Goal: Transaction & Acquisition: Purchase product/service

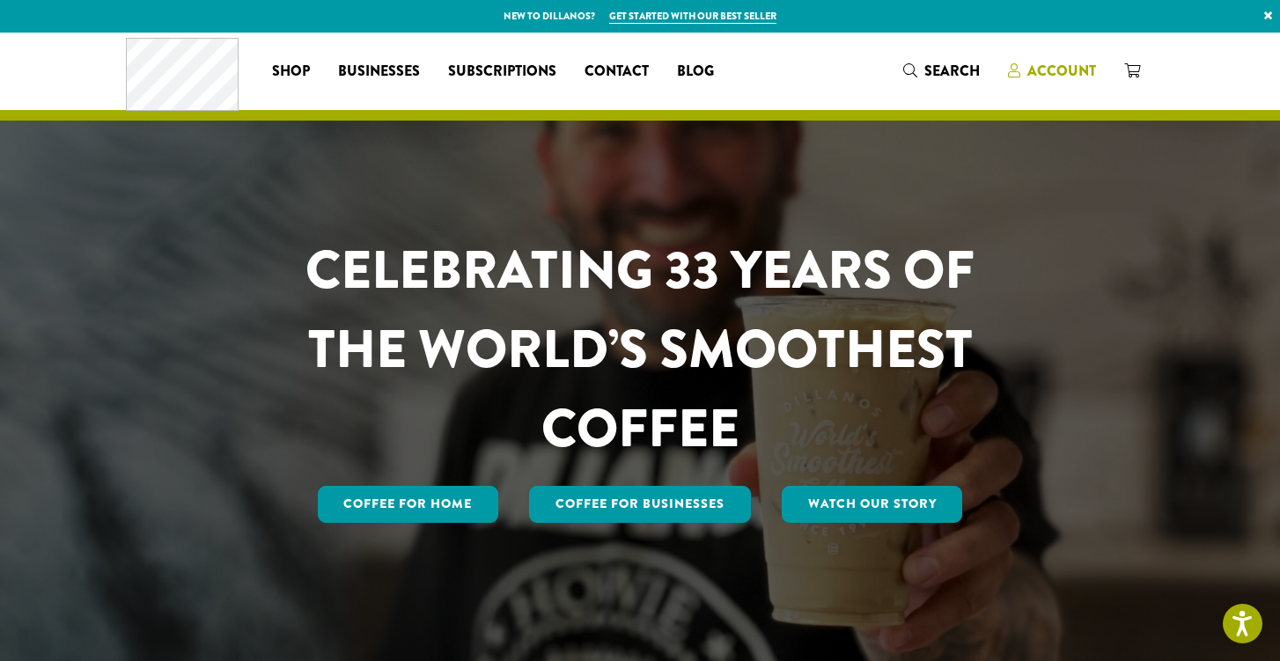
click at [1058, 67] on span "Account" at bounding box center [1061, 71] width 69 height 20
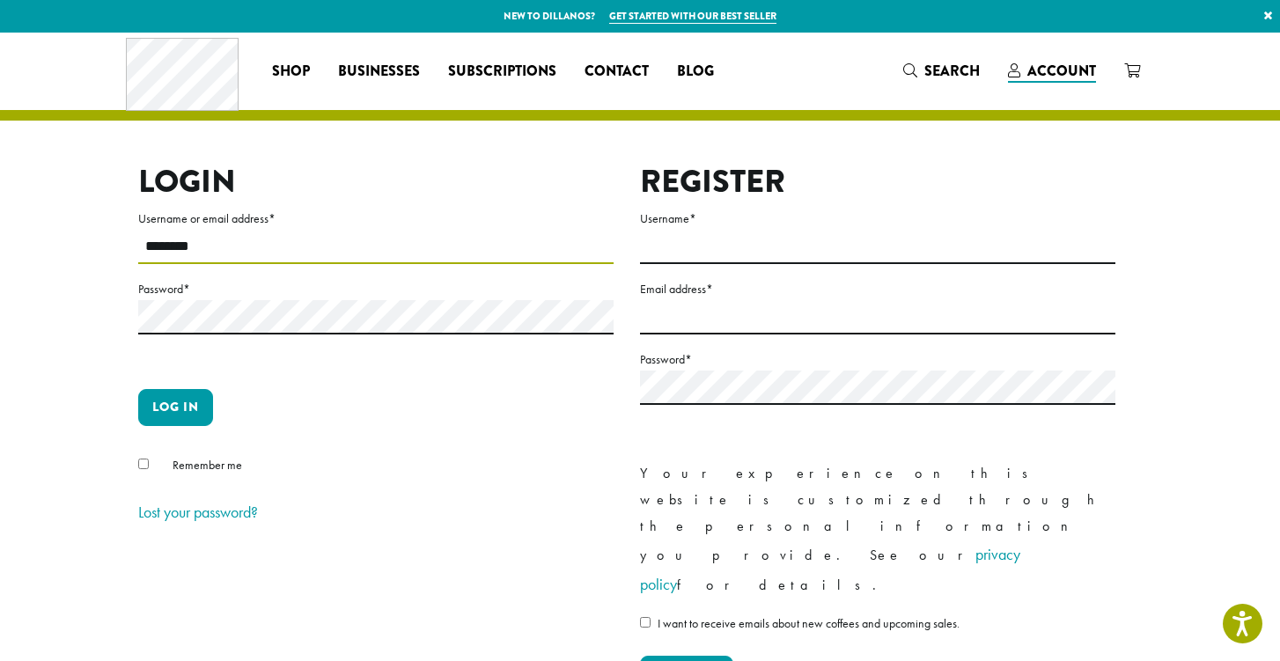
type input "********"
click at [166, 408] on button "Log in" at bounding box center [175, 407] width 75 height 37
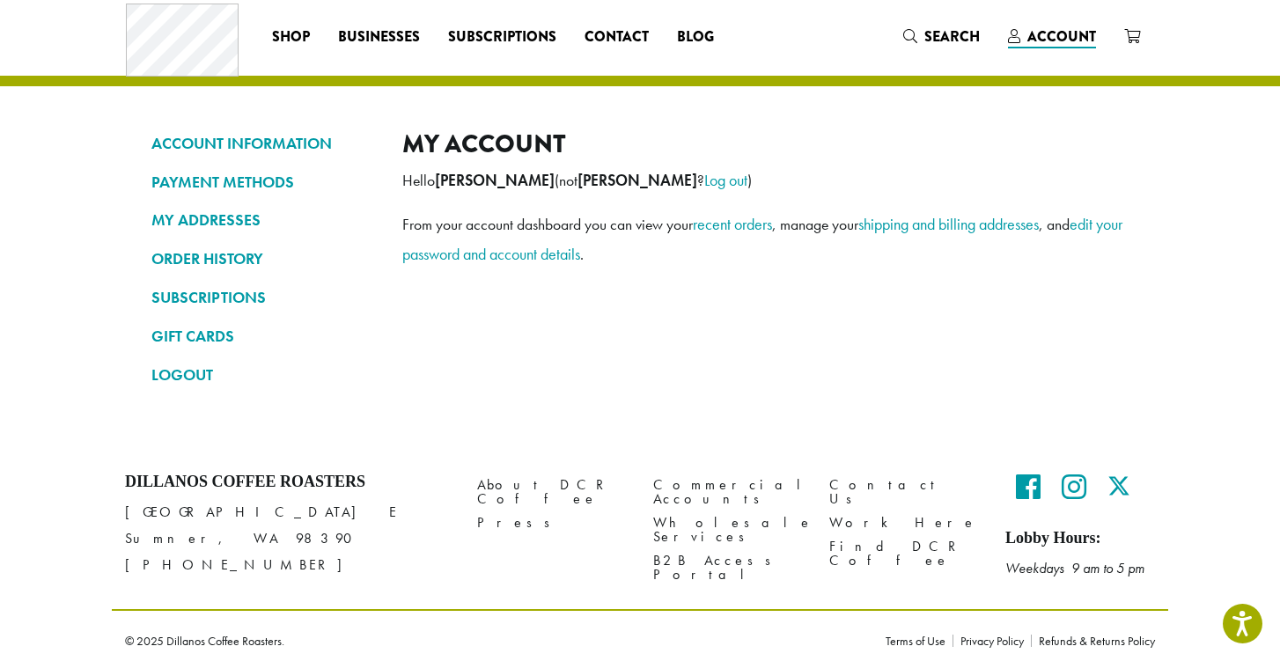
scroll to position [36, 0]
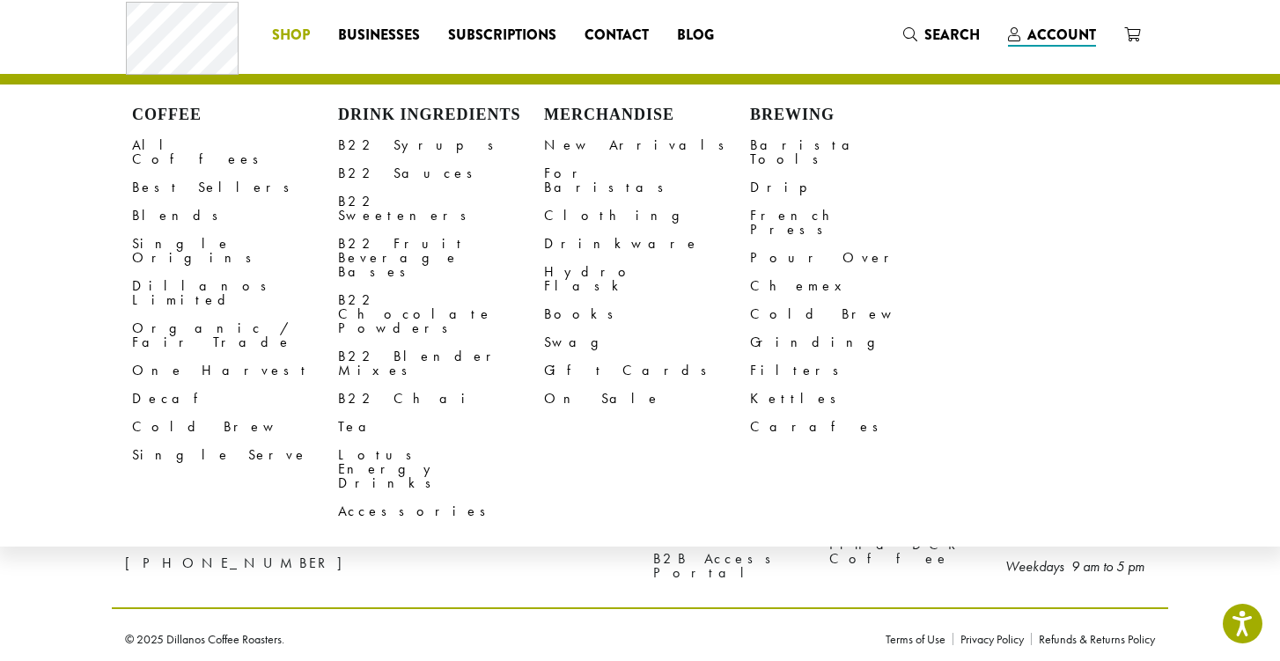
click at [299, 40] on span "Shop" at bounding box center [291, 36] width 38 height 22
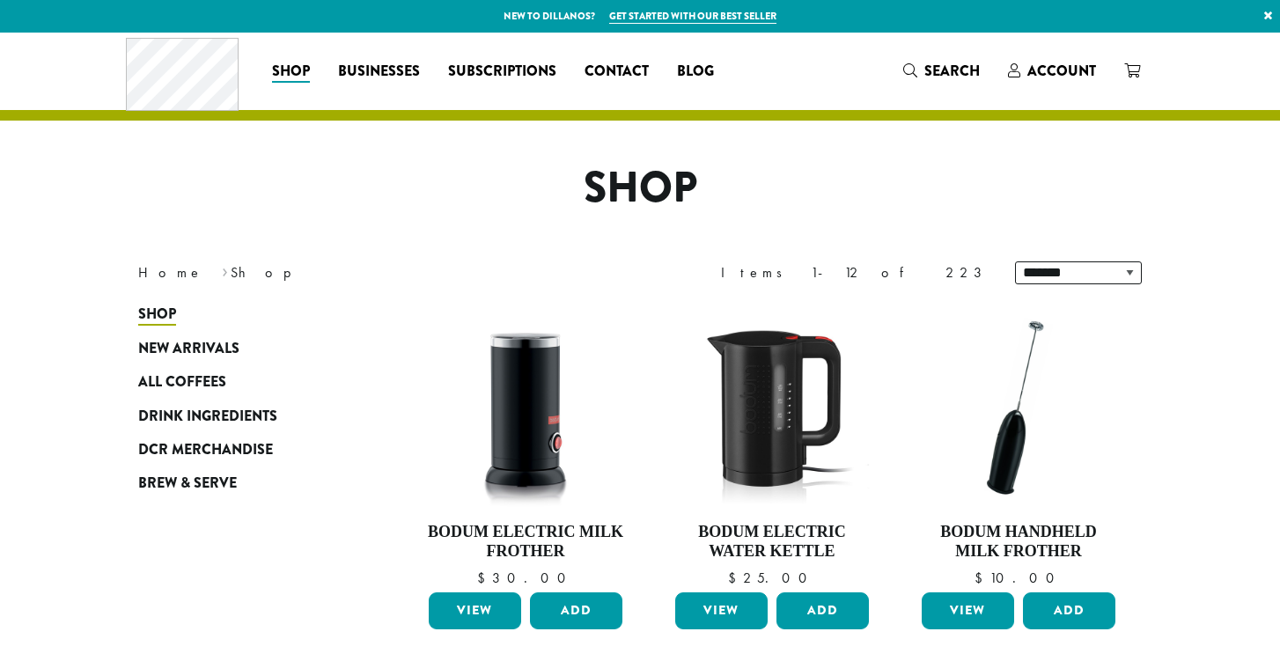
click at [210, 377] on span "All Coffees" at bounding box center [182, 383] width 88 height 22
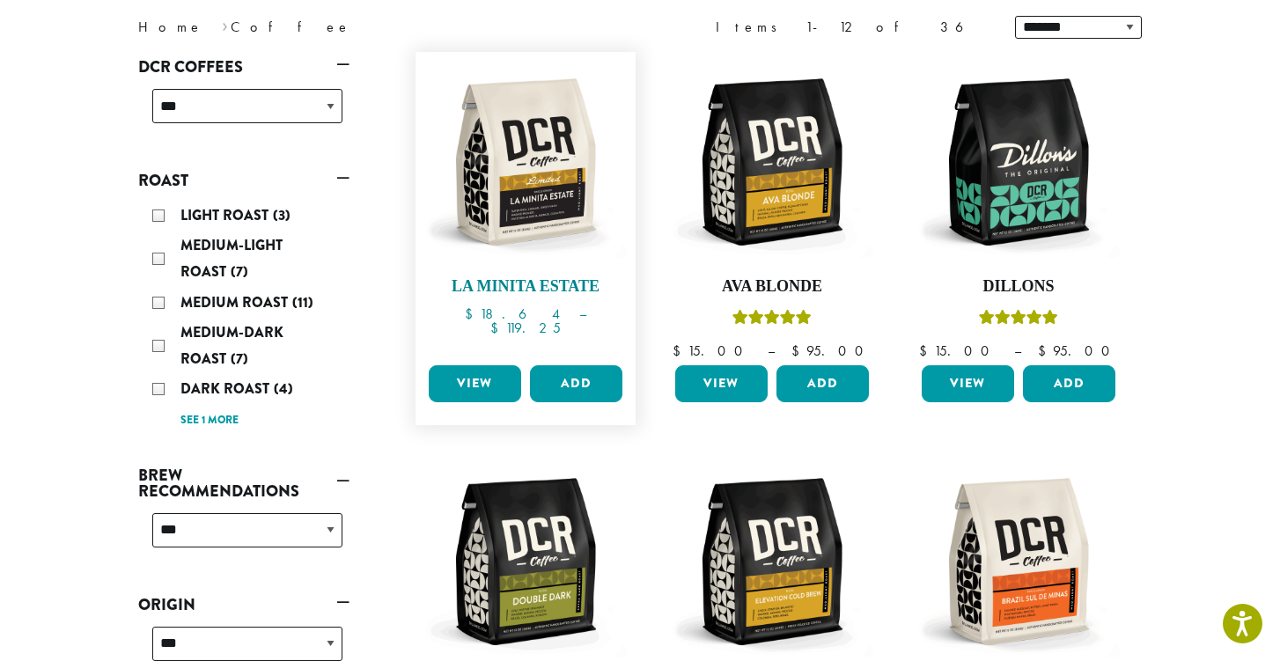
scroll to position [252, 0]
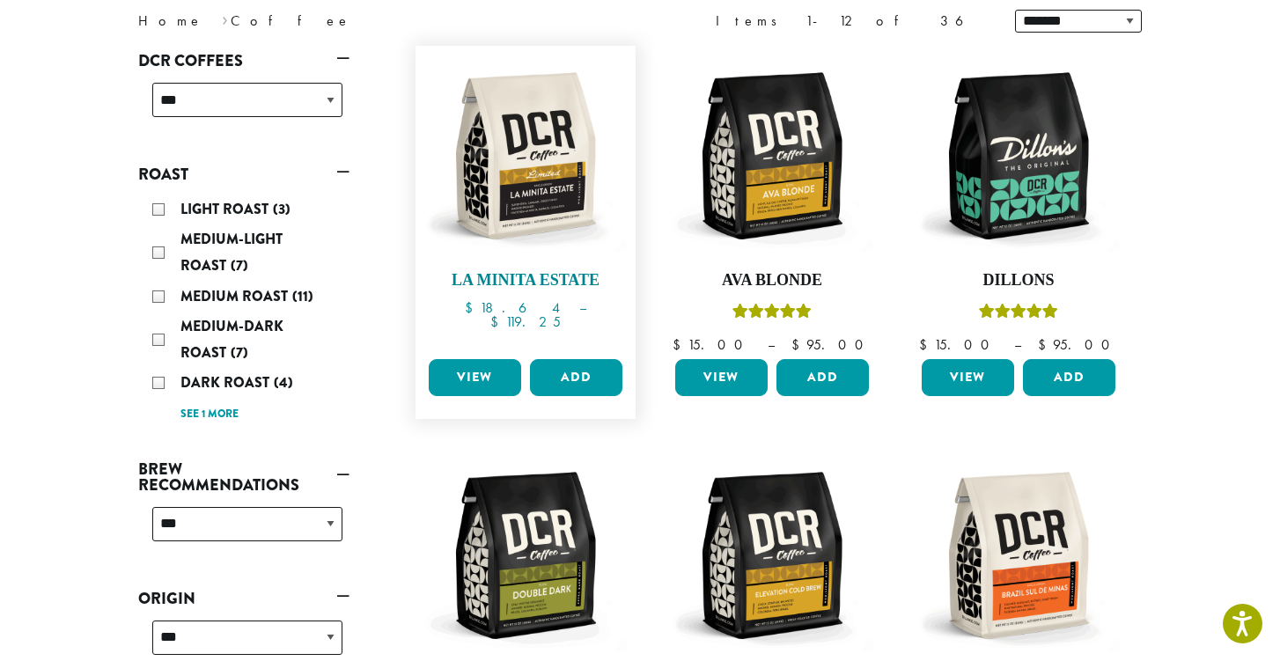
click at [577, 268] on link "La Minita Estate $ 18.64 – $ 119.25 Price range: $18.64 through $119.25" at bounding box center [525, 204] width 202 height 298
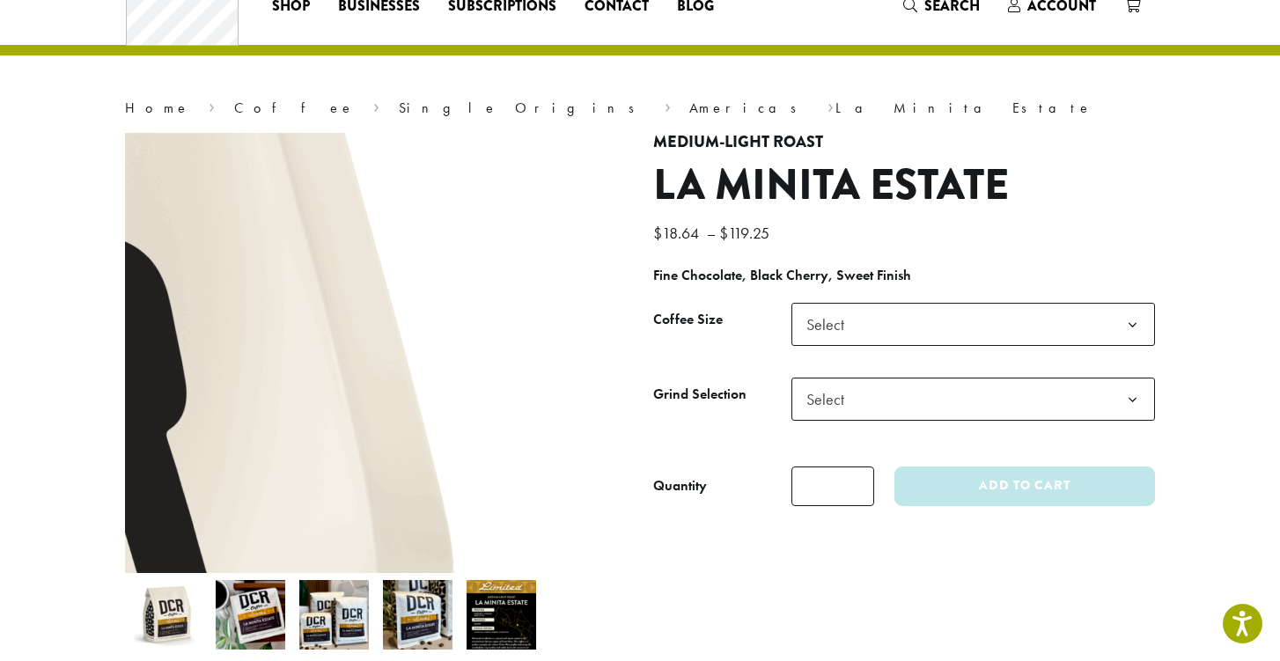
scroll to position [69, 0]
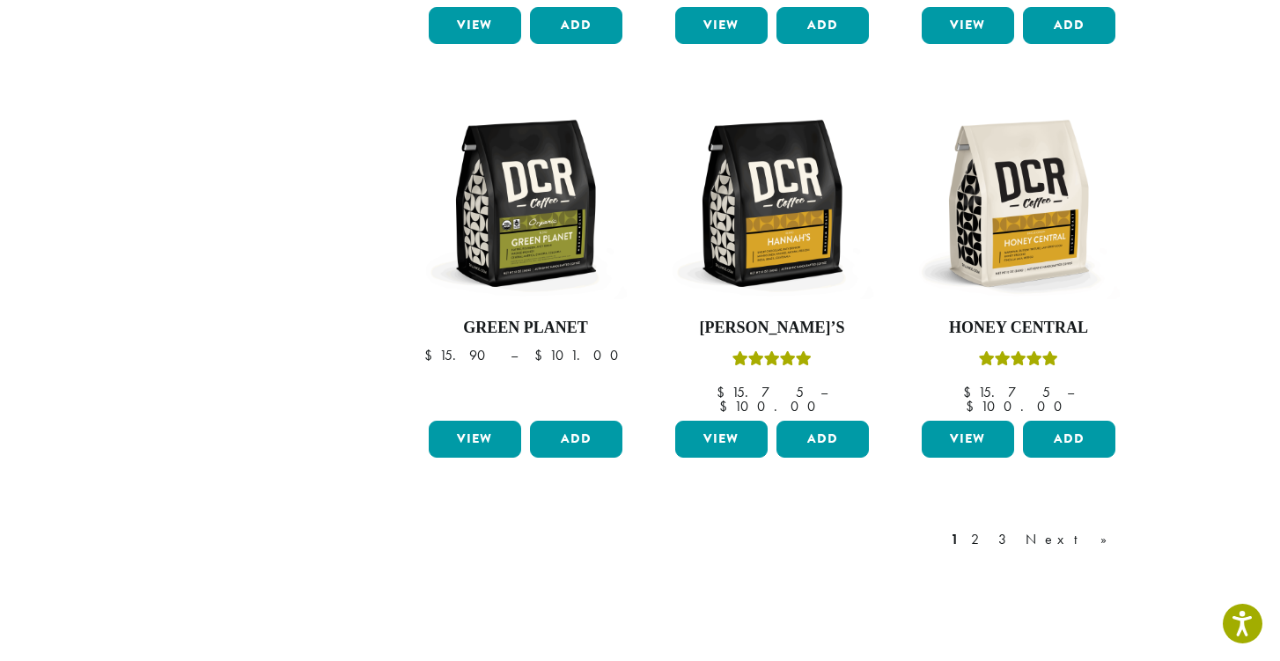
scroll to position [1434, 0]
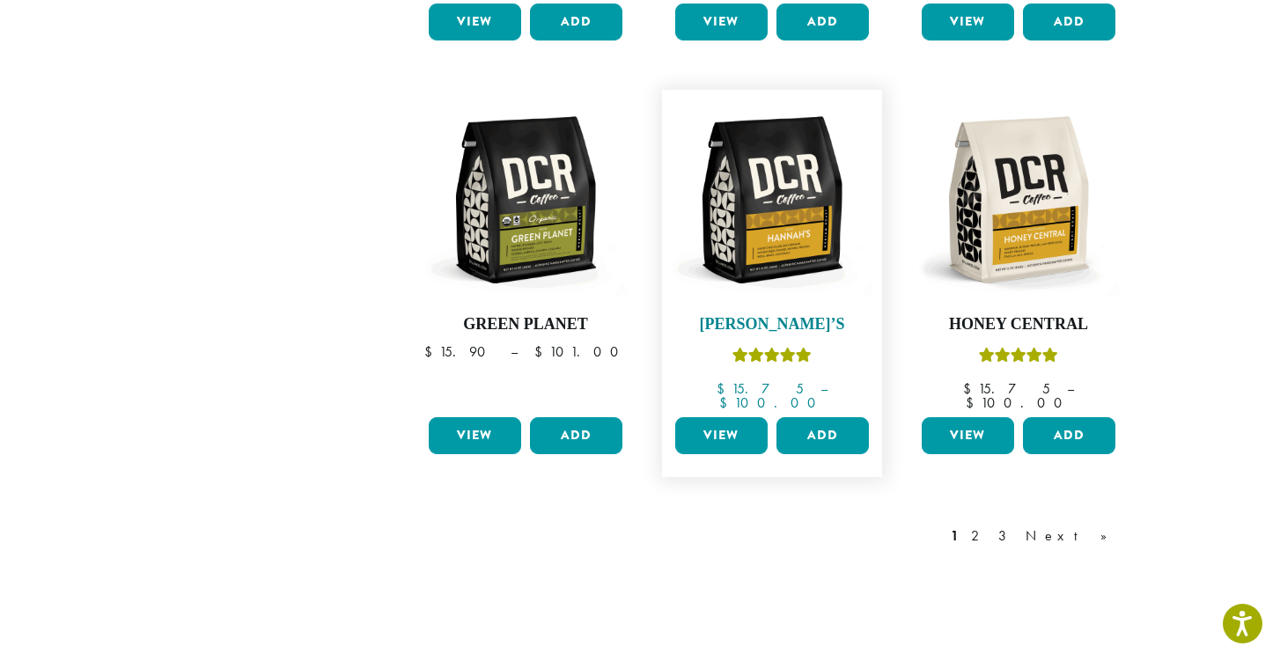
click at [781, 315] on h4 "[PERSON_NAME]’s" at bounding box center [772, 324] width 202 height 19
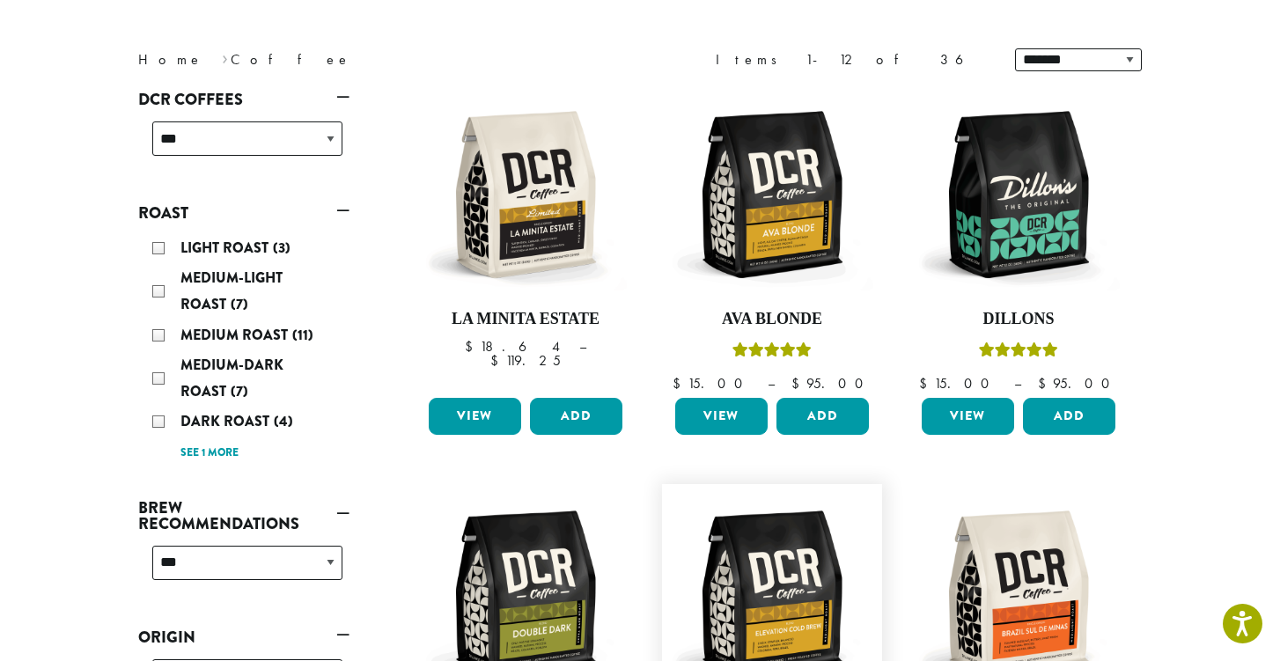
scroll to position [211, 0]
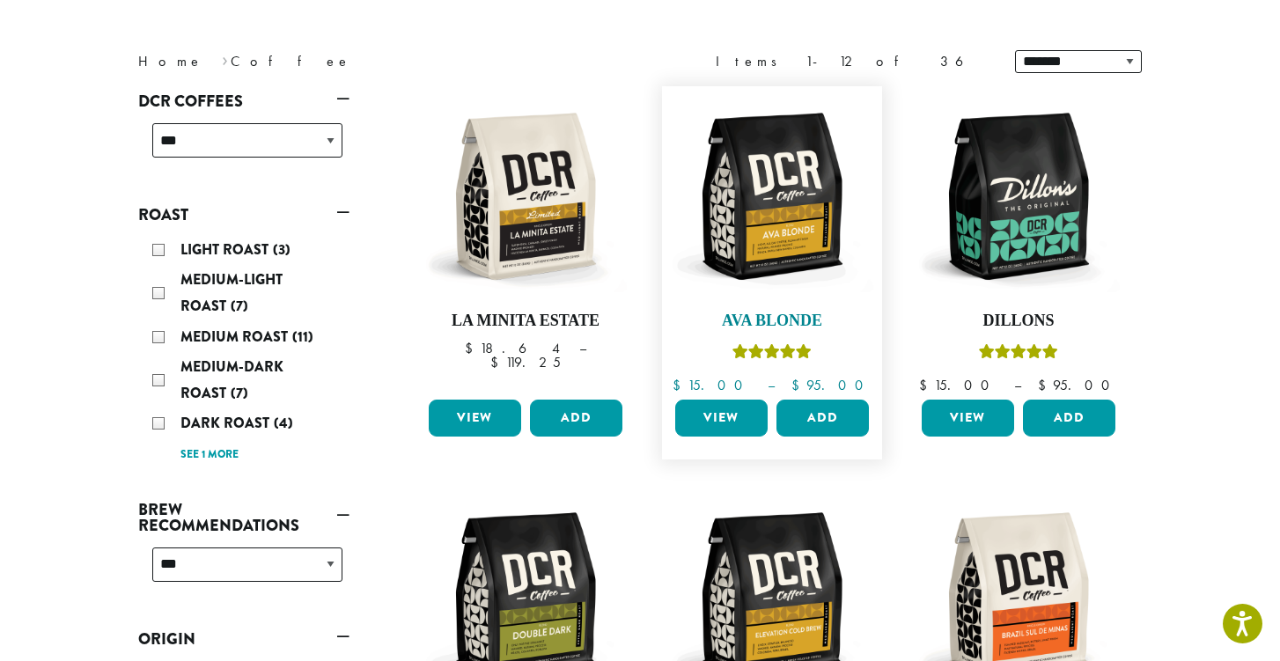
click at [776, 259] on img at bounding box center [772, 196] width 202 height 202
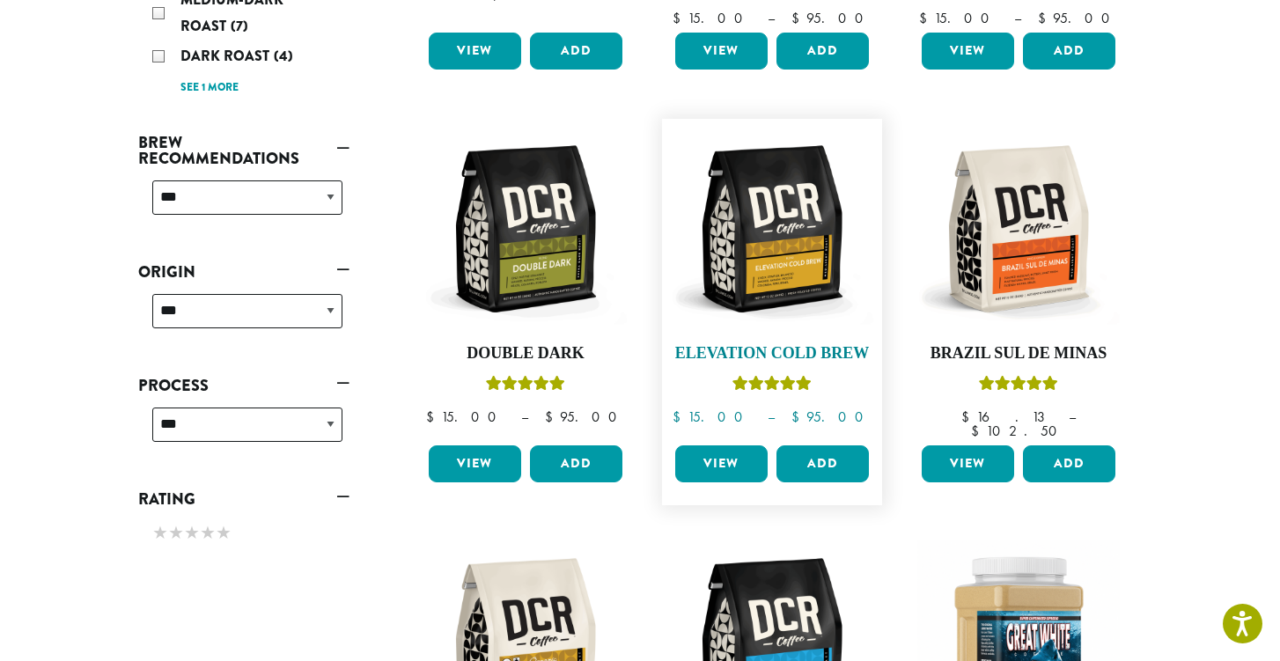
scroll to position [581, 0]
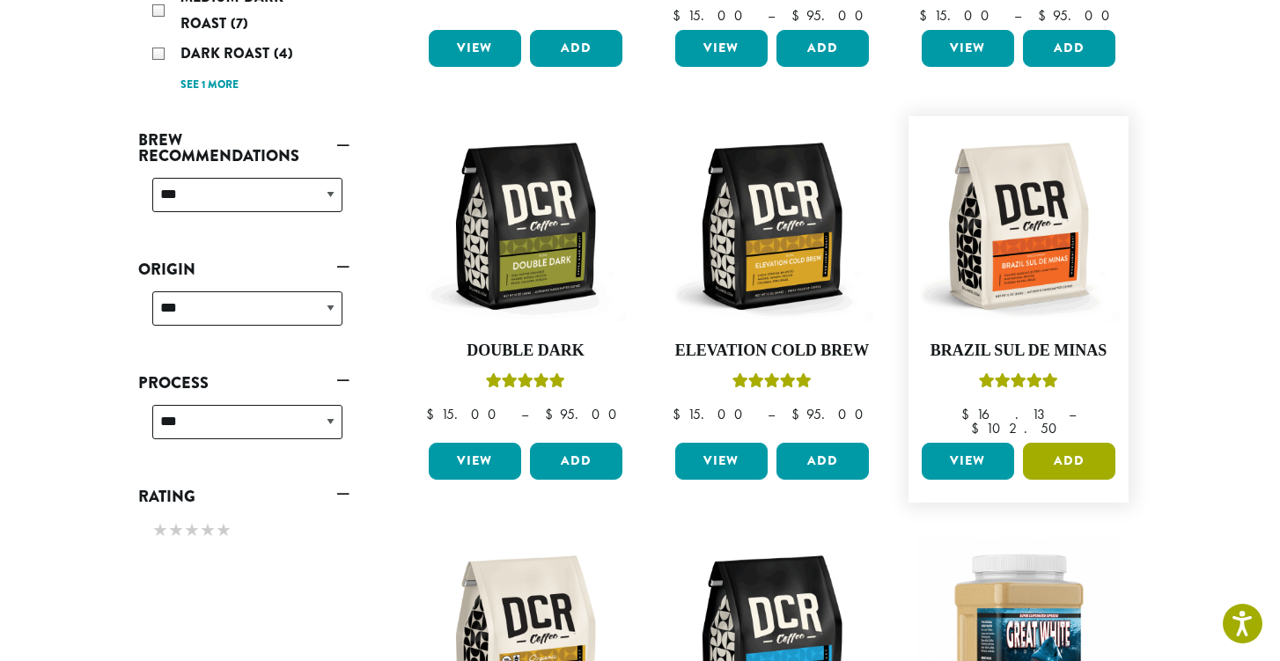
click at [1080, 446] on button "Add" at bounding box center [1069, 461] width 92 height 37
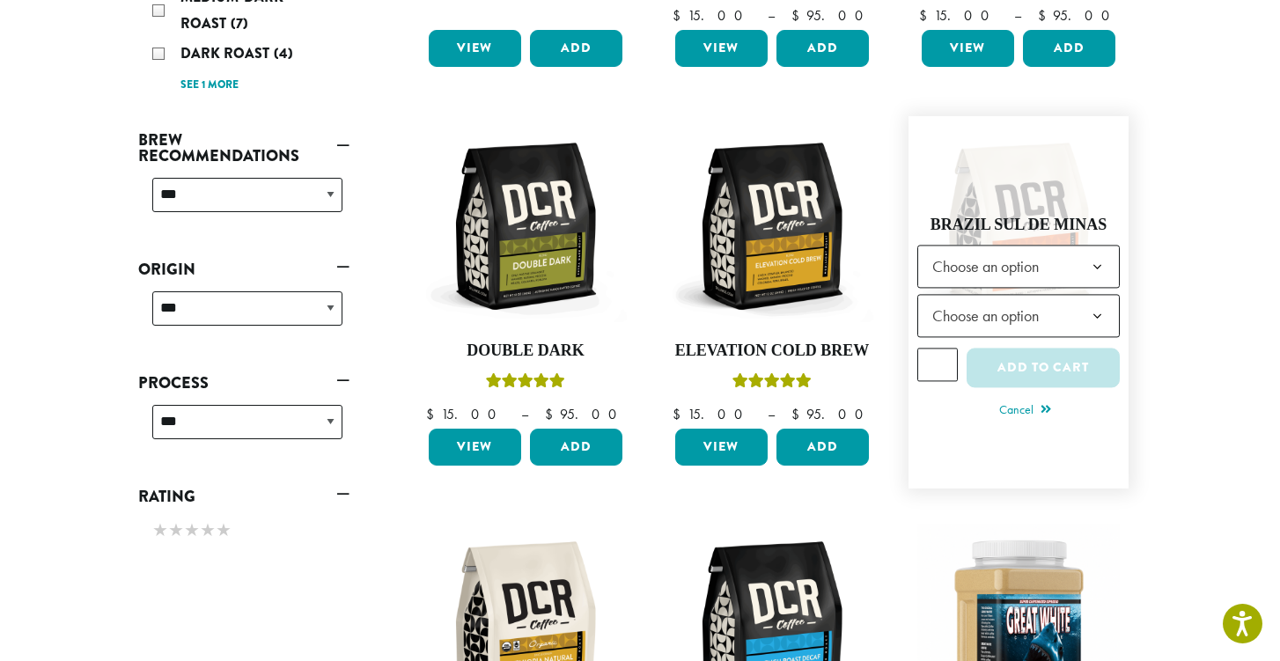
click at [1102, 263] on b at bounding box center [1097, 267] width 43 height 43
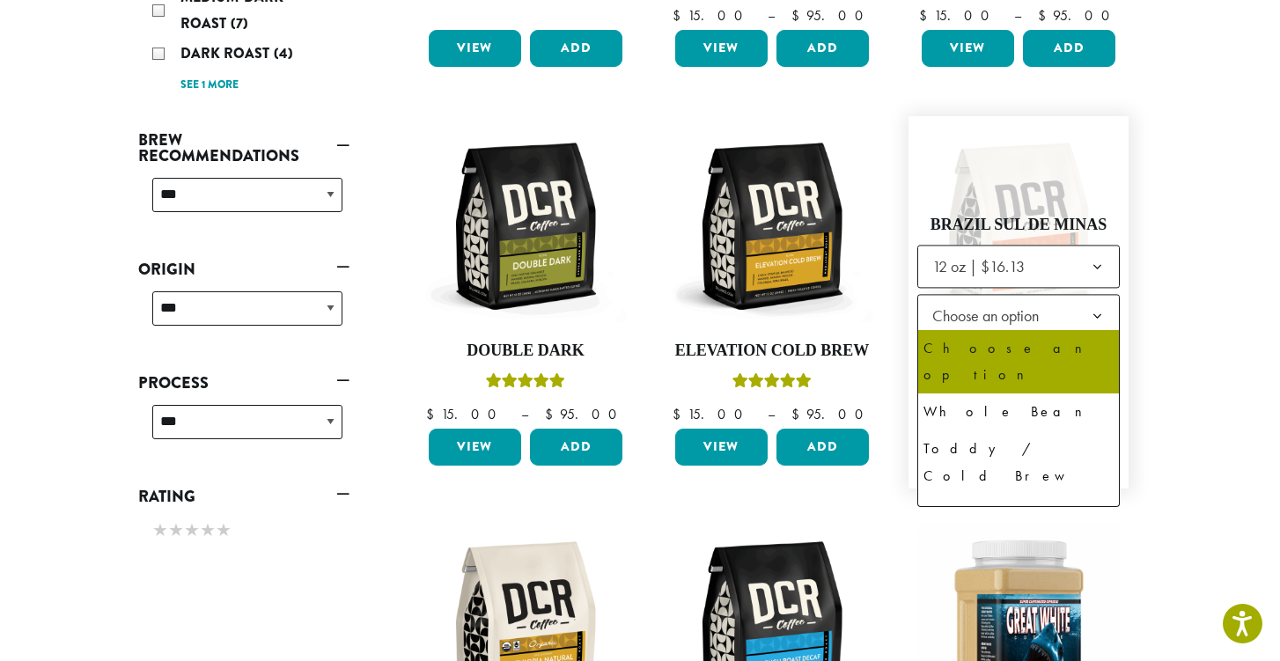
click at [1101, 313] on b at bounding box center [1097, 317] width 43 height 43
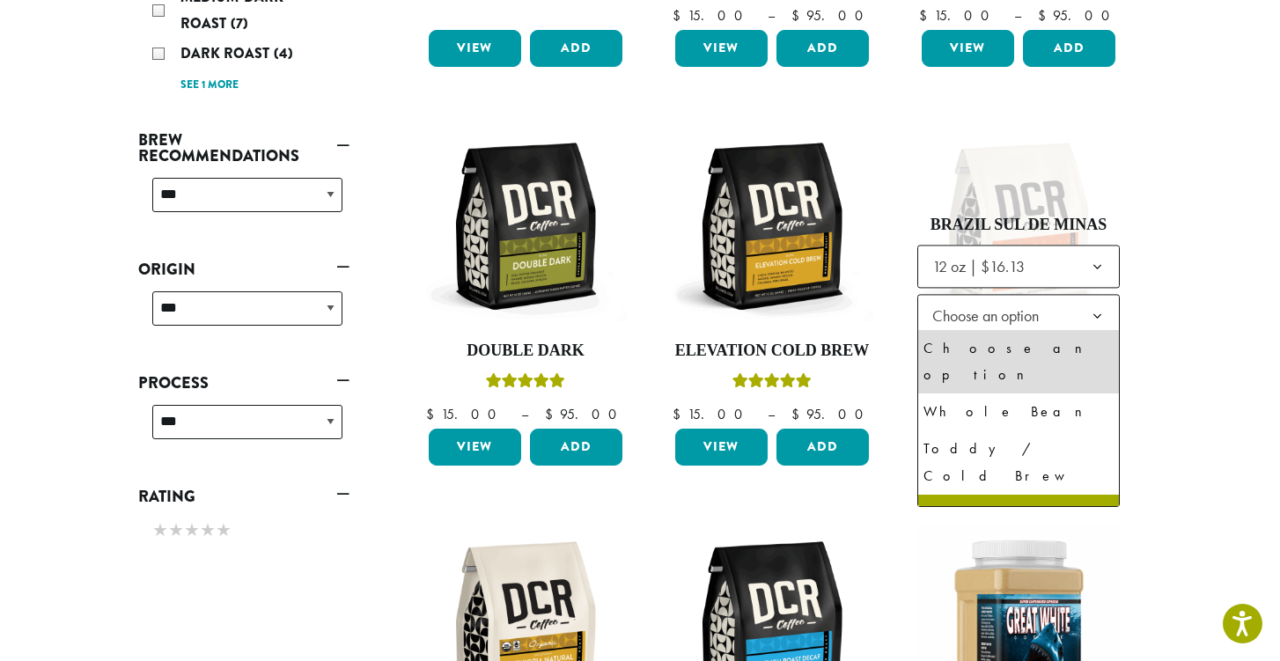
select select "*********"
select select "**********"
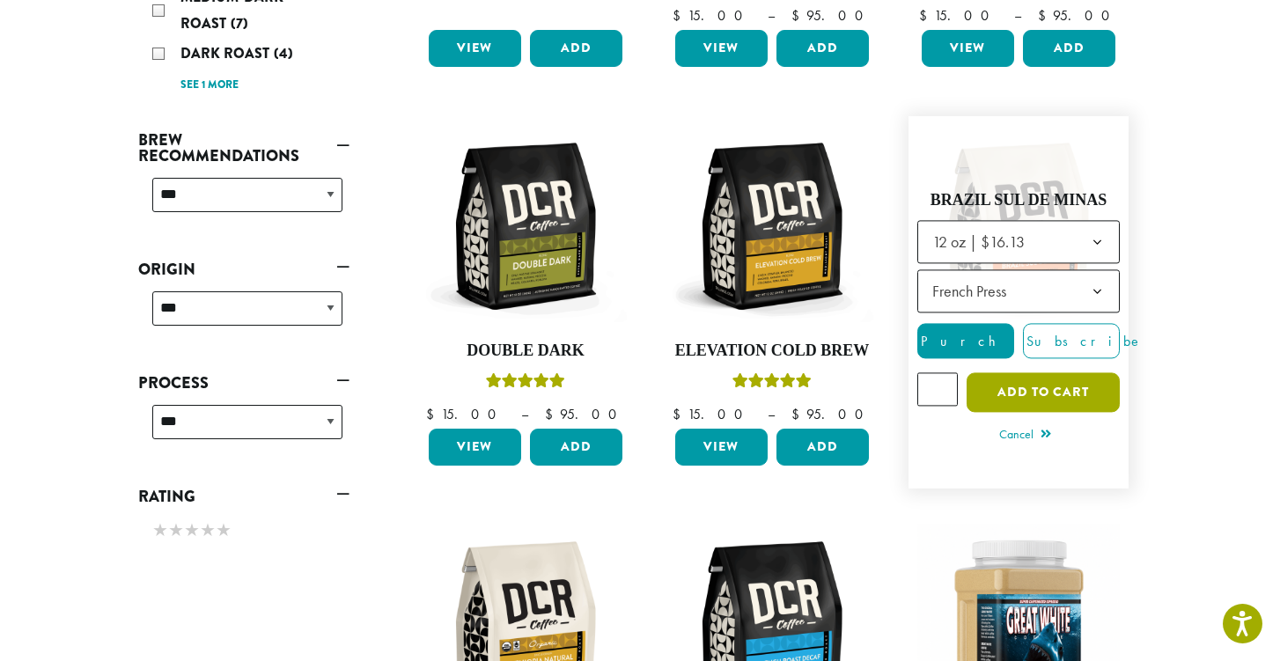
click at [1034, 396] on button "Add to cart" at bounding box center [1043, 393] width 153 height 40
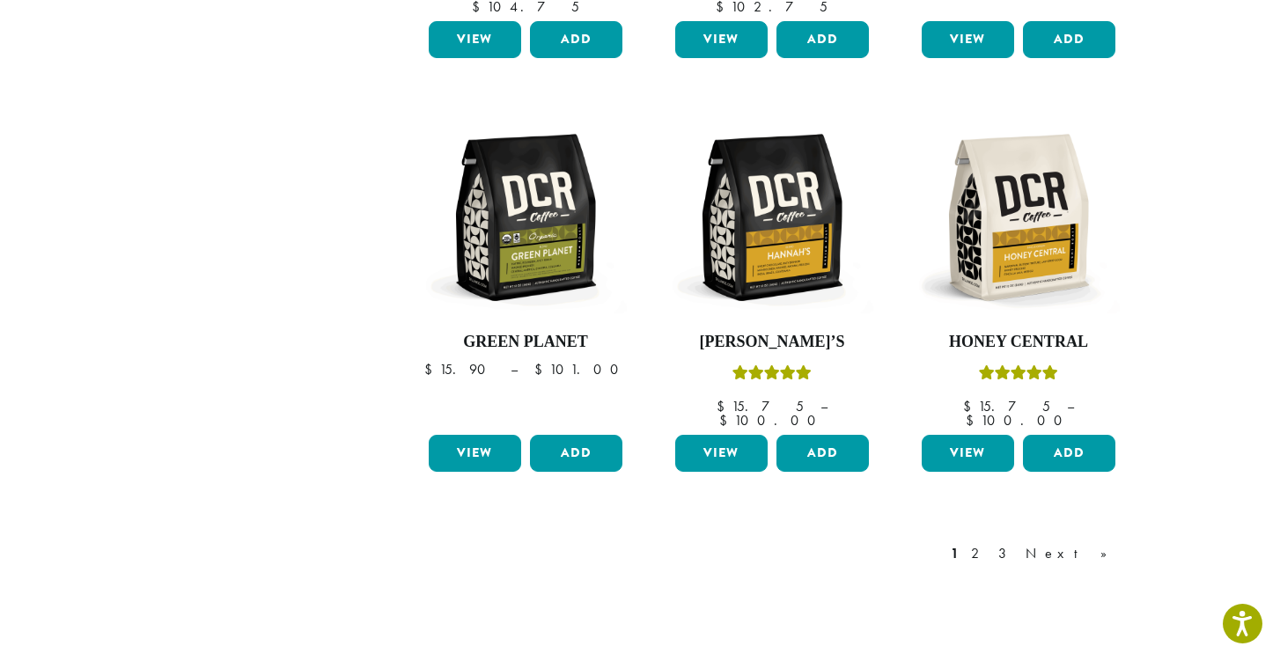
scroll to position [1420, 0]
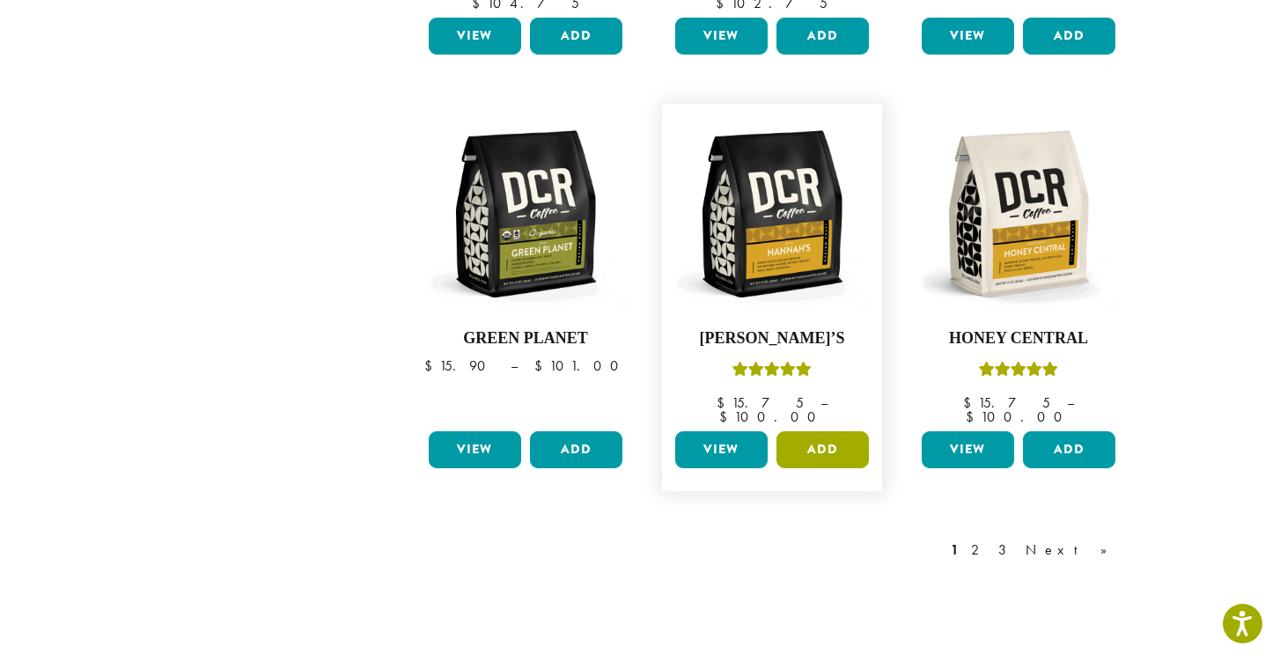
click at [828, 431] on button "Add" at bounding box center [822, 449] width 92 height 37
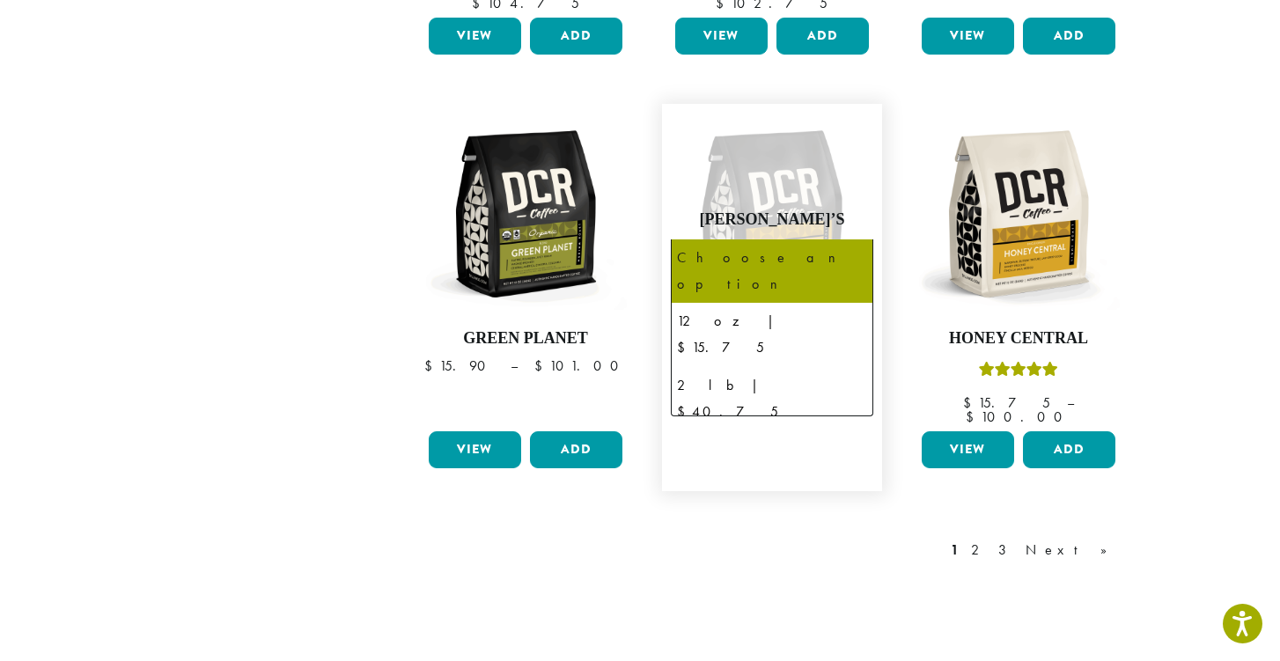
click at [851, 241] on b at bounding box center [850, 262] width 43 height 43
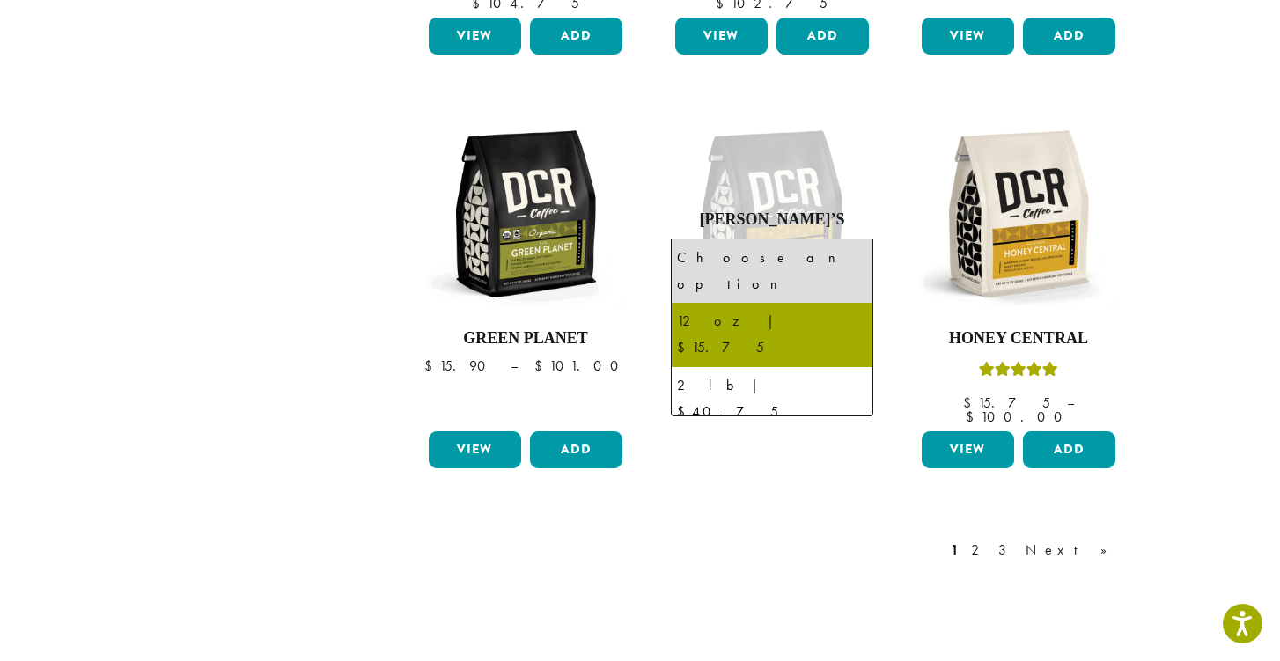
select select "*********"
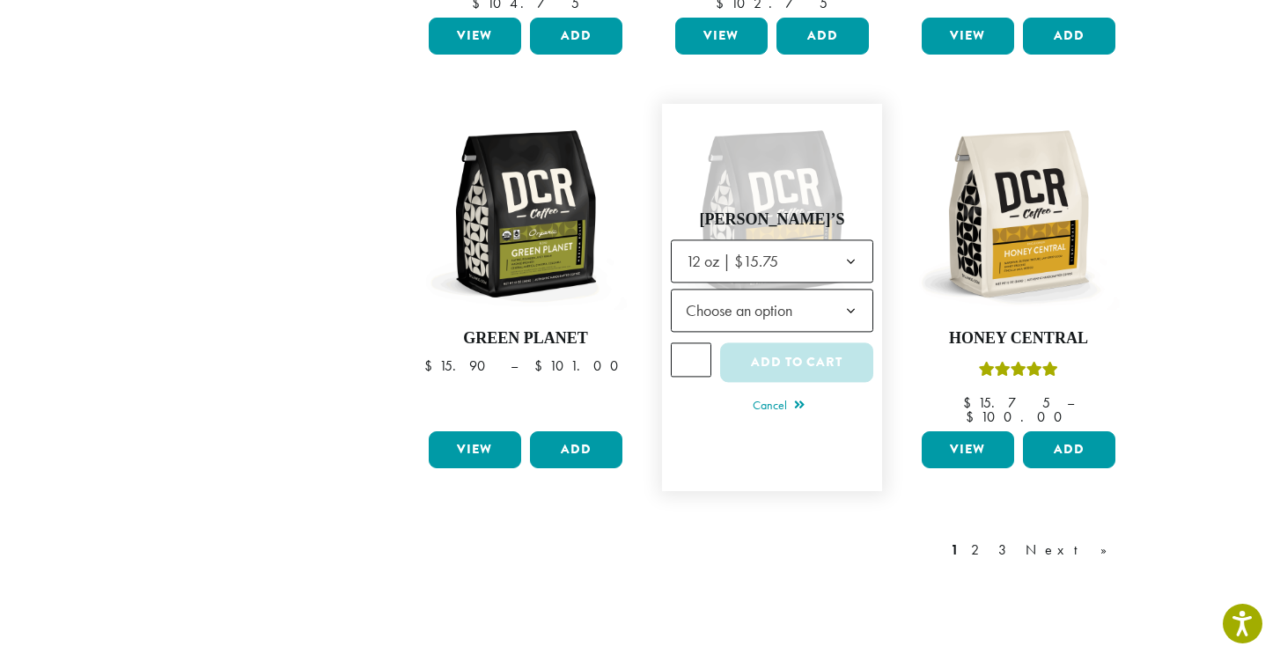
click at [857, 291] on b at bounding box center [850, 312] width 43 height 43
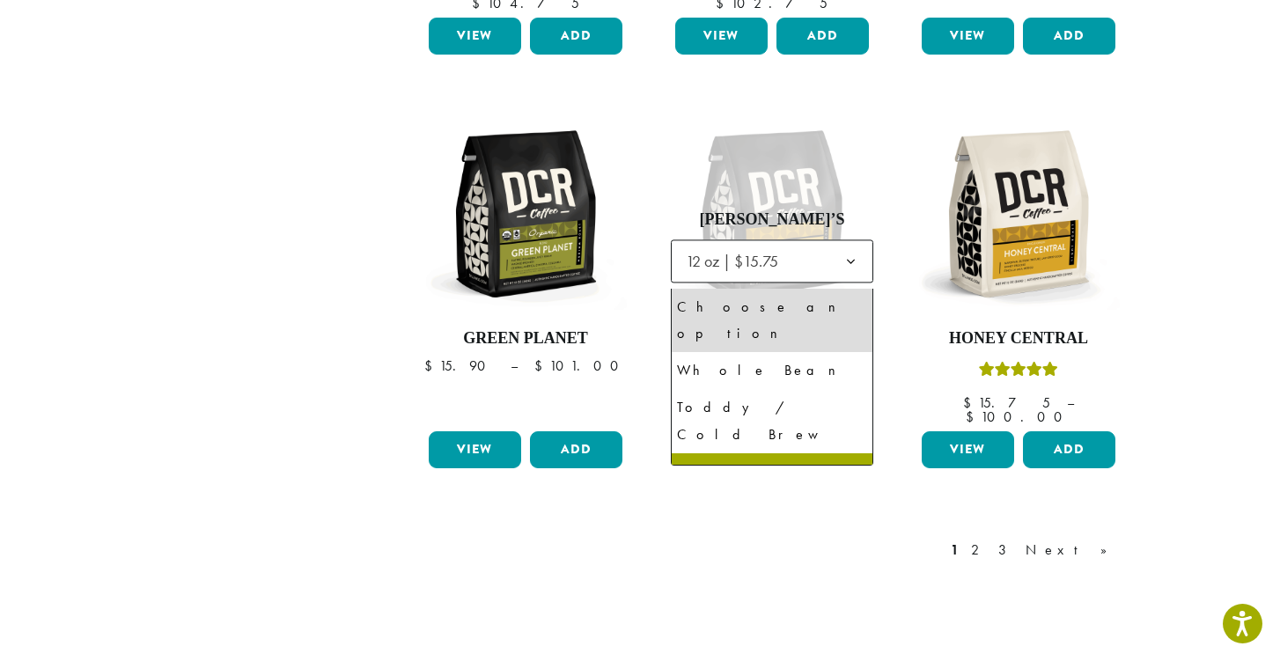
select select "**********"
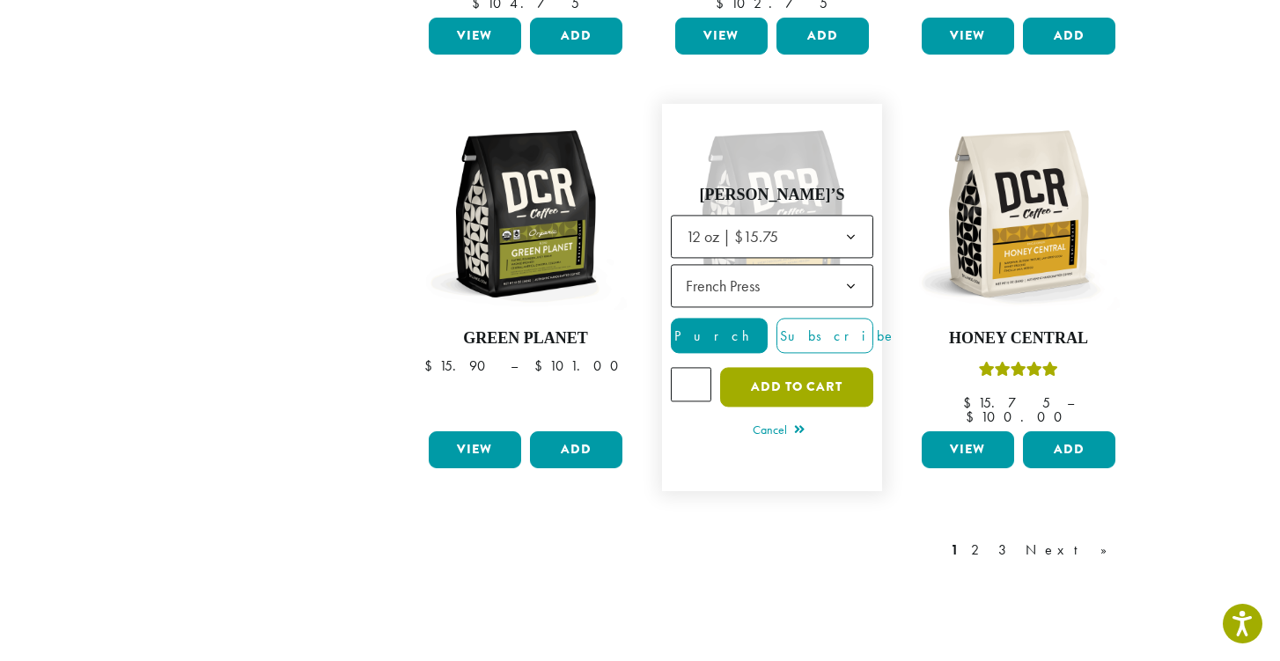
click at [813, 368] on button "Add to cart" at bounding box center [796, 388] width 153 height 40
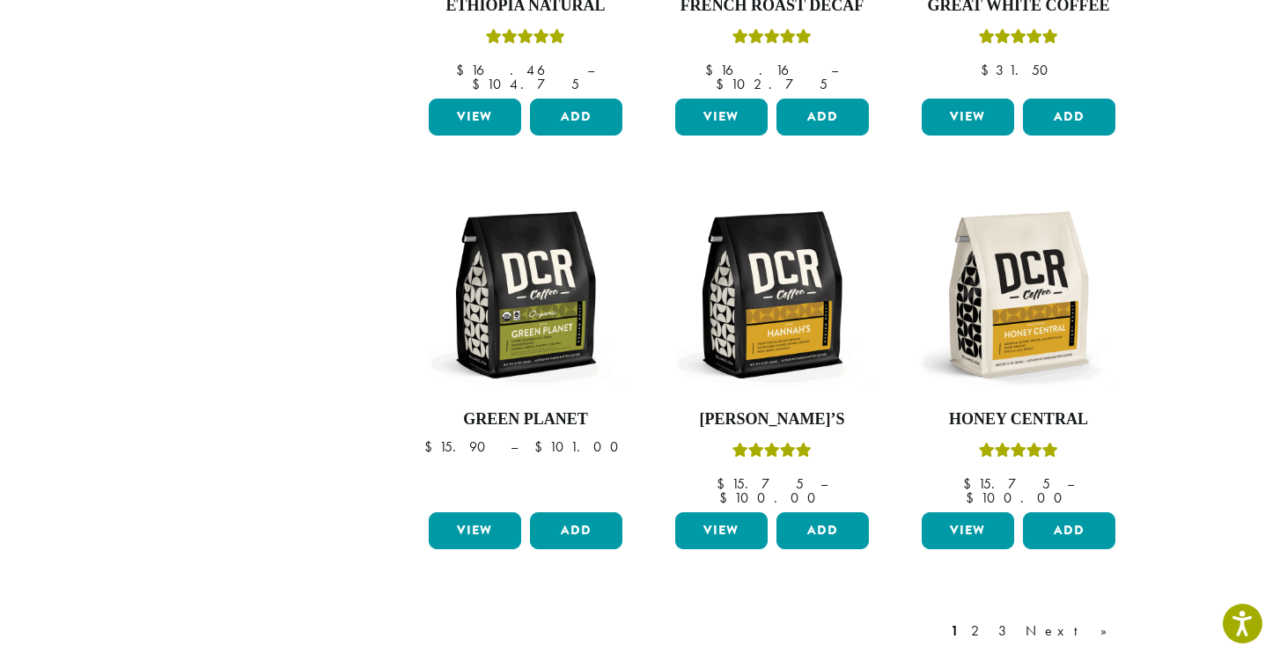
scroll to position [1340, 0]
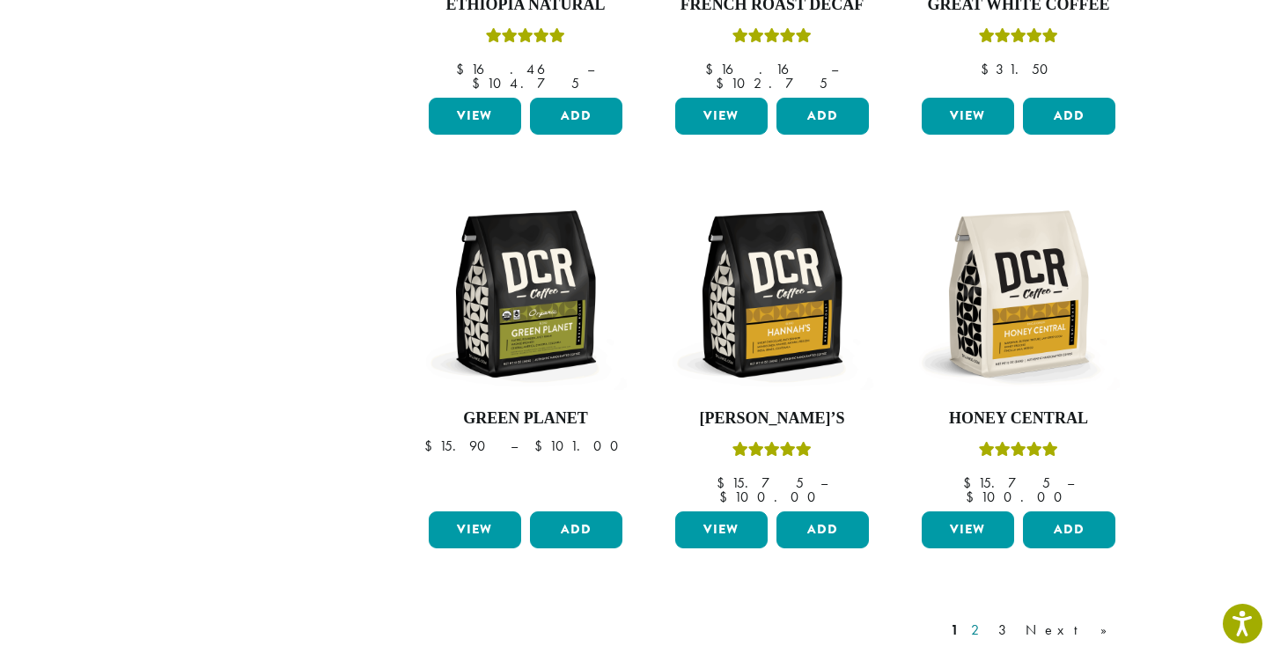
click at [989, 620] on link "2" at bounding box center [978, 630] width 22 height 21
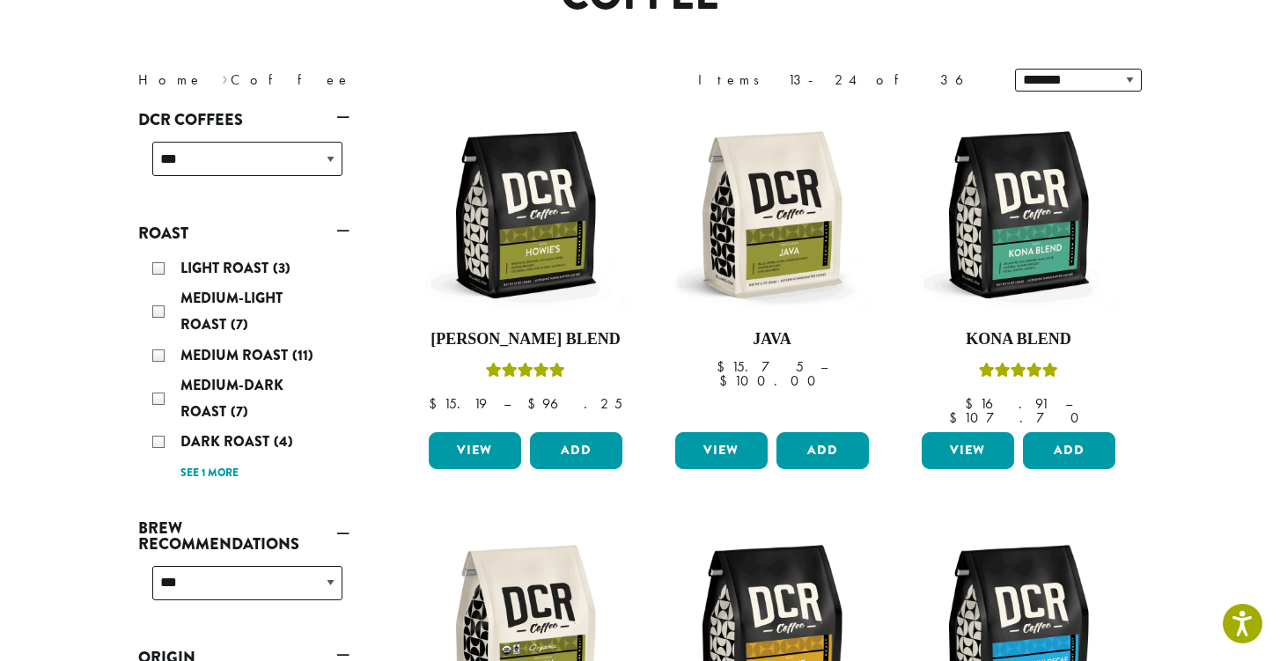
scroll to position [195, 0]
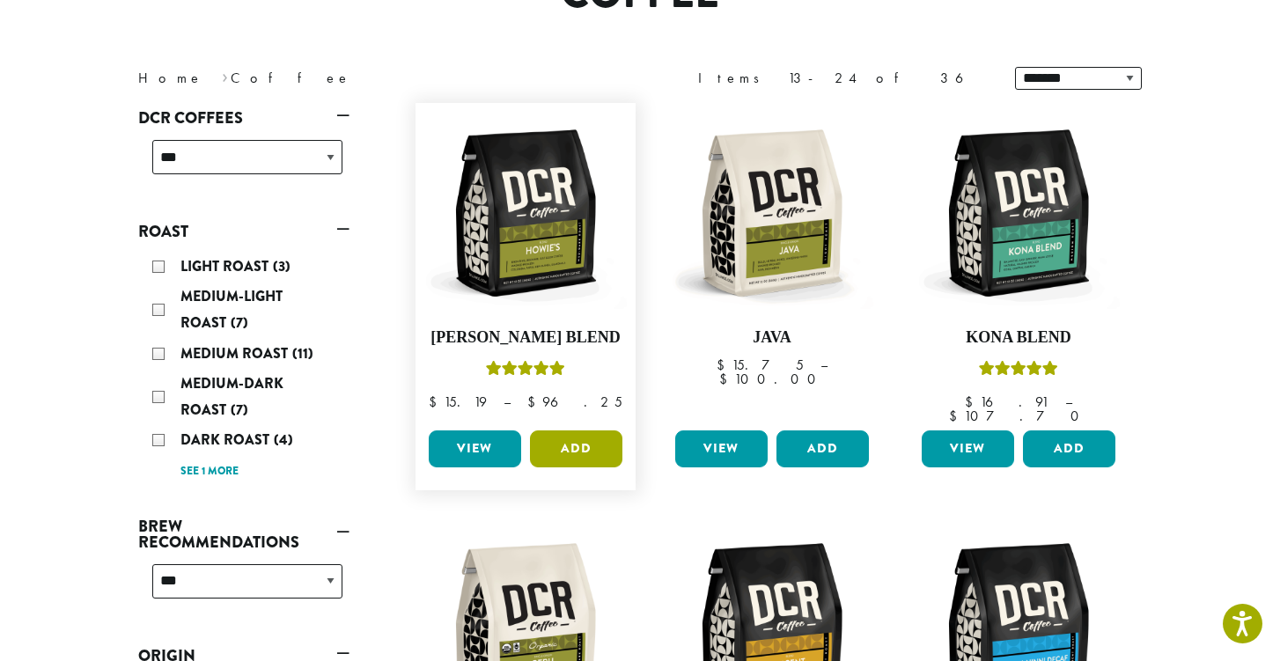
click at [589, 434] on button "Add" at bounding box center [576, 448] width 92 height 37
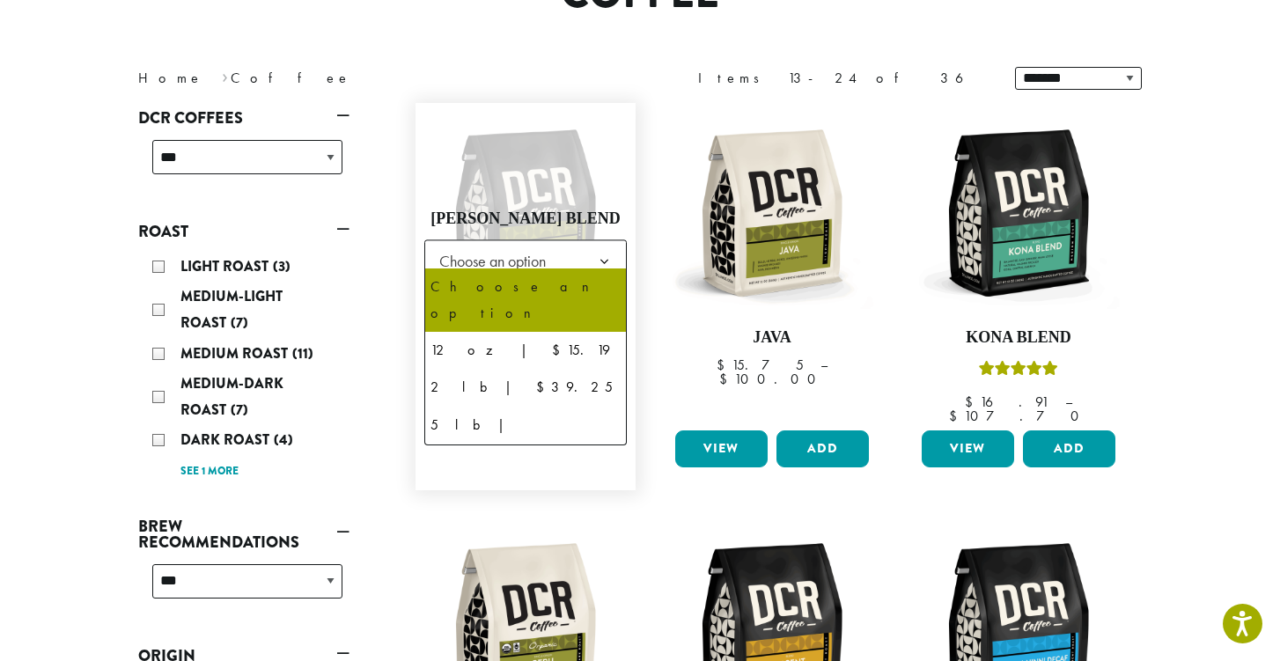
click at [604, 245] on b at bounding box center [604, 261] width 43 height 43
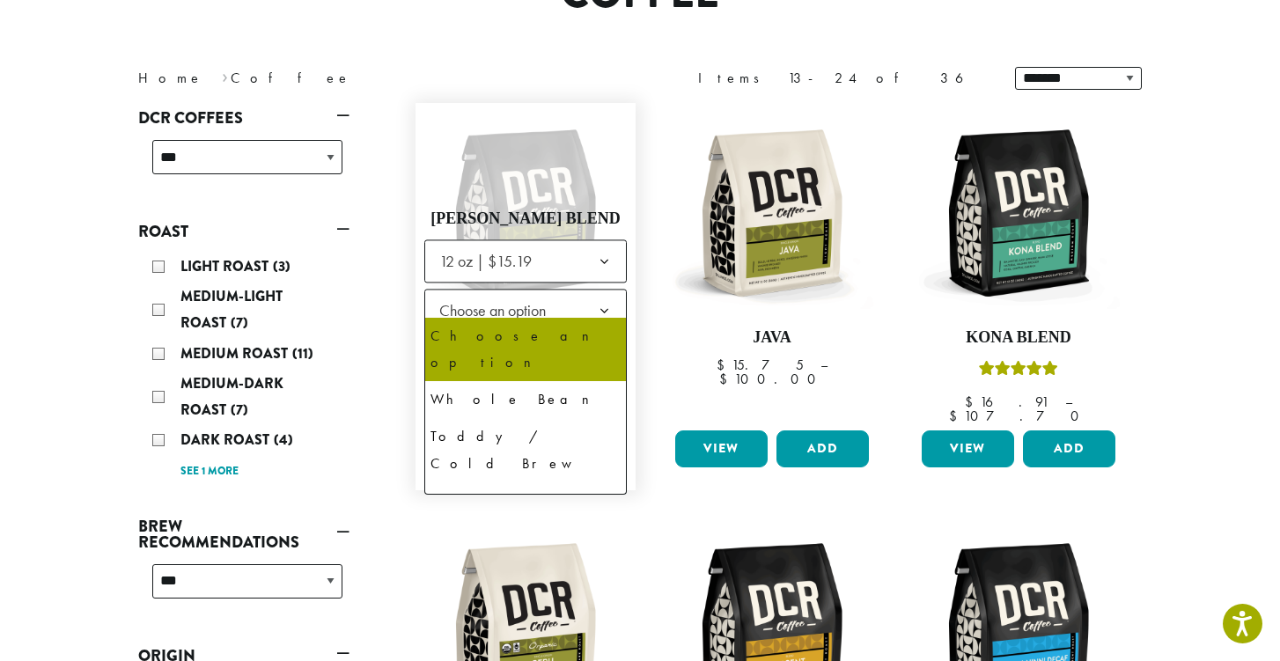
click at [614, 305] on b at bounding box center [604, 311] width 43 height 43
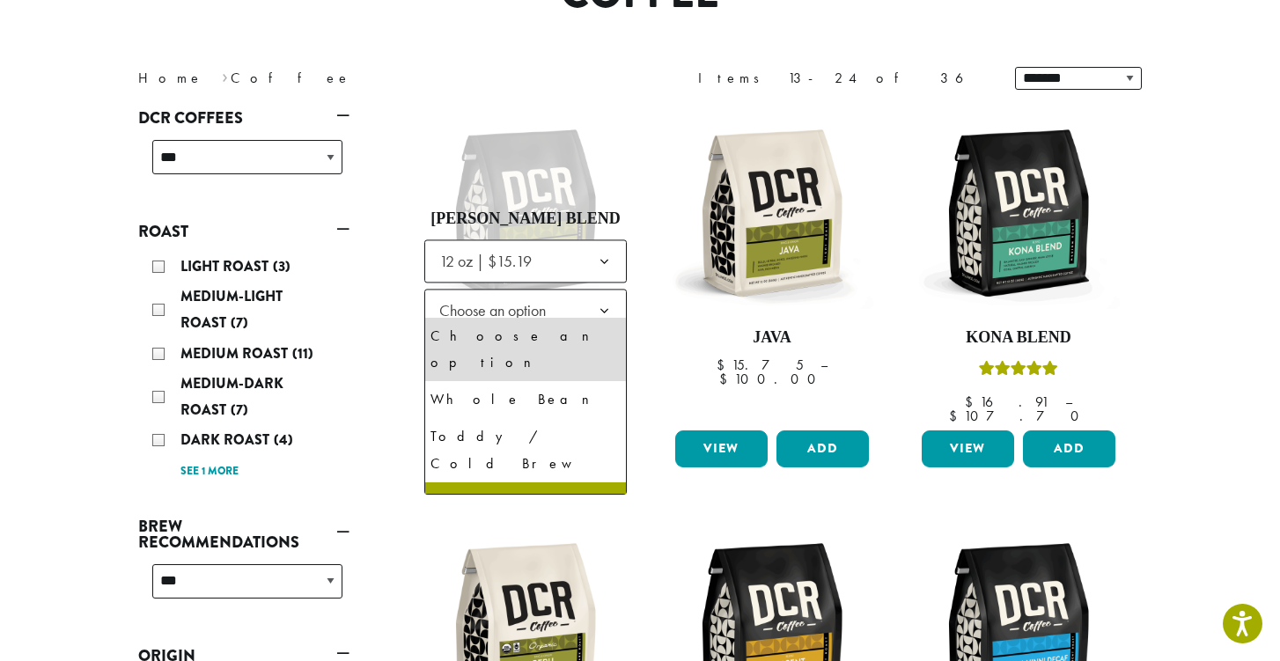
select select "*********"
select select "**********"
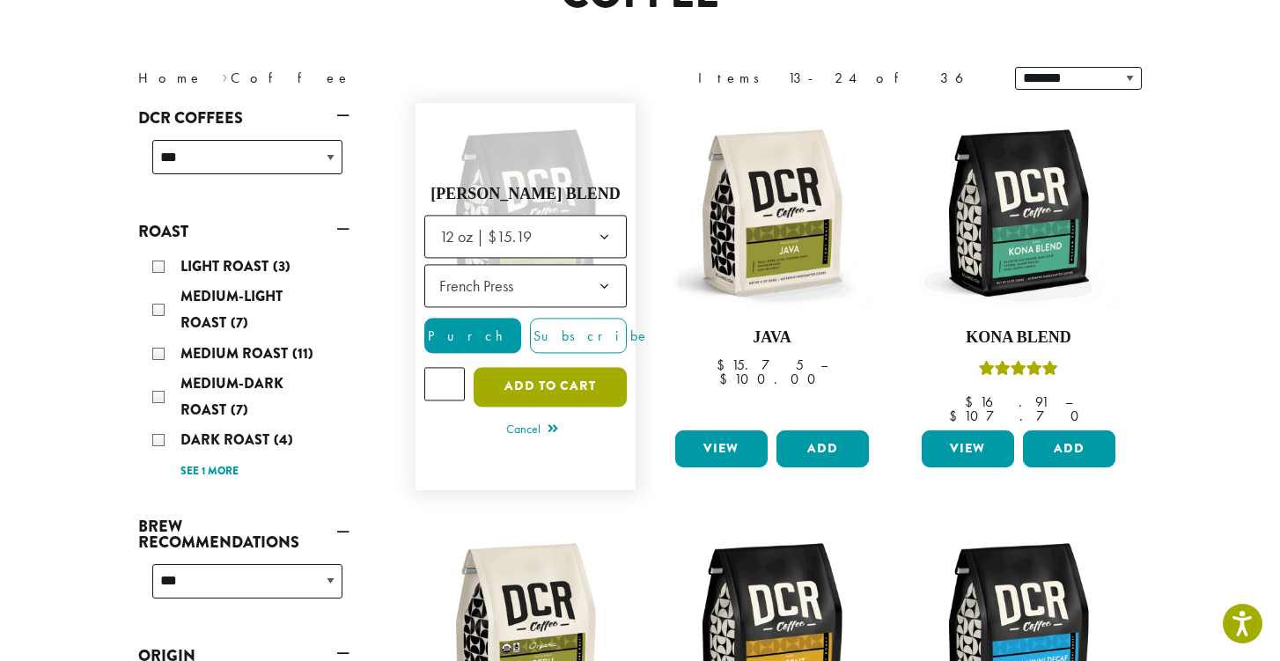
click at [556, 375] on button "Add to cart" at bounding box center [550, 387] width 153 height 40
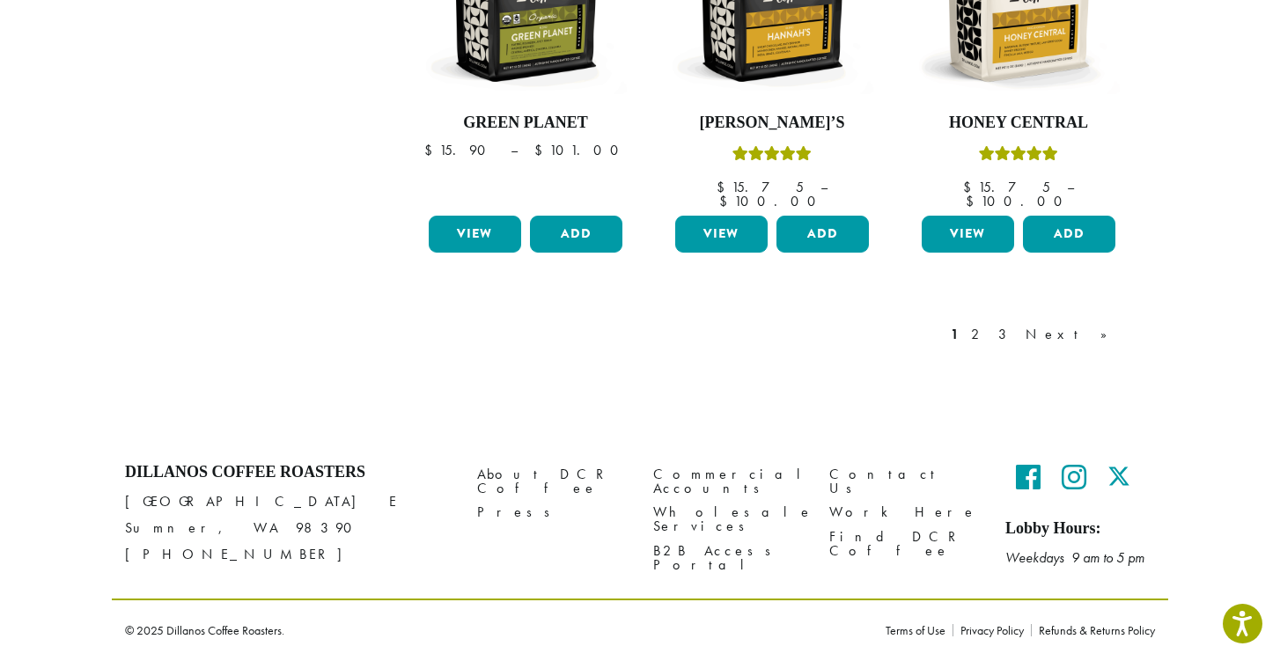
scroll to position [1589, 0]
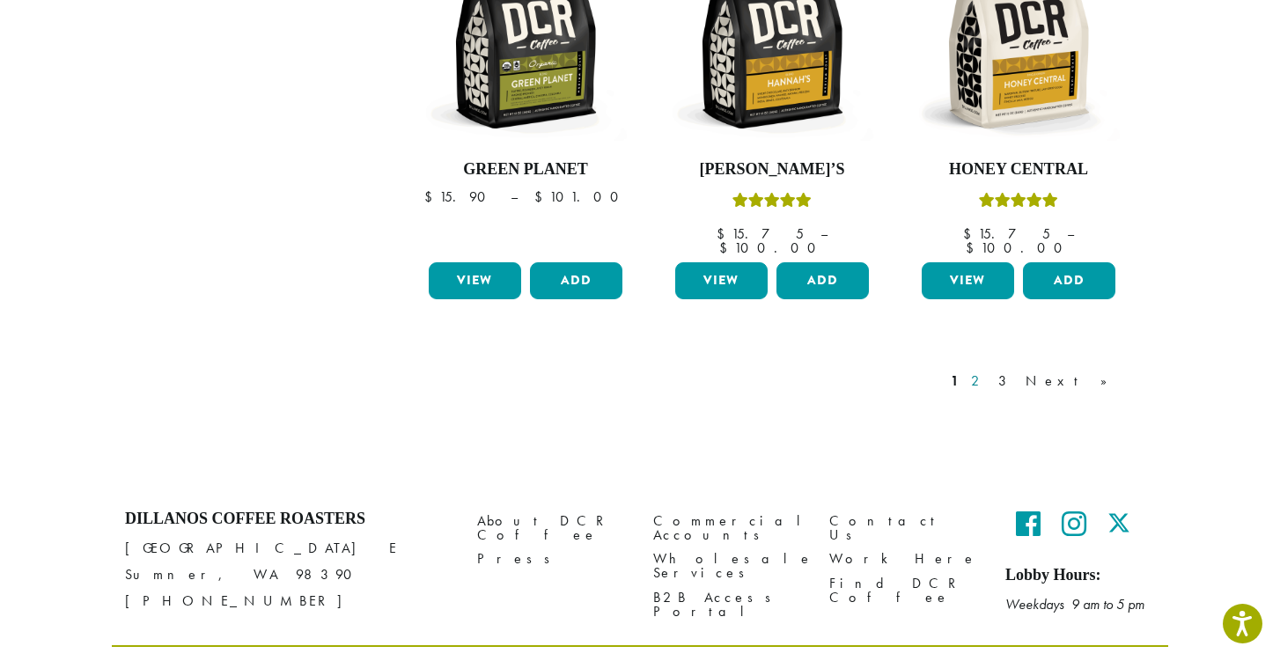
click at [989, 371] on link "2" at bounding box center [978, 381] width 22 height 21
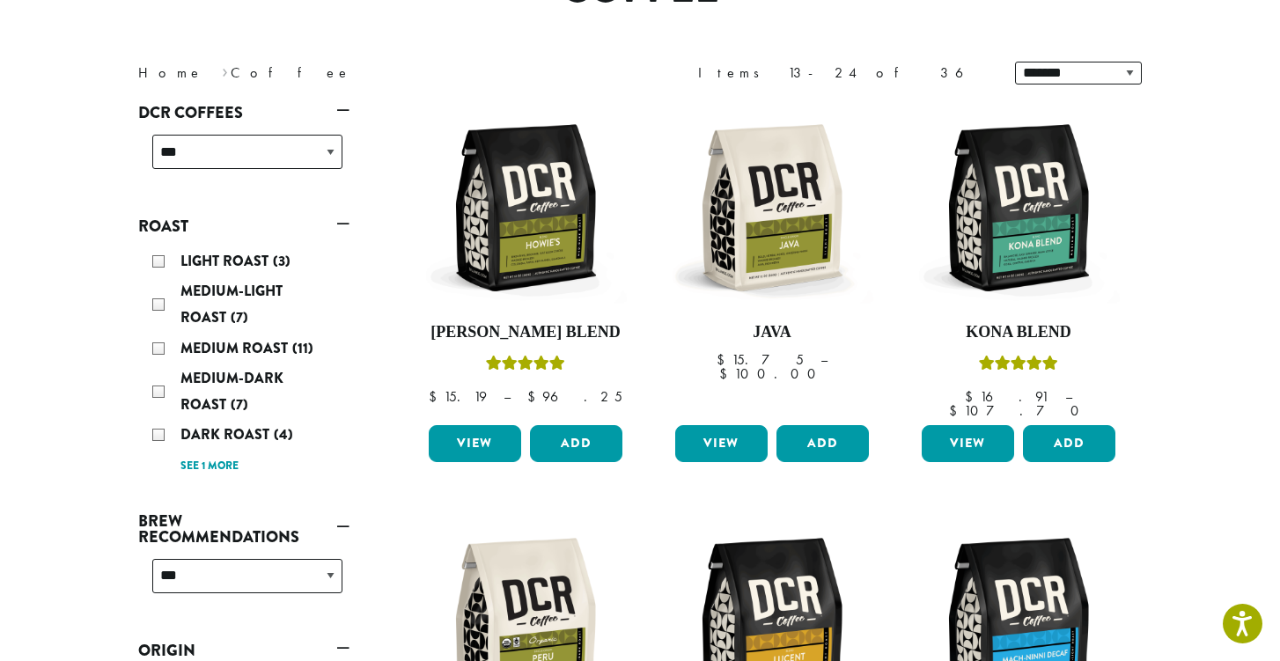
scroll to position [216, 0]
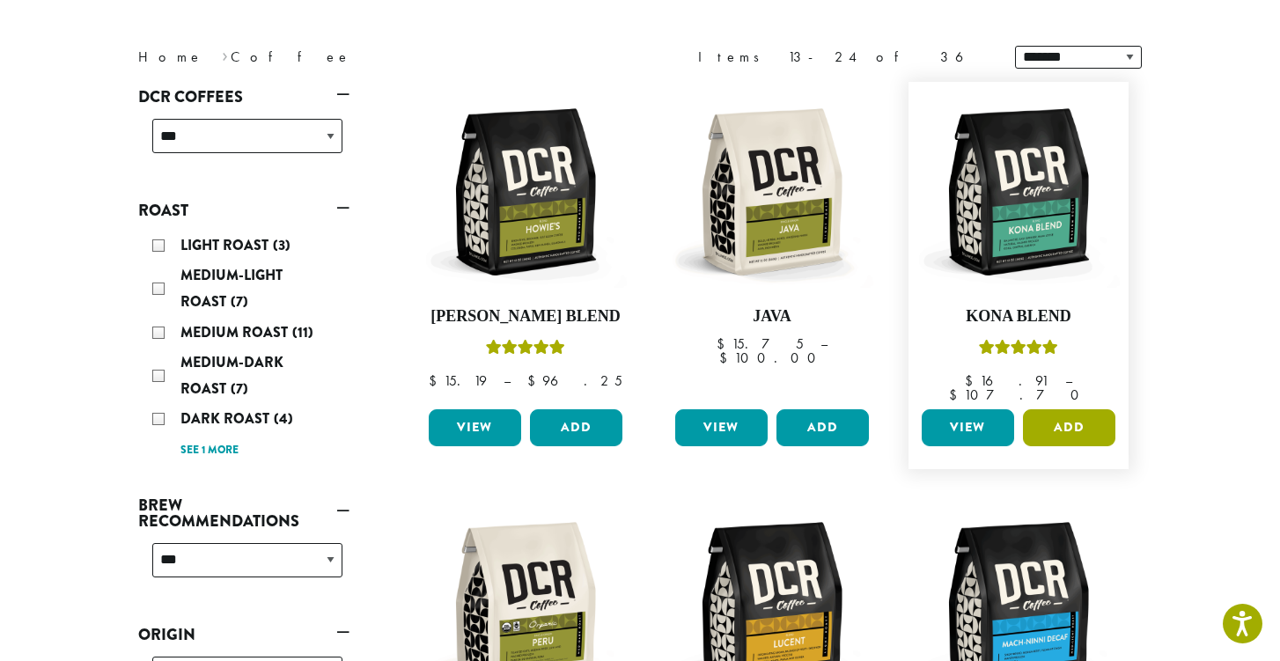
click at [1084, 409] on button "Add" at bounding box center [1069, 427] width 92 height 37
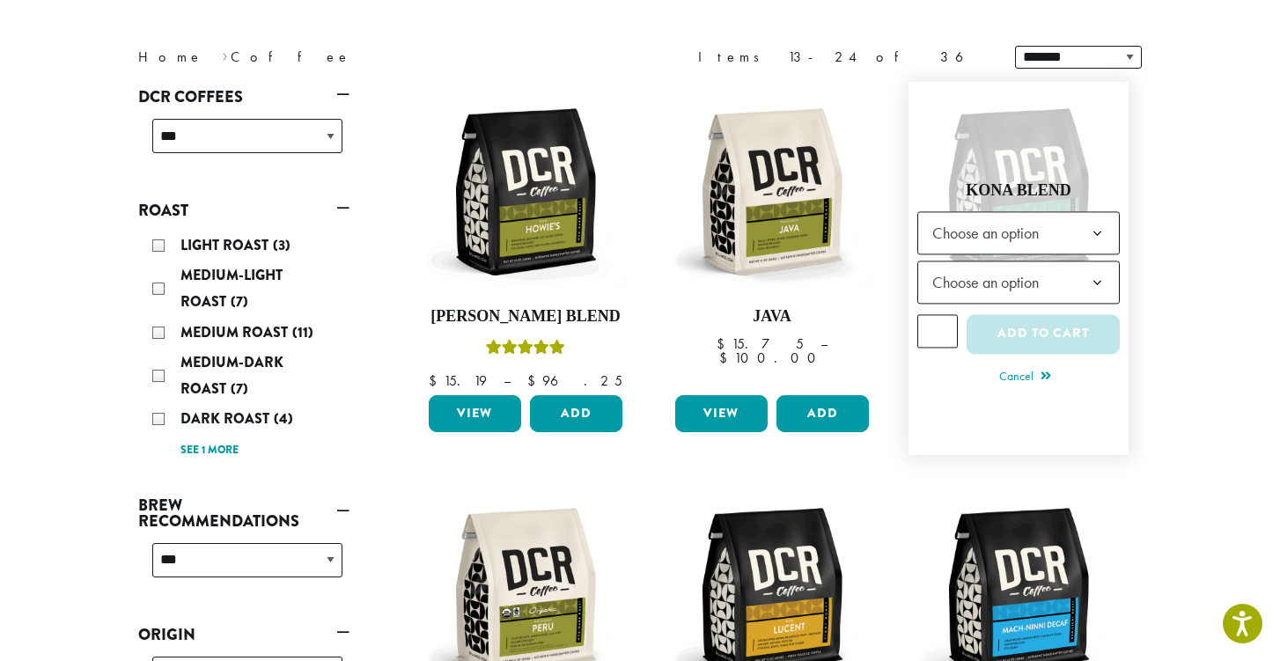
click at [1092, 222] on b at bounding box center [1097, 233] width 43 height 43
click at [1110, 278] on b at bounding box center [1097, 282] width 43 height 43
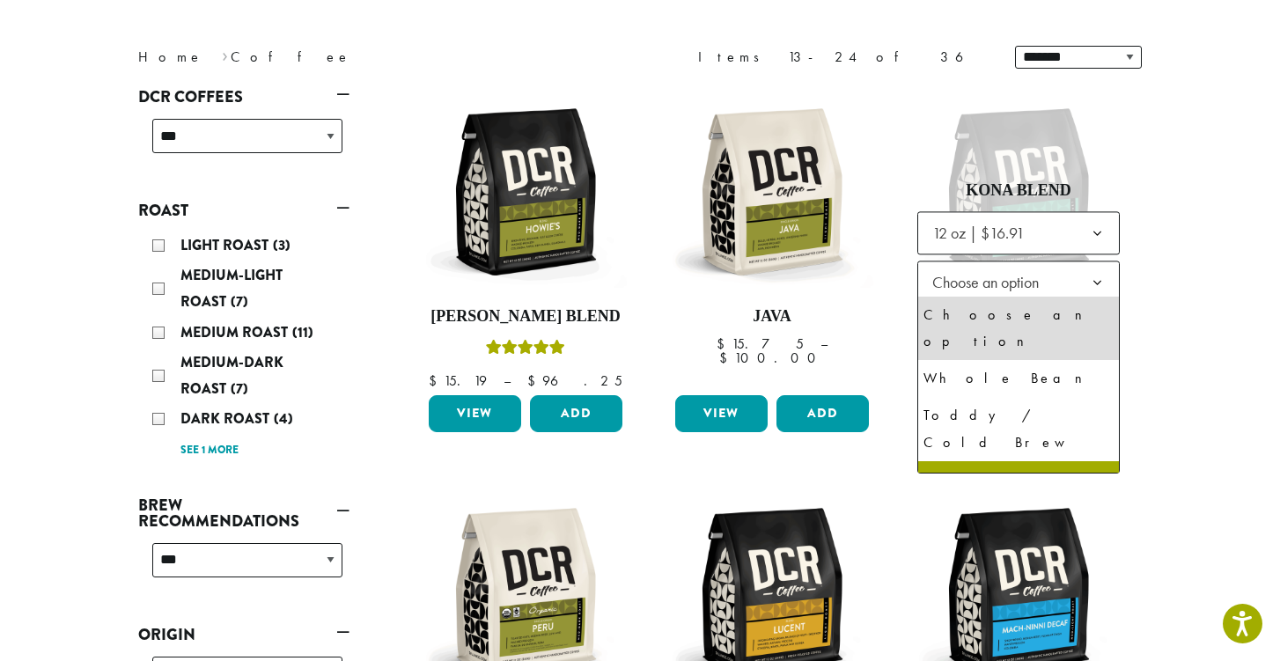
select select "*********"
select select "**********"
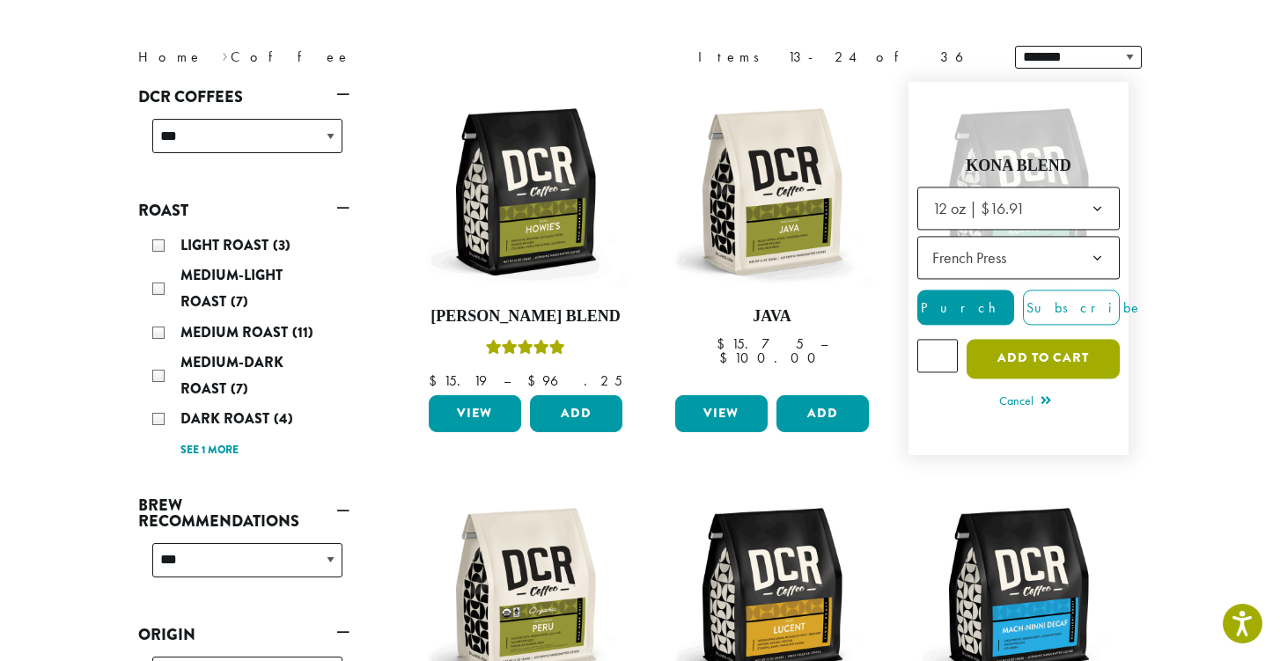
click at [1057, 357] on button "Add to cart" at bounding box center [1043, 359] width 153 height 40
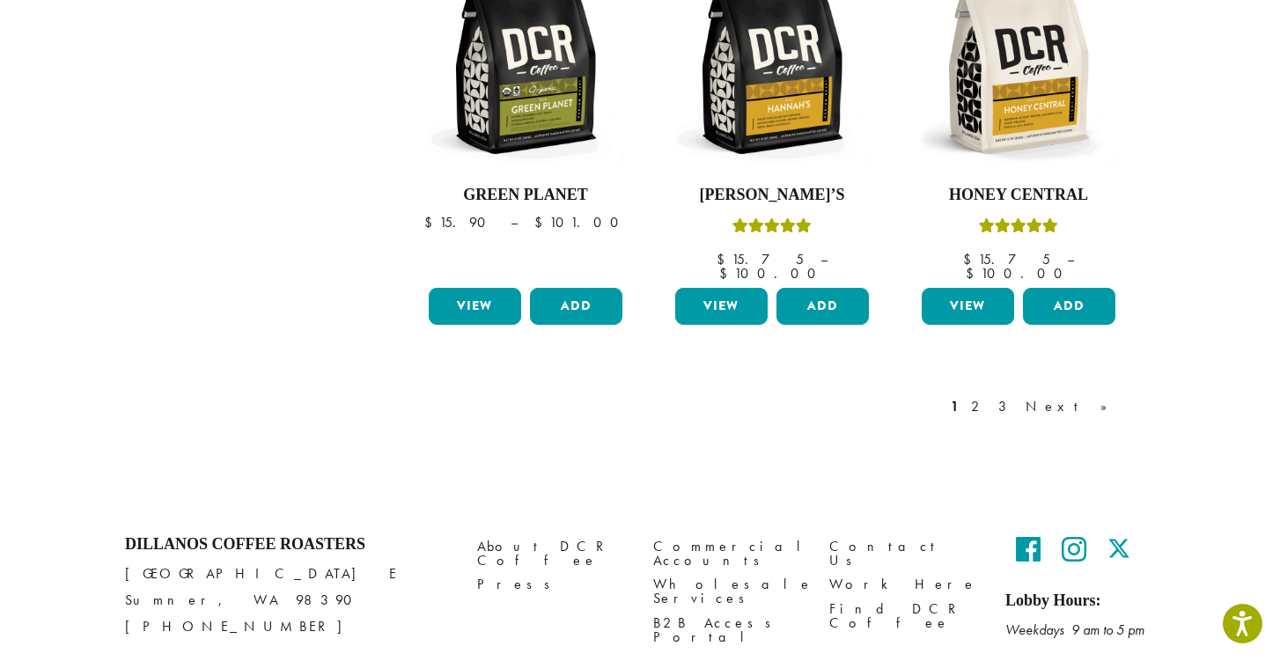
scroll to position [1682, 0]
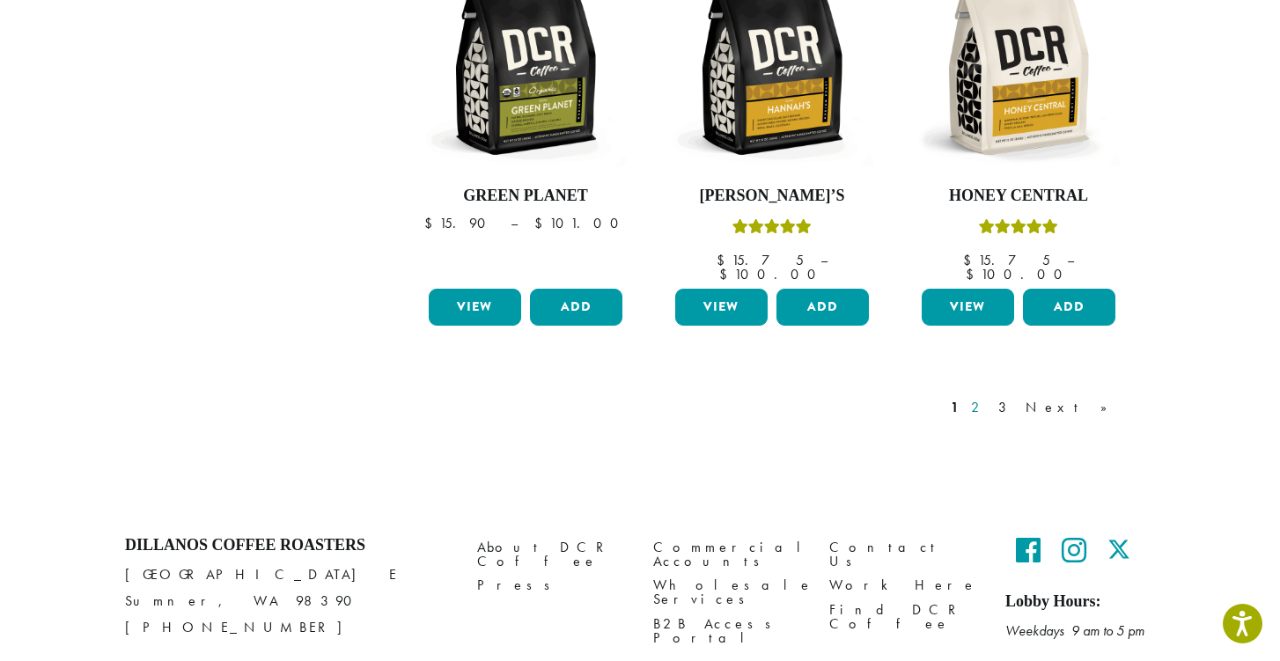
click at [989, 397] on link "2" at bounding box center [978, 407] width 22 height 21
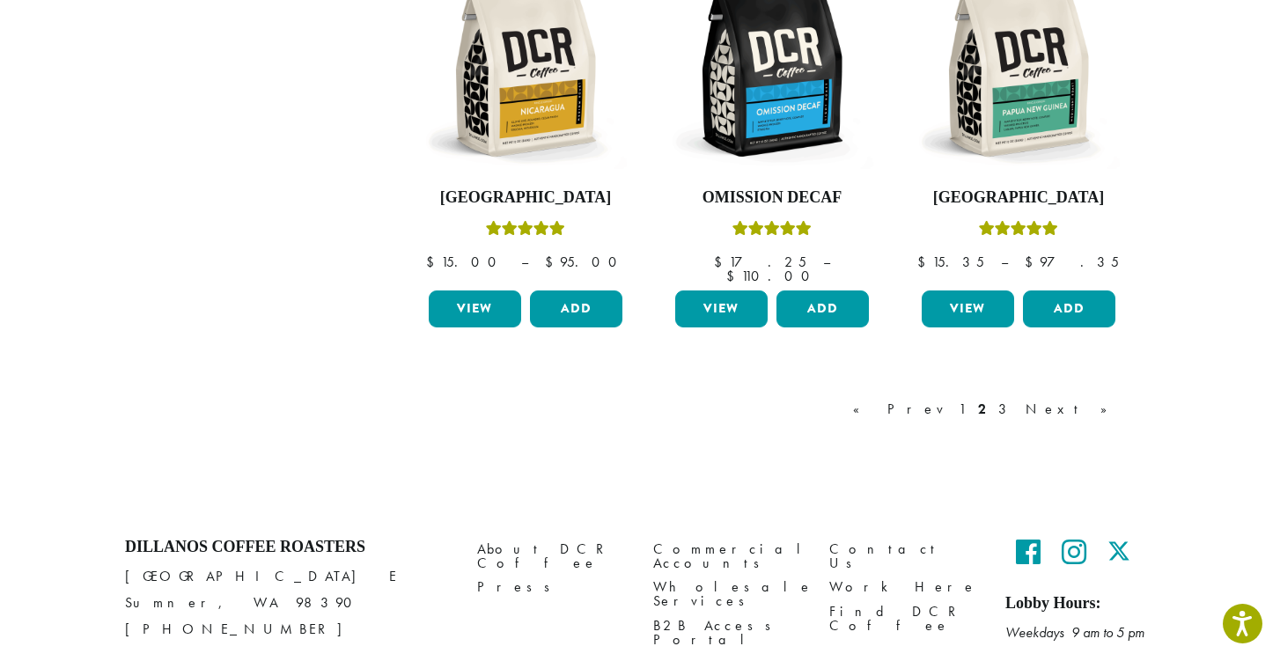
scroll to position [1578, 0]
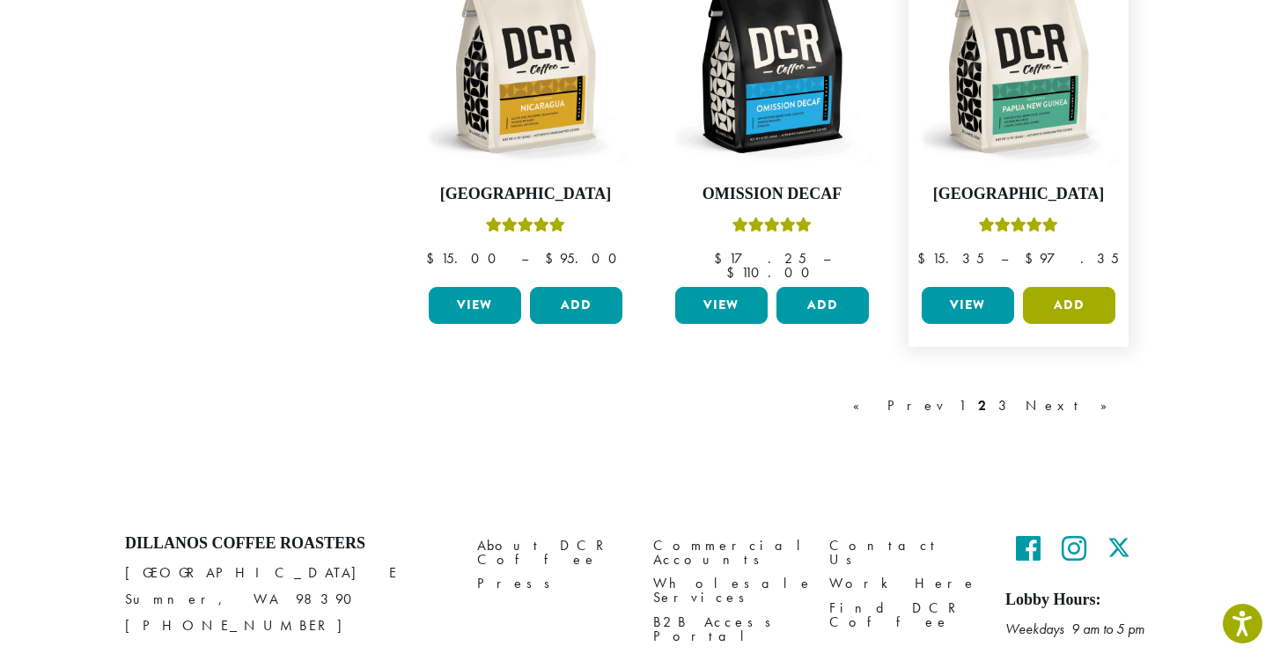
click at [1070, 287] on button "Add" at bounding box center [1069, 305] width 92 height 37
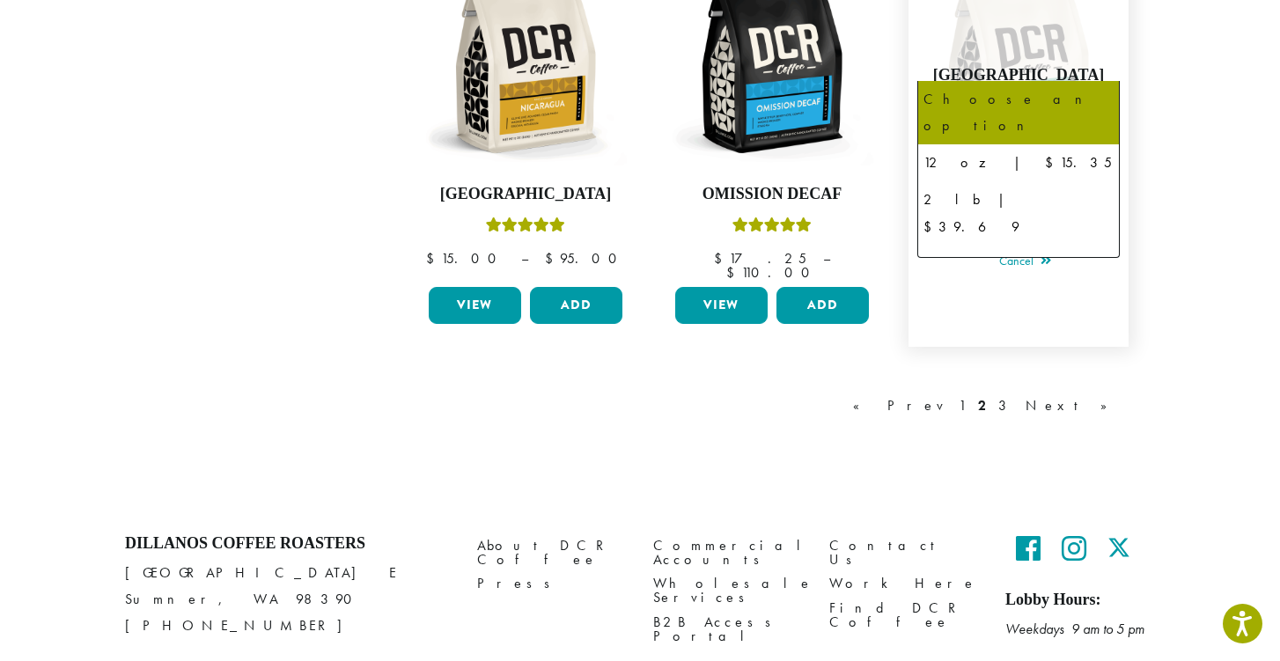
click at [1101, 97] on b at bounding box center [1097, 118] width 43 height 43
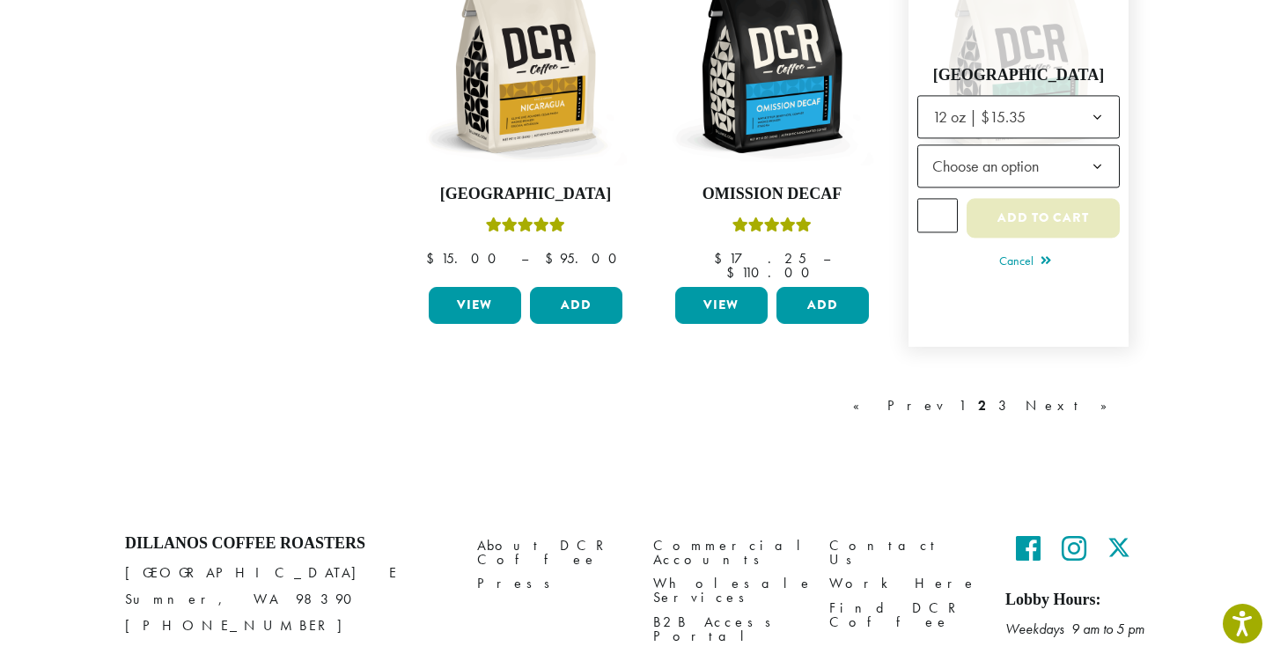
click at [1097, 199] on button "Add to cart" at bounding box center [1043, 219] width 153 height 40
click at [1100, 146] on b at bounding box center [1097, 167] width 43 height 43
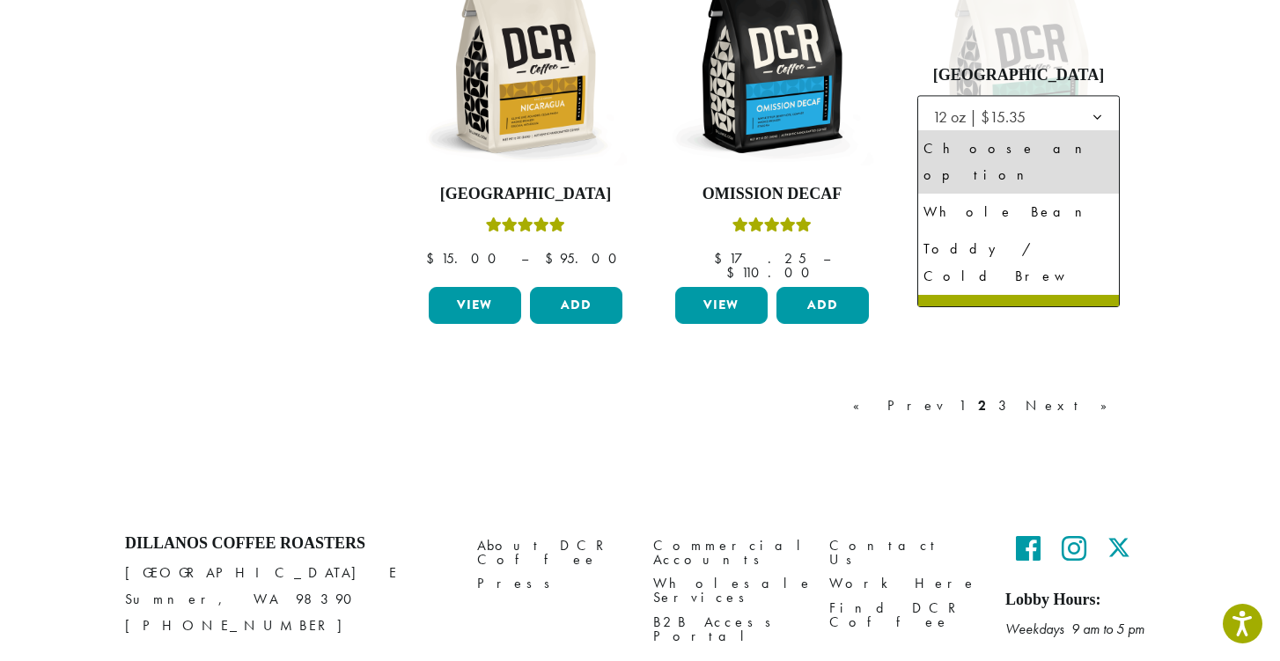
select select "*********"
select select "**********"
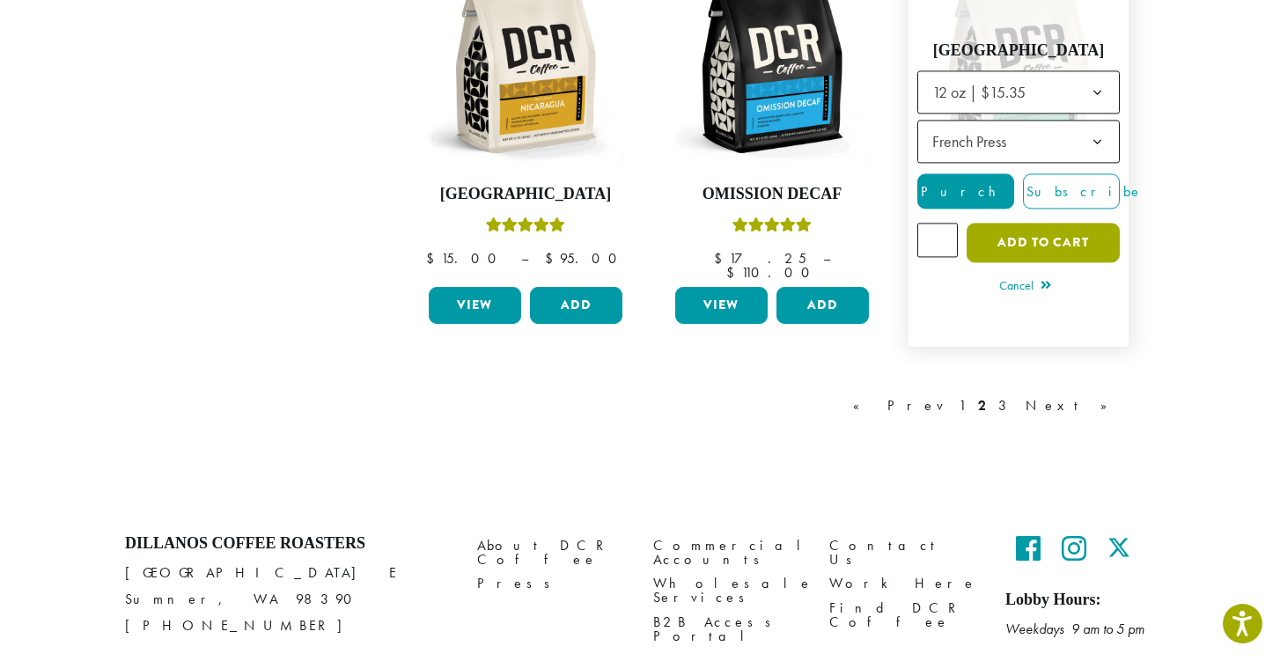
click at [1092, 224] on button "Add to cart" at bounding box center [1043, 244] width 153 height 40
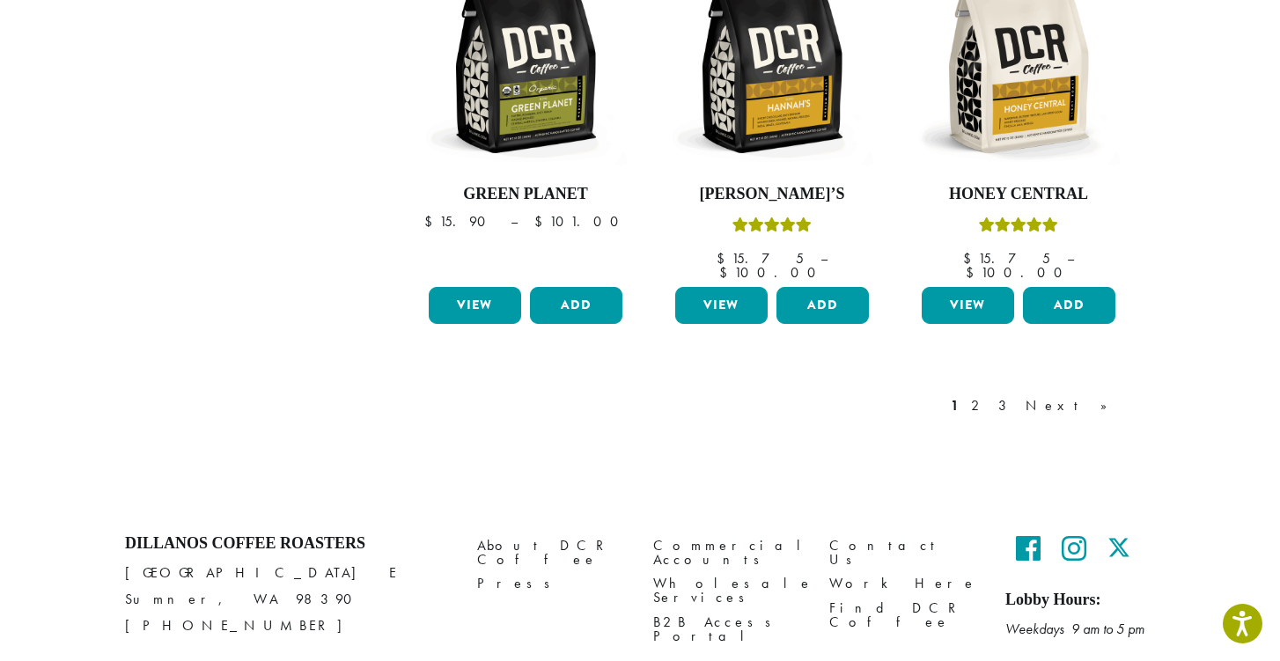
scroll to position [1682, 0]
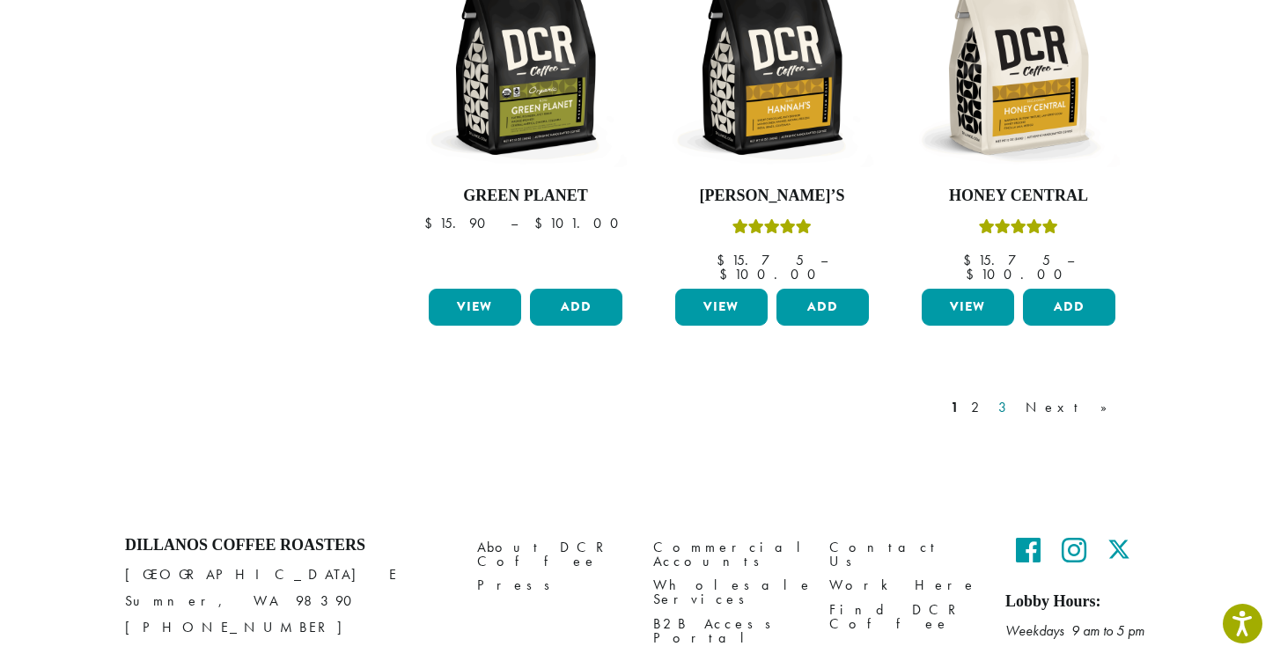
click at [1017, 397] on link "3" at bounding box center [1006, 407] width 22 height 21
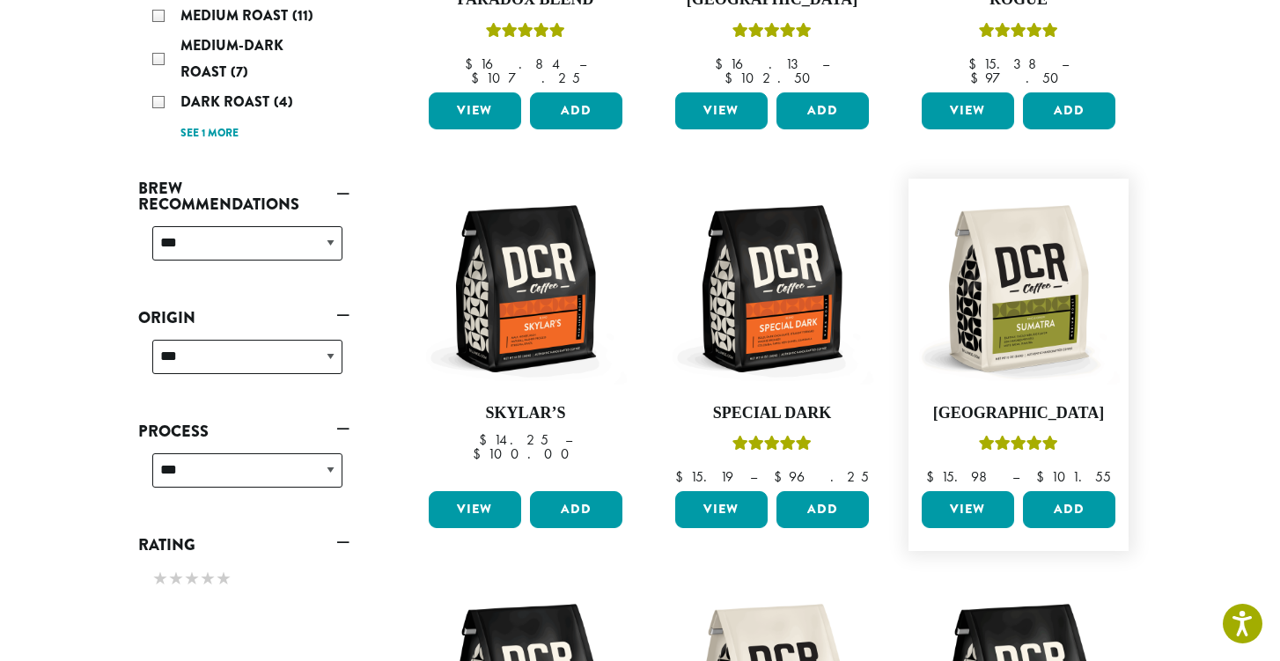
scroll to position [531, 0]
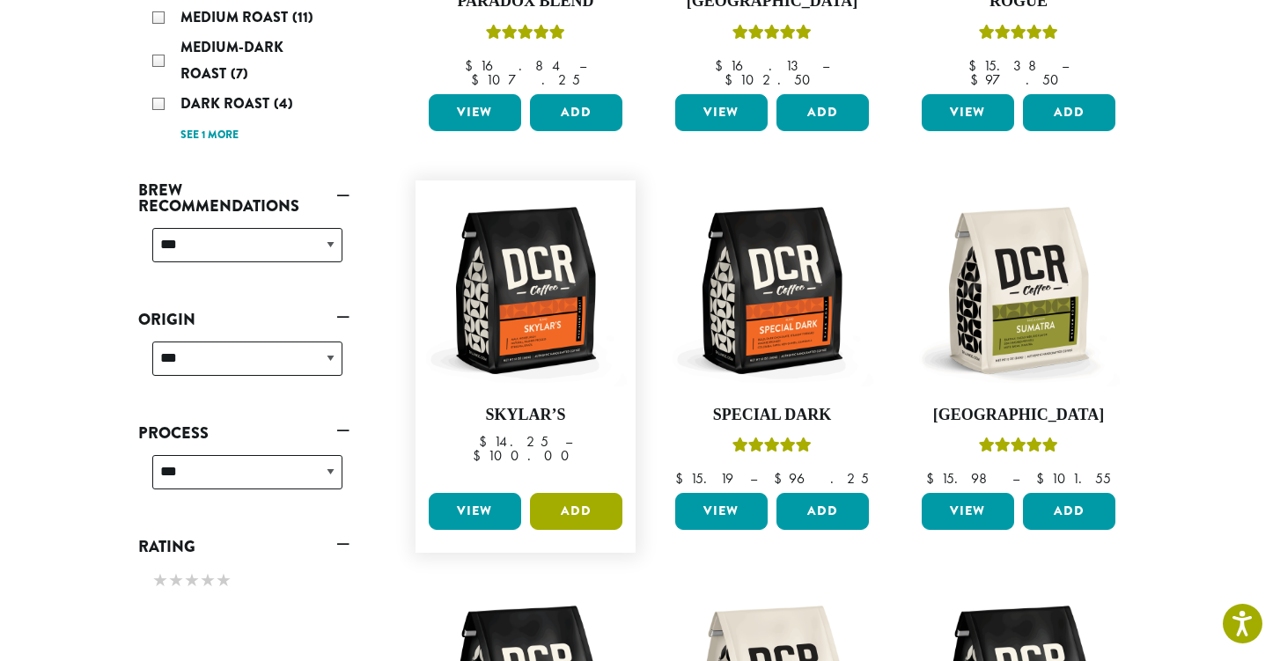
click at [587, 493] on button "Add" at bounding box center [576, 511] width 92 height 37
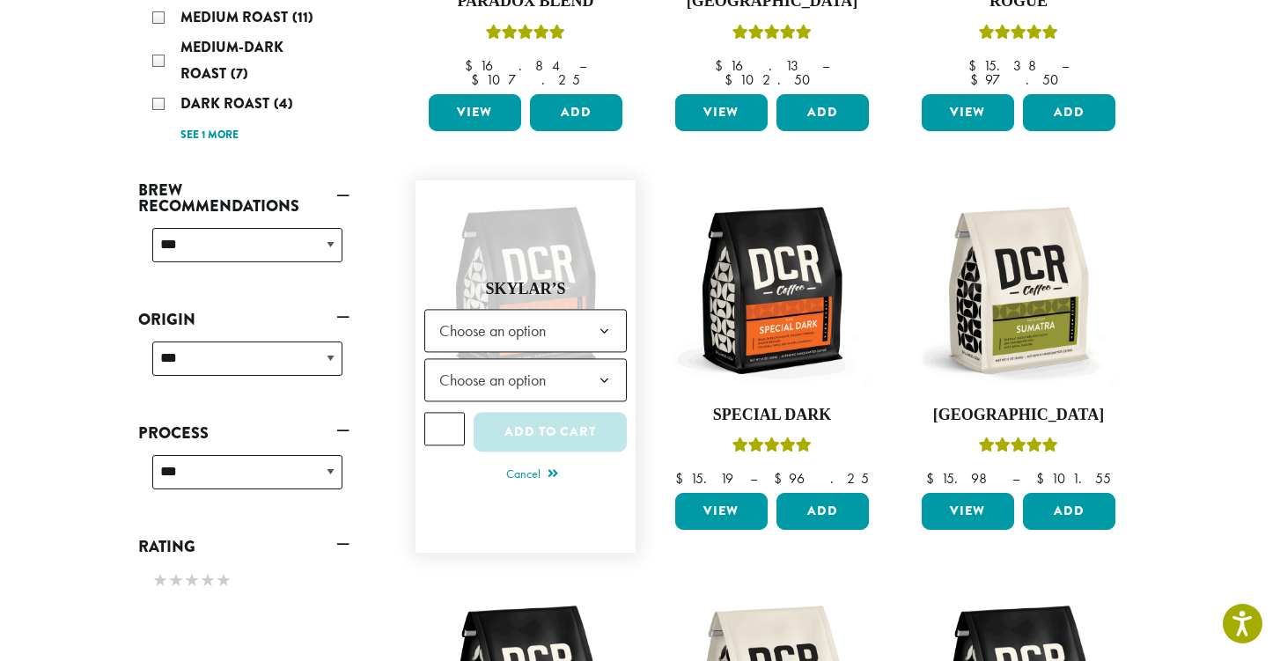
click at [608, 311] on b at bounding box center [604, 332] width 43 height 43
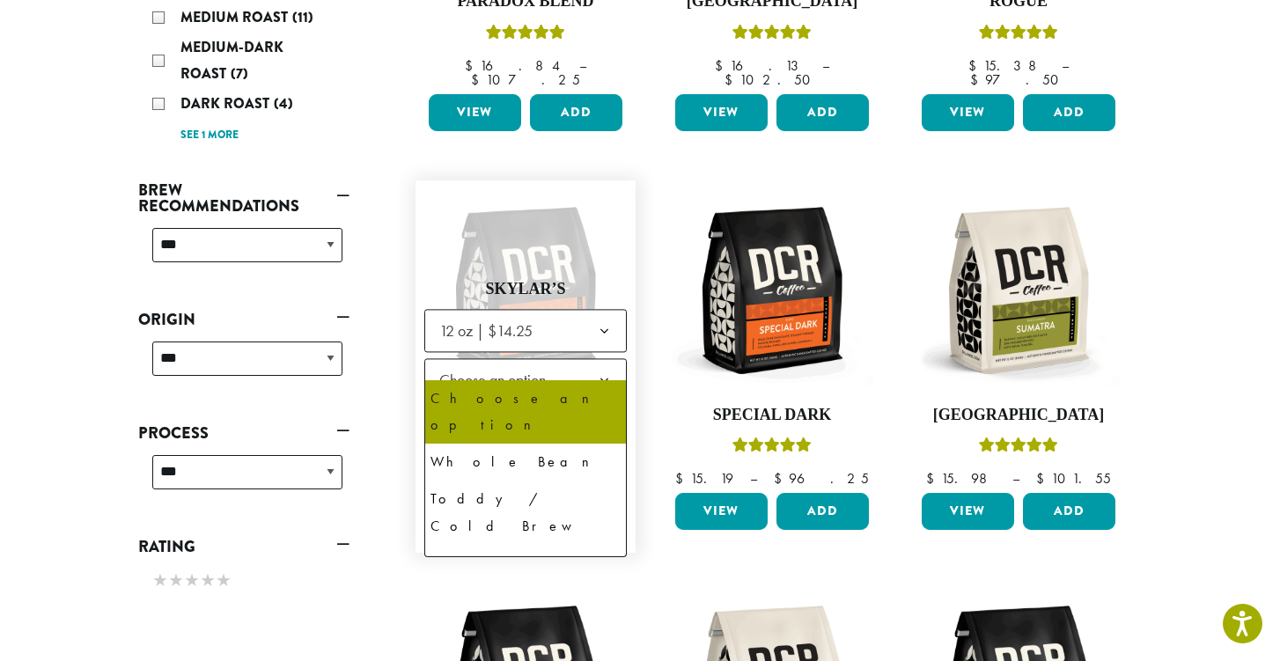
click at [600, 360] on b at bounding box center [604, 381] width 43 height 43
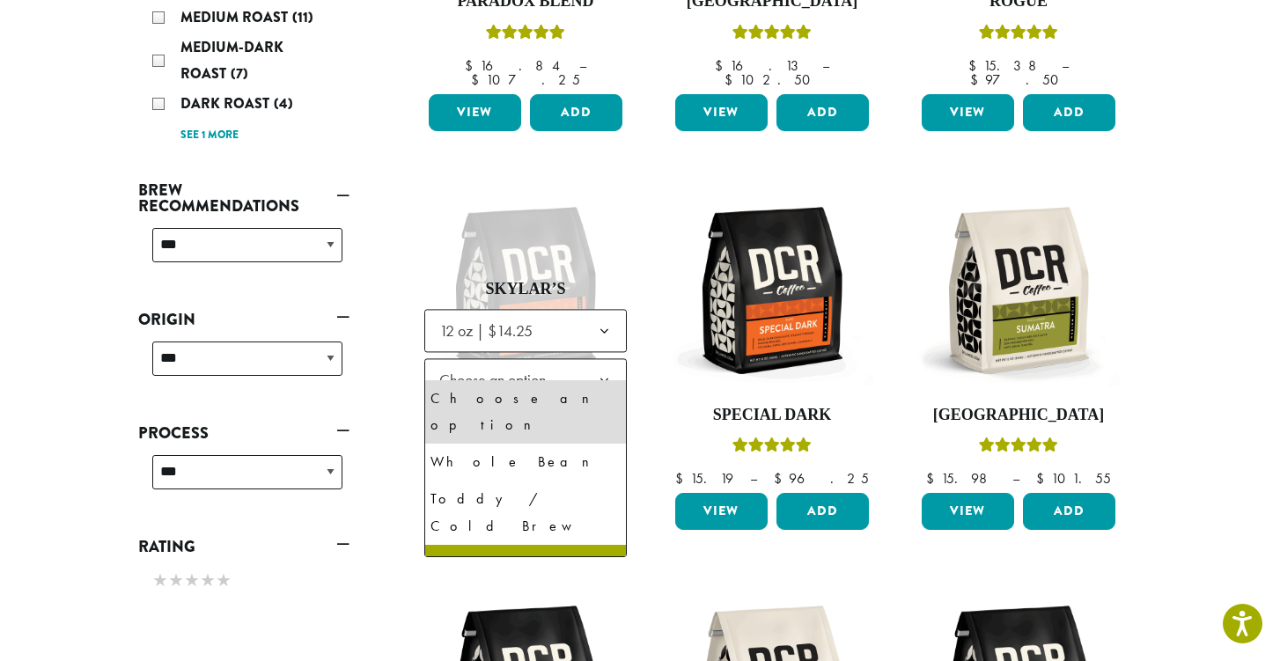
select select "*********"
select select "**********"
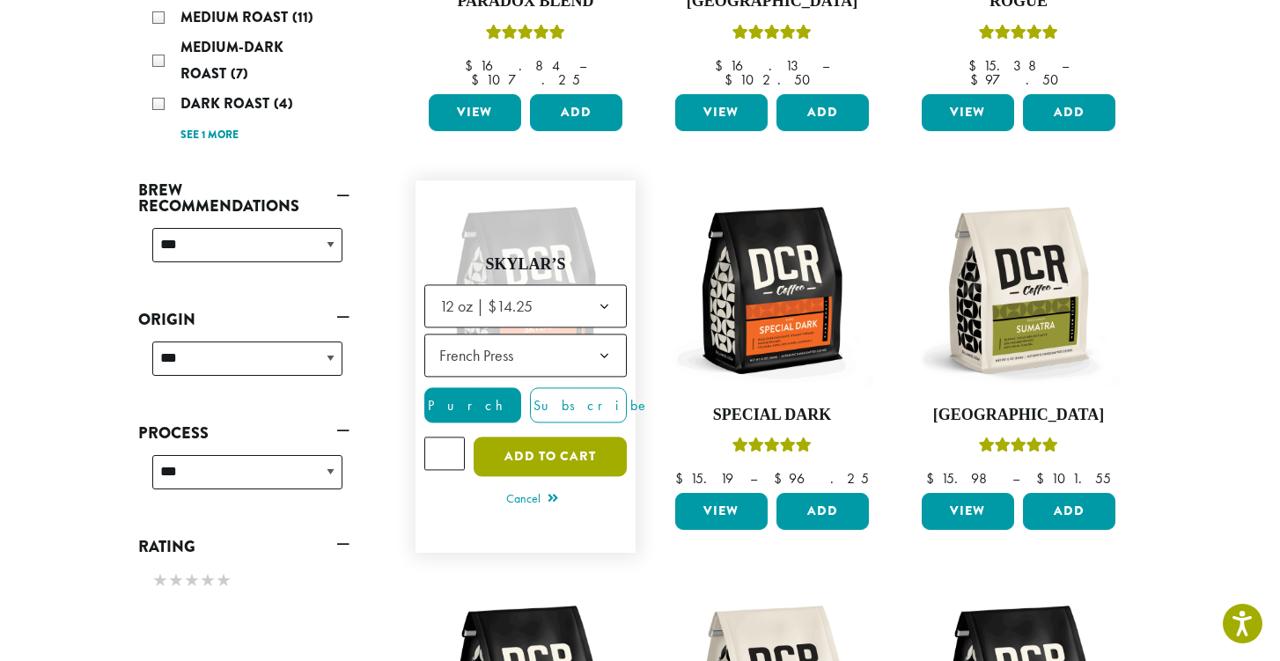
click at [570, 438] on button "Add to cart" at bounding box center [550, 458] width 153 height 40
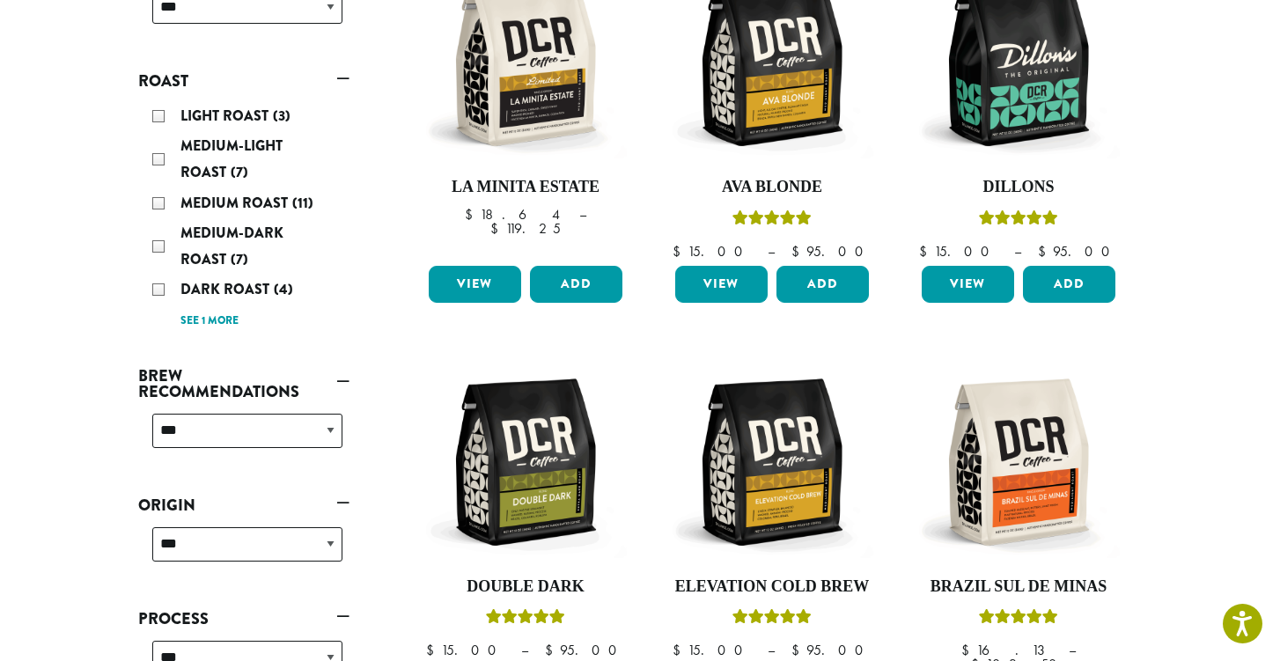
scroll to position [297, 0]
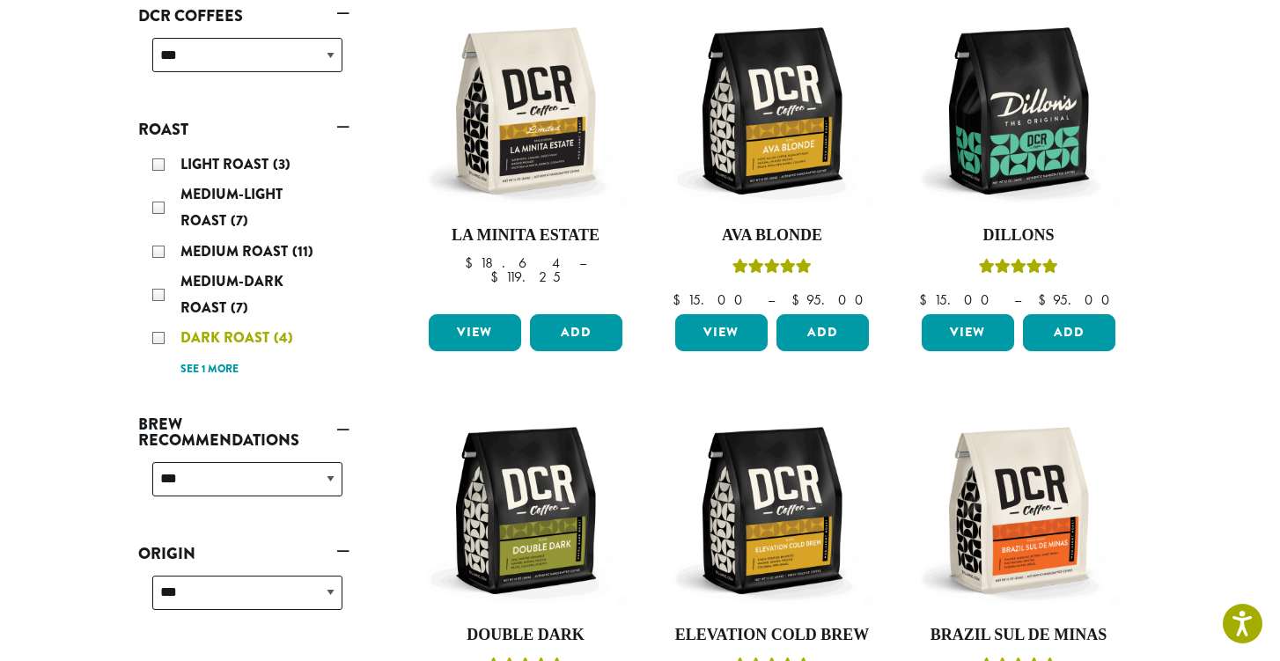
click at [196, 338] on span "Dark Roast" at bounding box center [226, 337] width 93 height 20
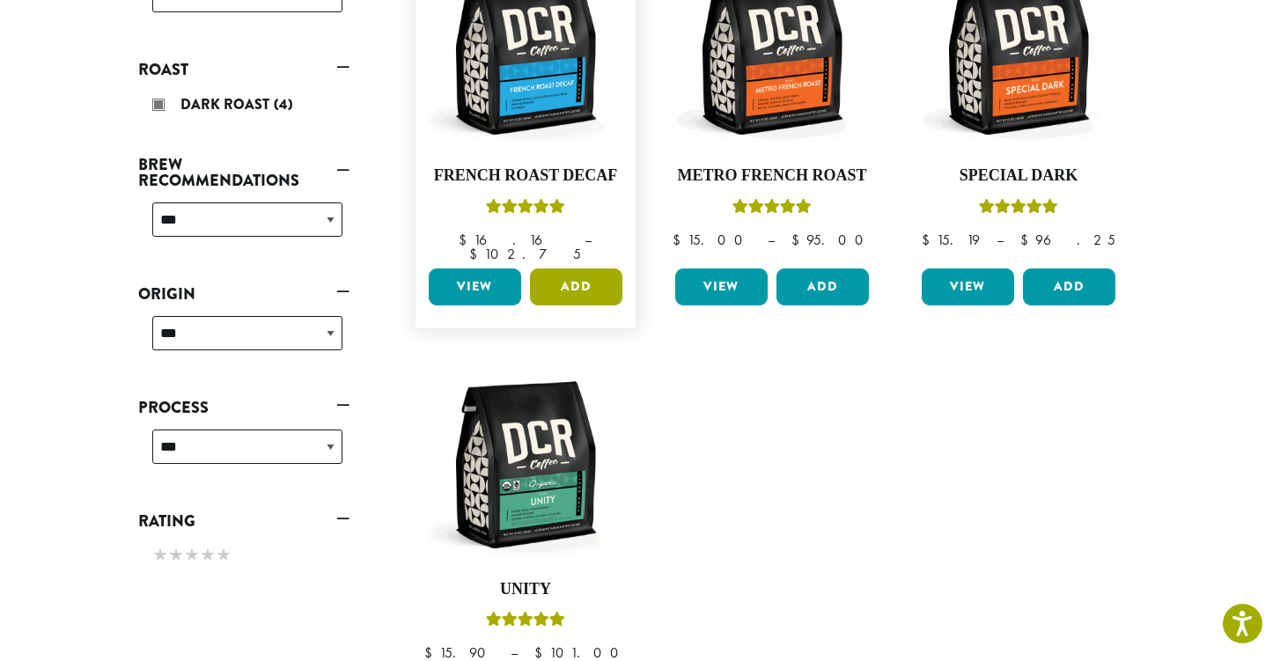
scroll to position [361, 0]
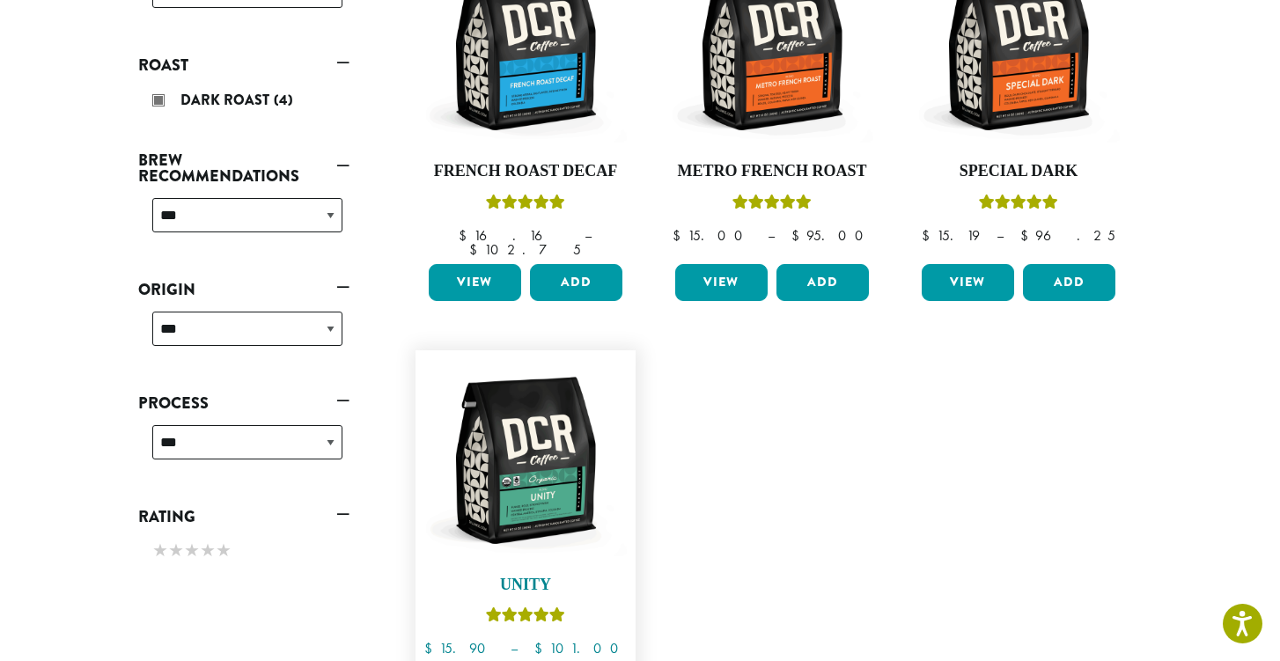
click at [556, 526] on img at bounding box center [525, 460] width 202 height 202
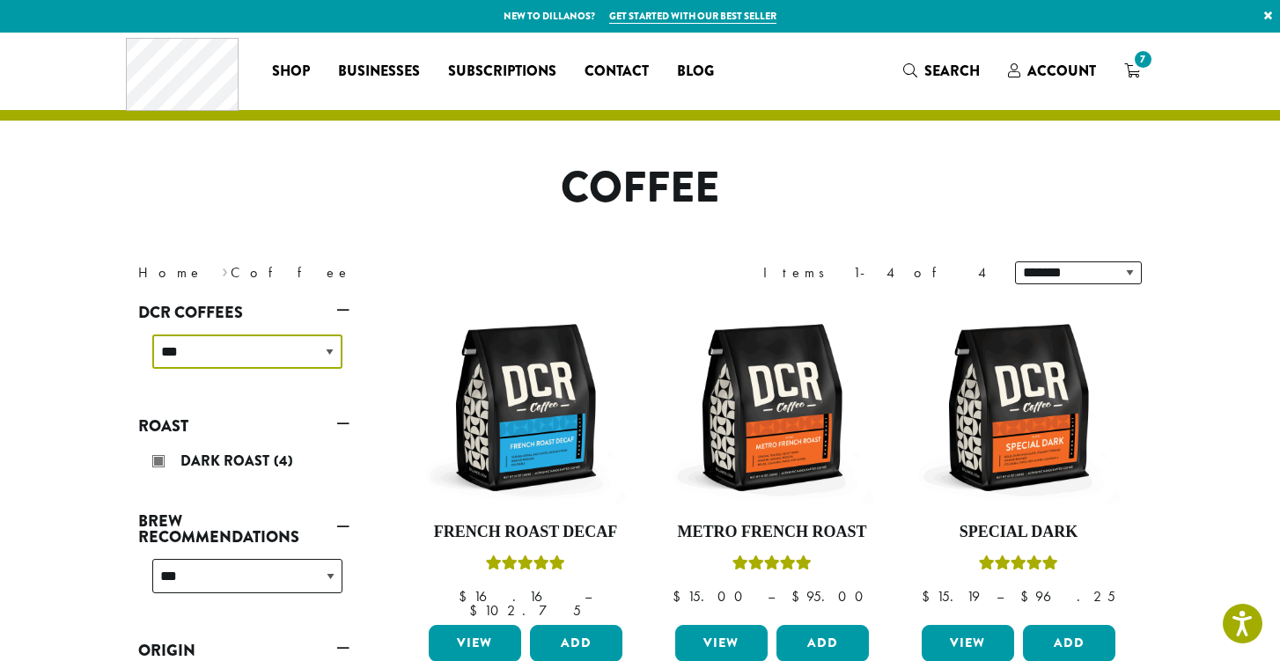
select select "**********"
click at [156, 463] on div "Dark Roast (4)" at bounding box center [247, 461] width 190 height 26
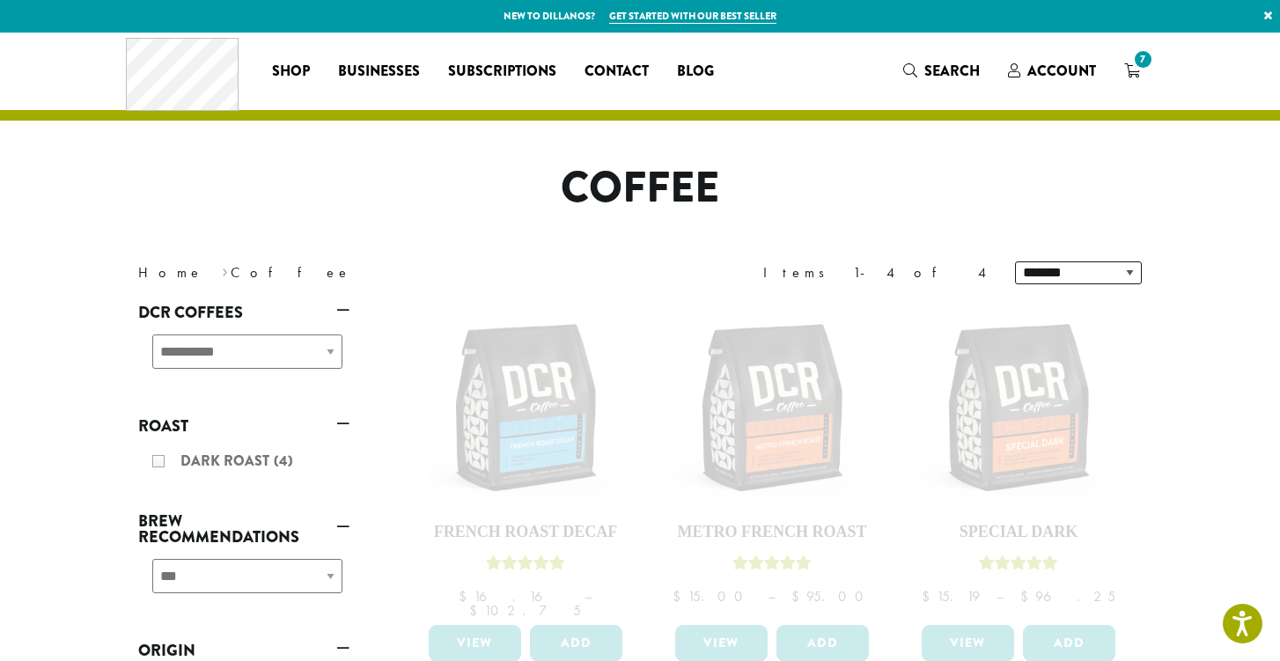
click at [314, 353] on div "**********" at bounding box center [243, 358] width 211 height 63
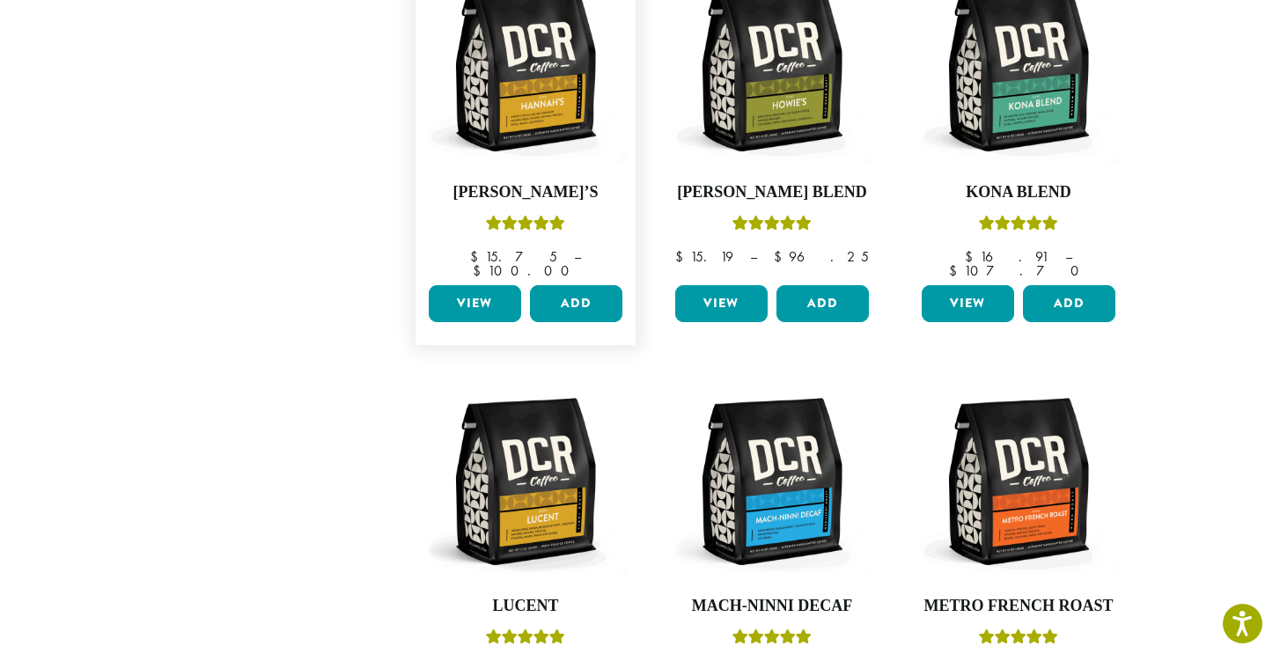
scroll to position [1155, 0]
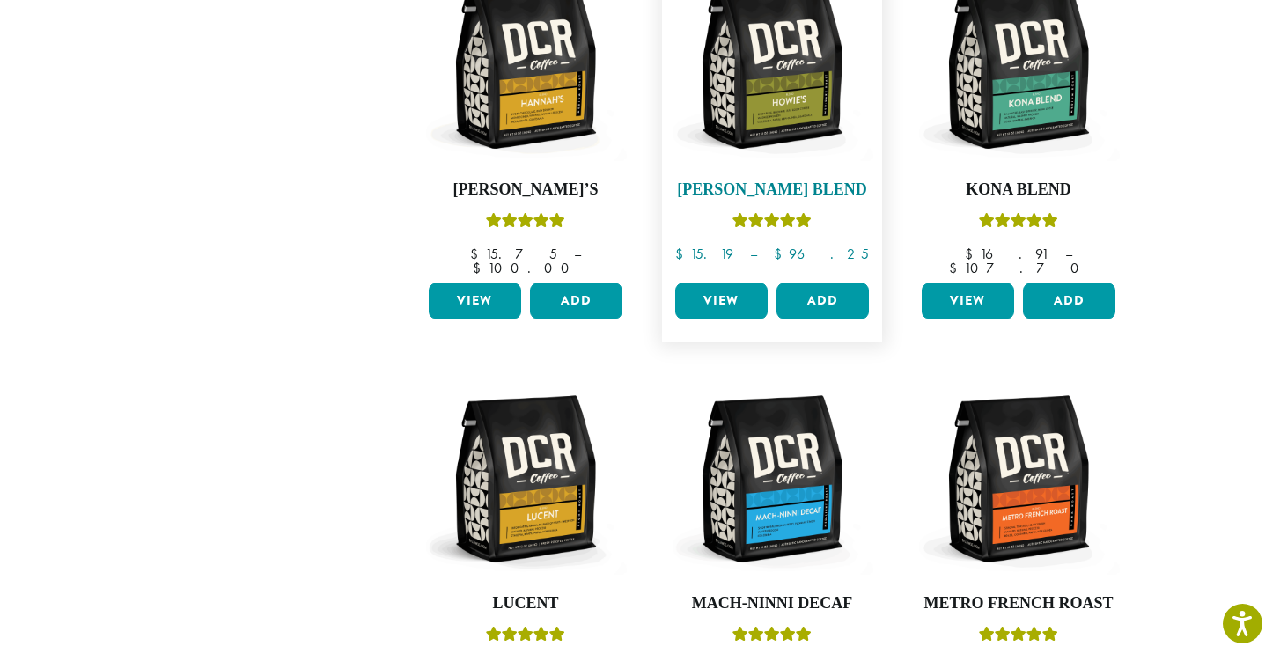
click at [787, 99] on img at bounding box center [772, 65] width 202 height 202
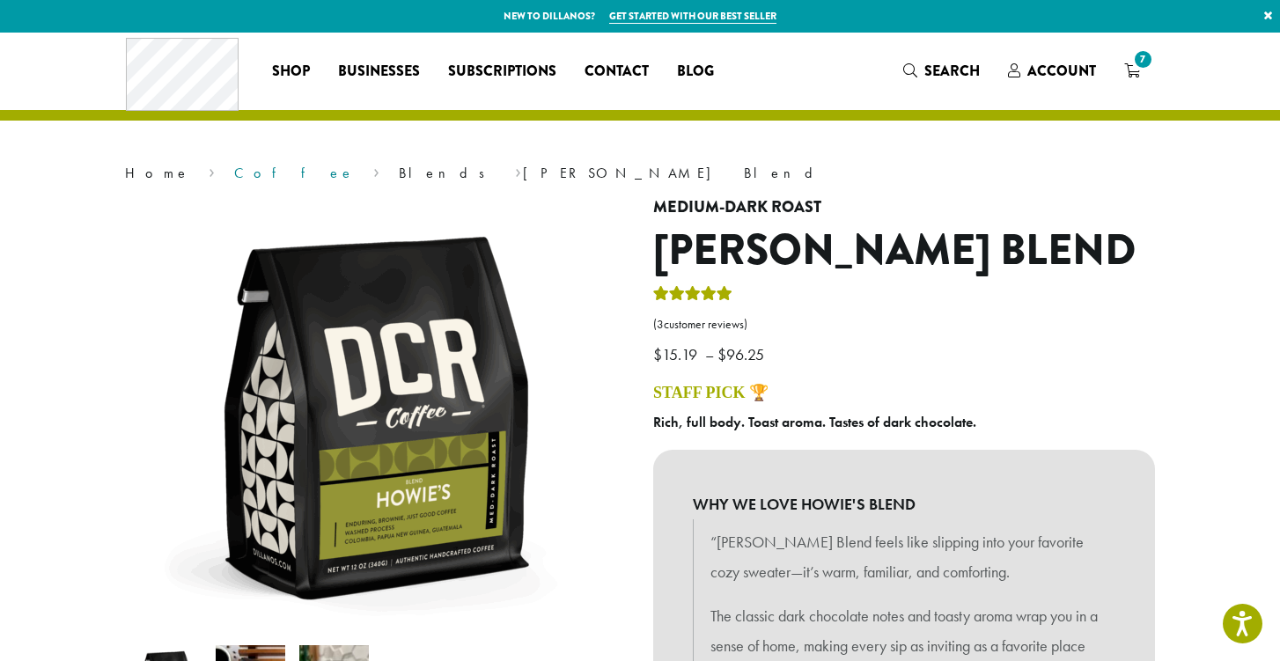
click at [234, 172] on link "Coffee" at bounding box center [294, 173] width 121 height 18
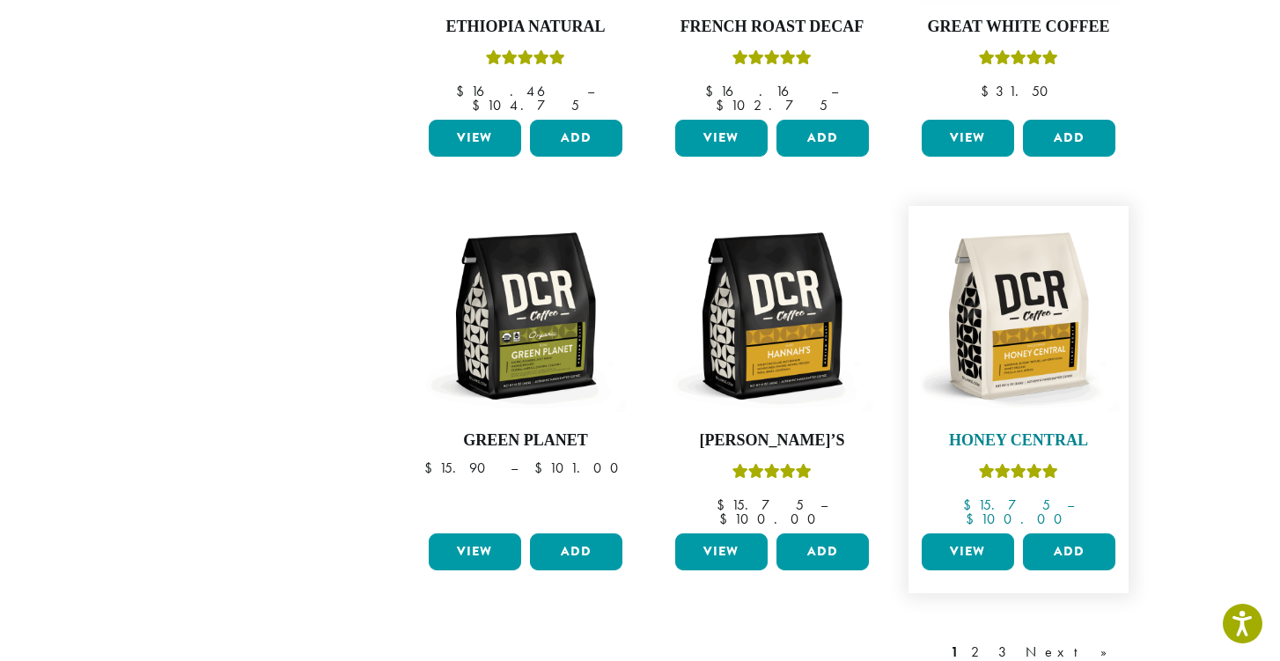
scroll to position [1335, 0]
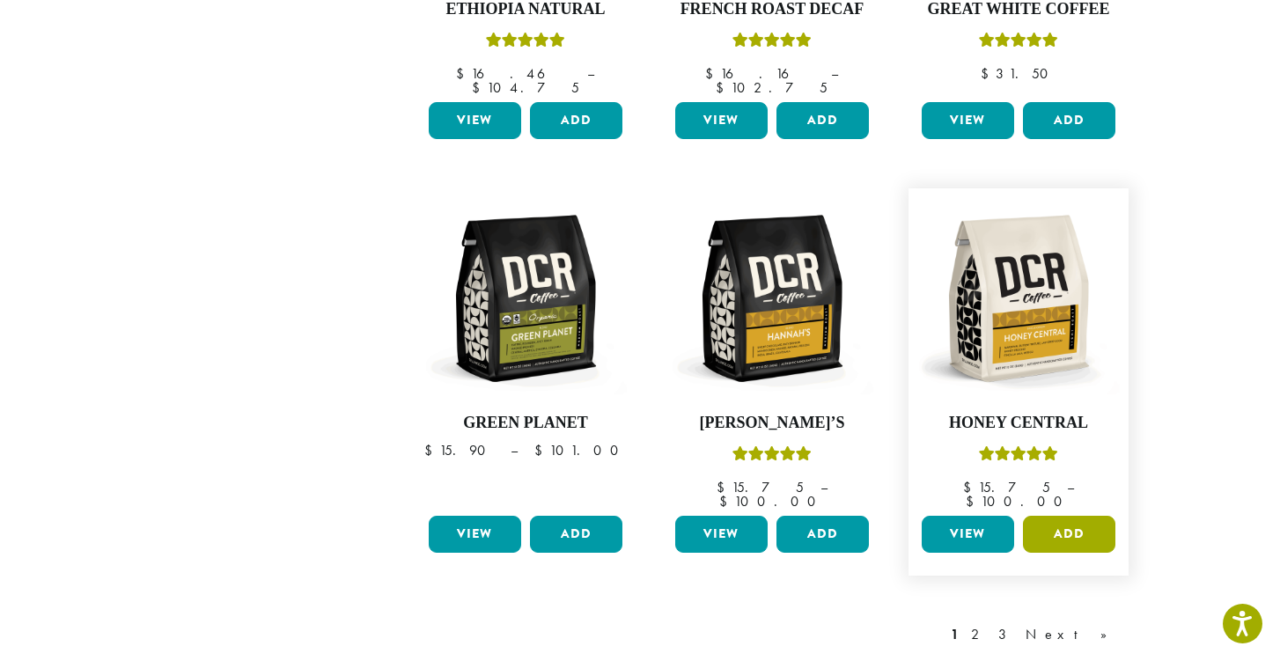
click at [1068, 516] on button "Add" at bounding box center [1069, 534] width 92 height 37
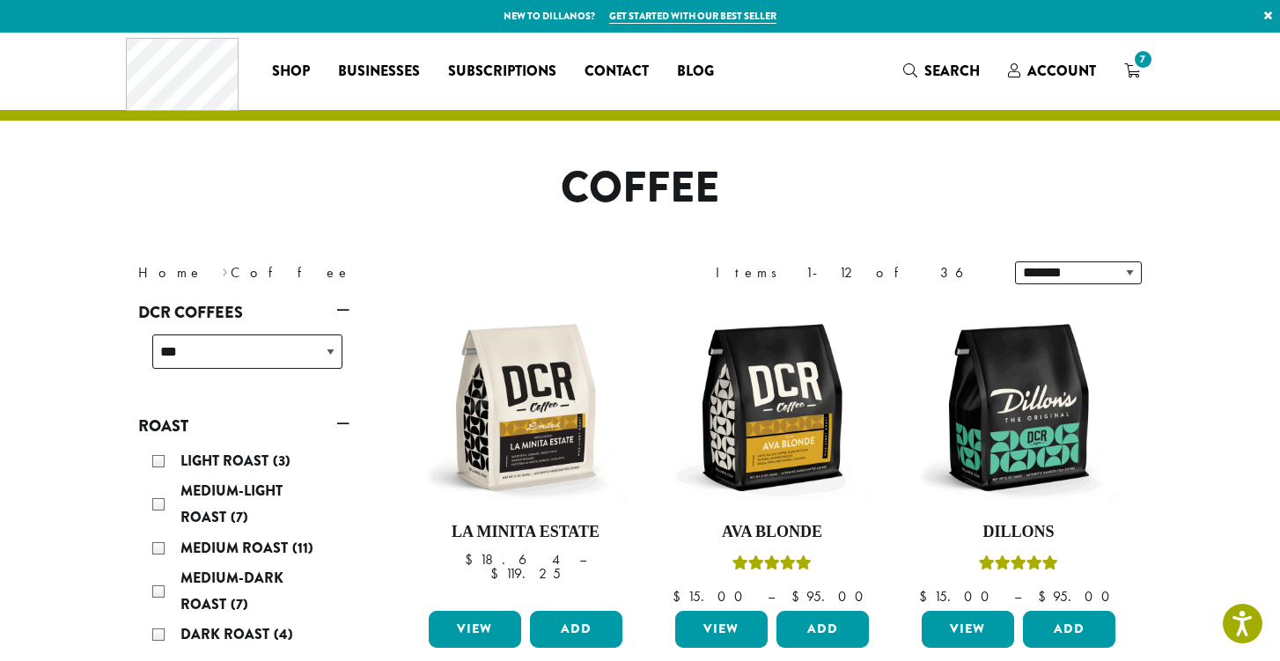
scroll to position [0, 0]
click at [1134, 61] on span "7" at bounding box center [1143, 60] width 24 height 24
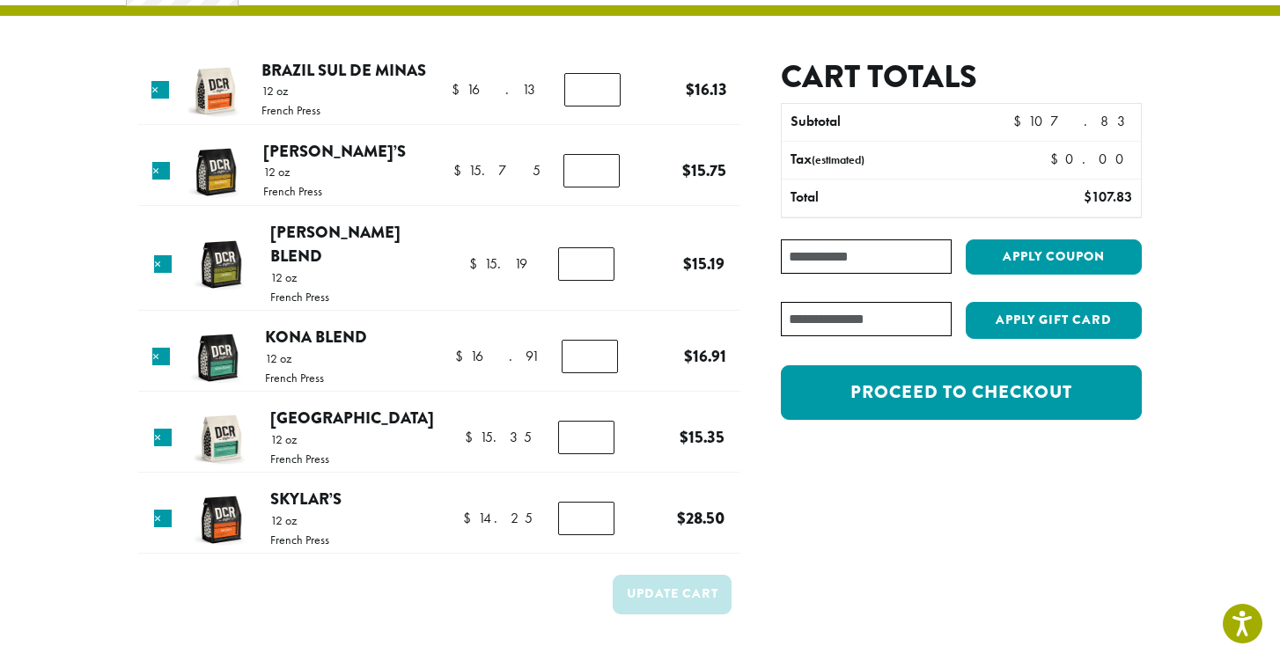
scroll to position [106, 0]
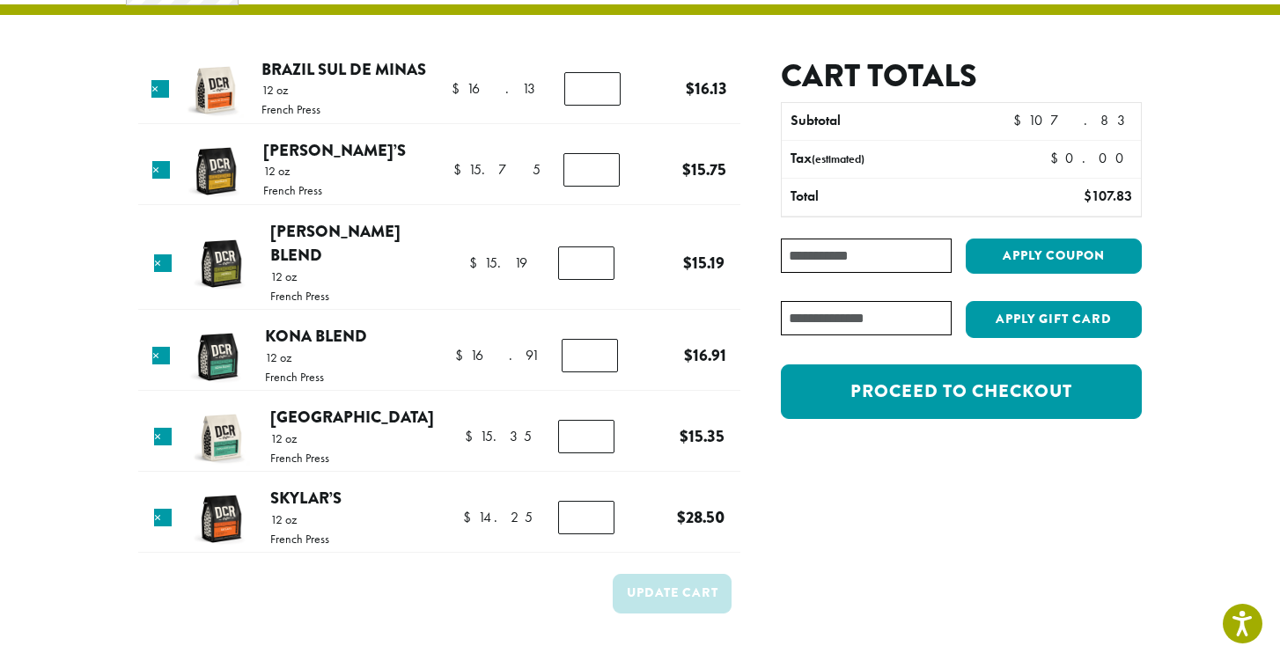
click at [601, 505] on input "*" at bounding box center [586, 517] width 56 height 33
type input "*"
click at [601, 501] on input "*" at bounding box center [586, 517] width 56 height 33
click at [713, 574] on button "Update cart" at bounding box center [672, 594] width 119 height 40
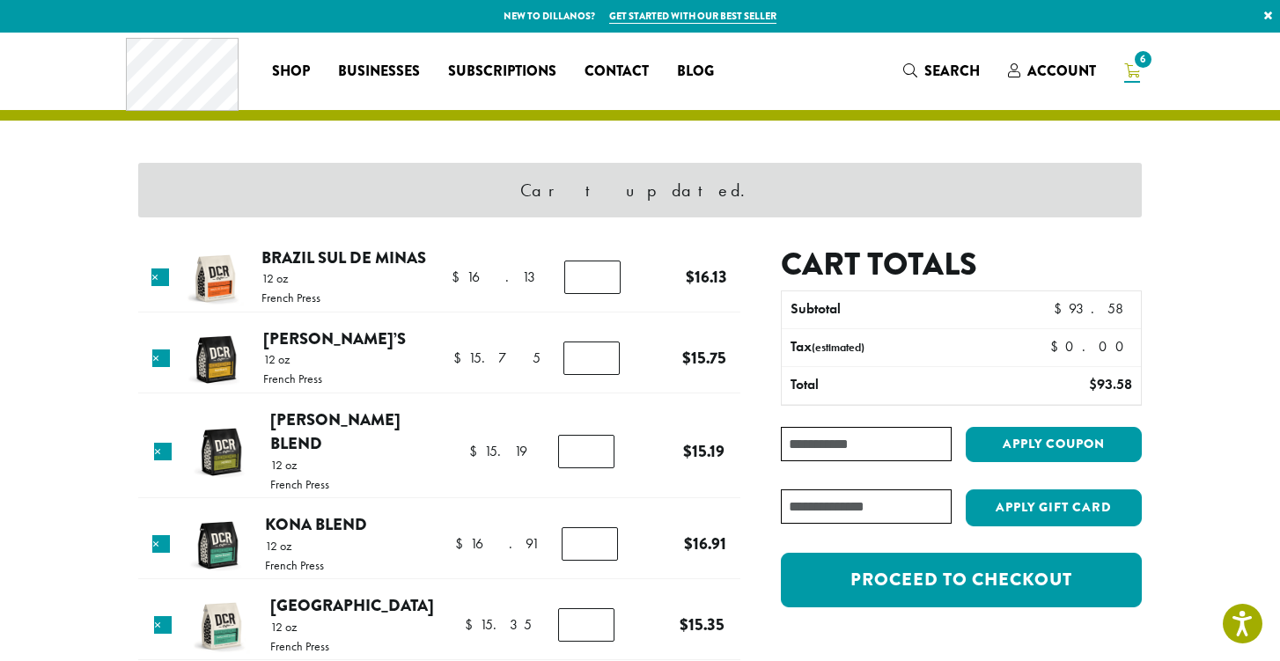
scroll to position [0, 0]
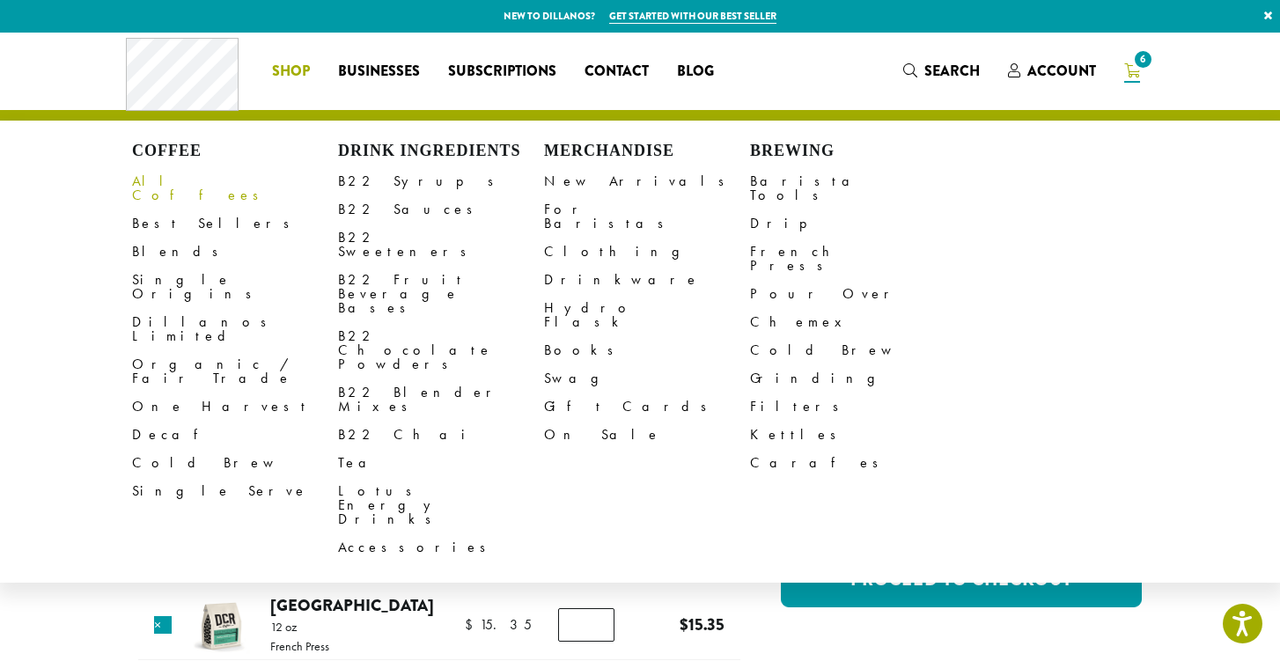
click at [180, 186] on link "All Coffees" at bounding box center [235, 188] width 206 height 42
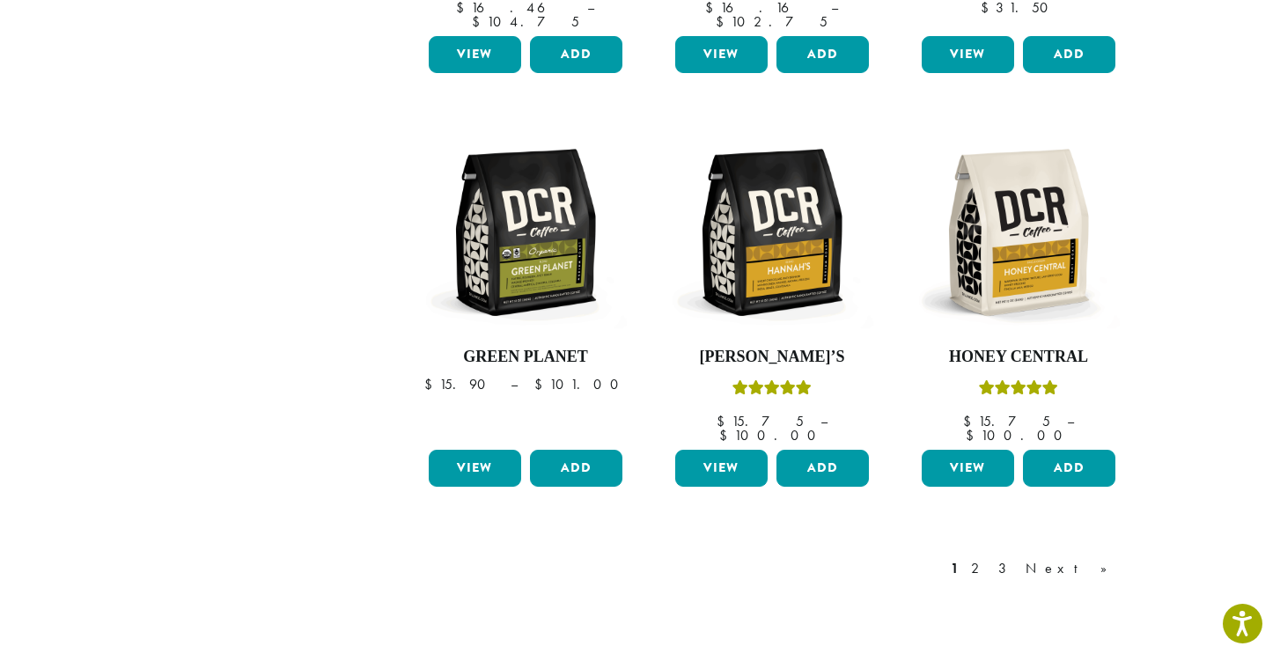
scroll to position [1402, 0]
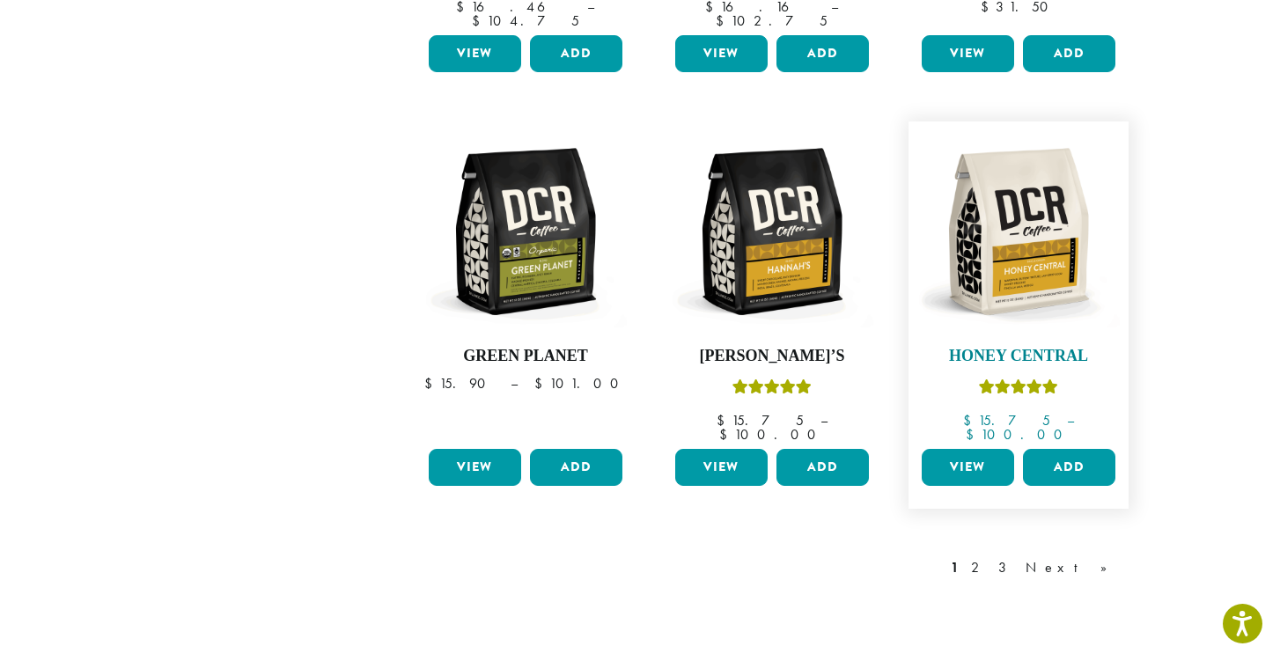
click at [1028, 254] on img at bounding box center [1018, 231] width 202 height 202
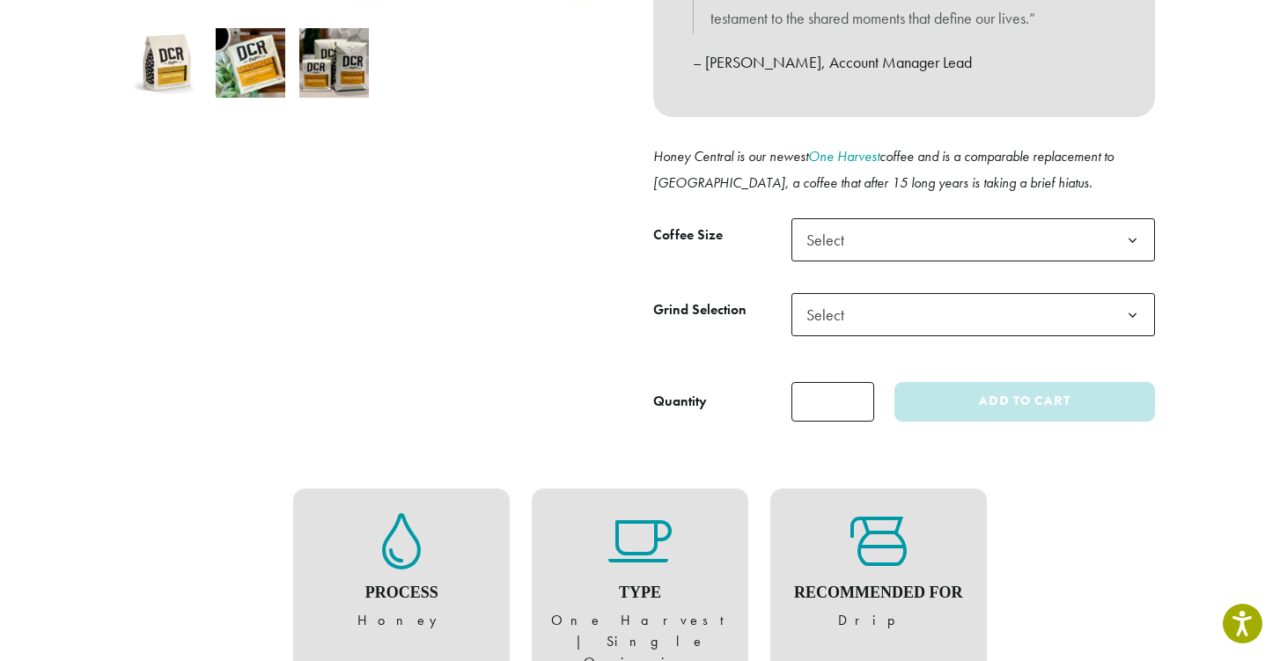
scroll to position [618, 0]
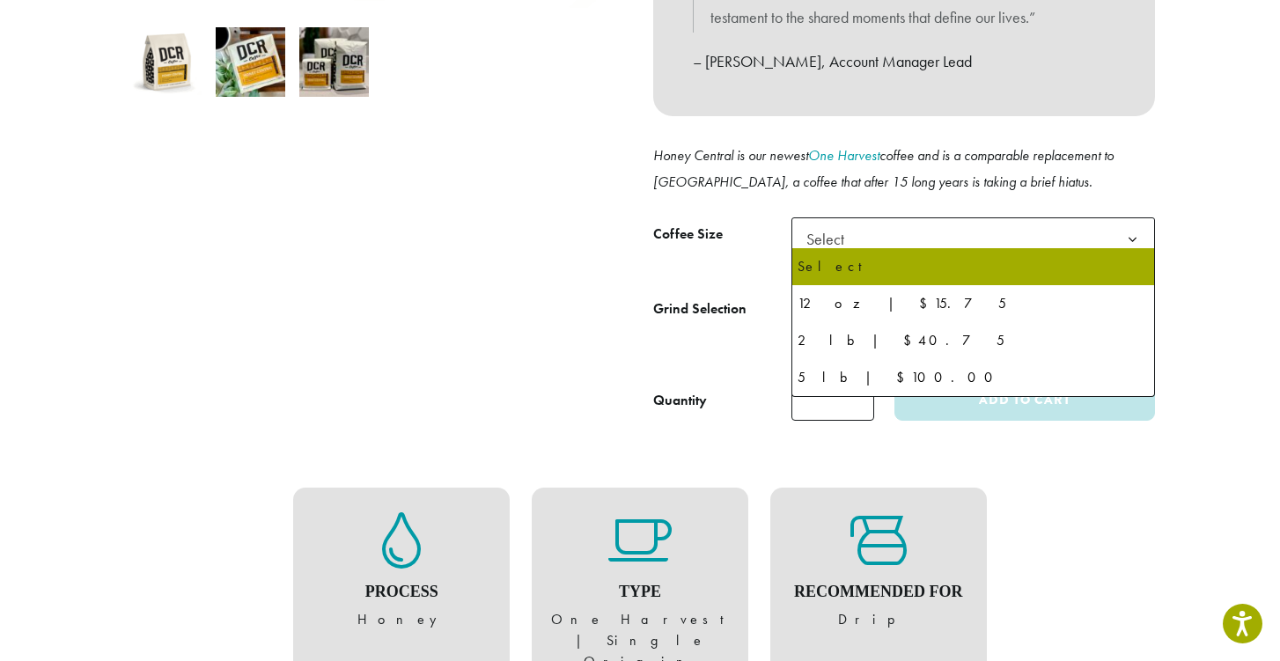
click at [1105, 226] on span "Select" at bounding box center [973, 238] width 364 height 43
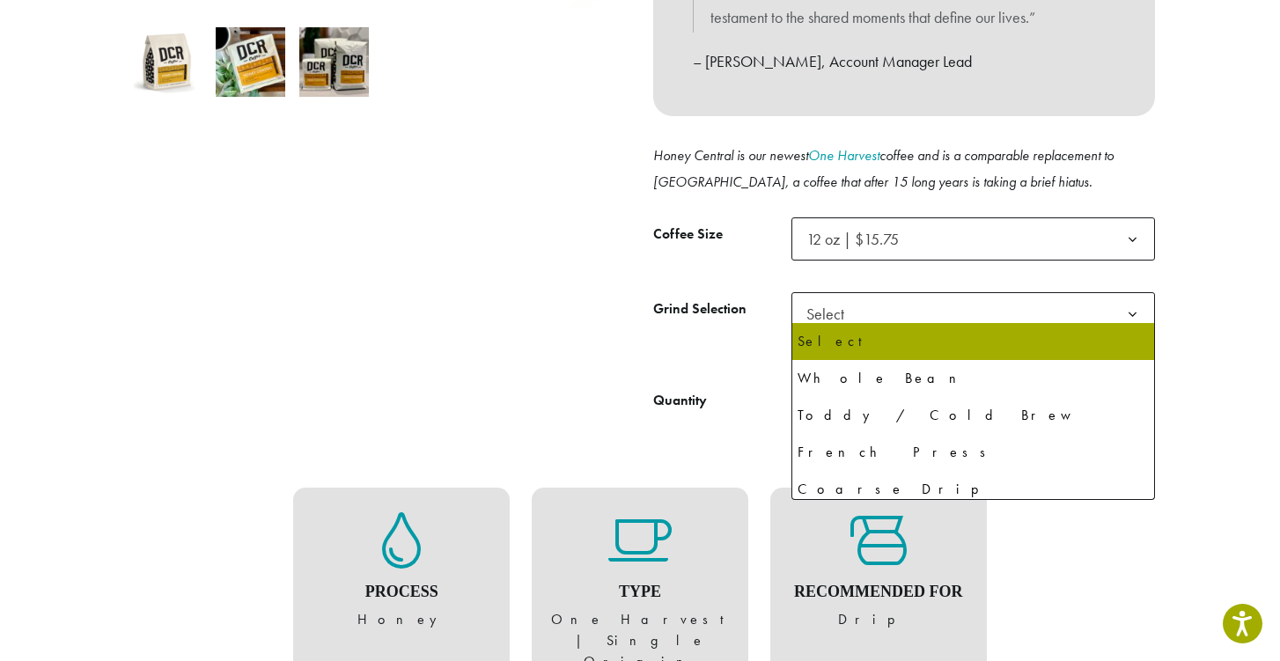
click at [1076, 297] on span "Select" at bounding box center [973, 313] width 364 height 43
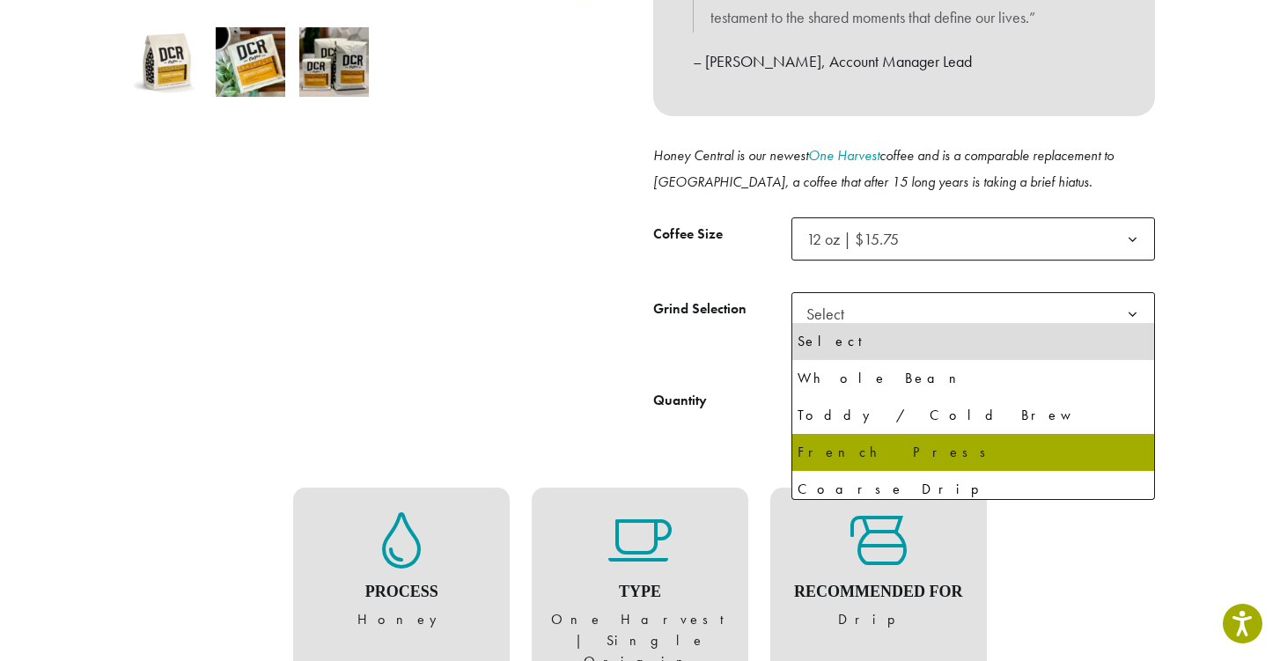
select select "*********"
select select "**********"
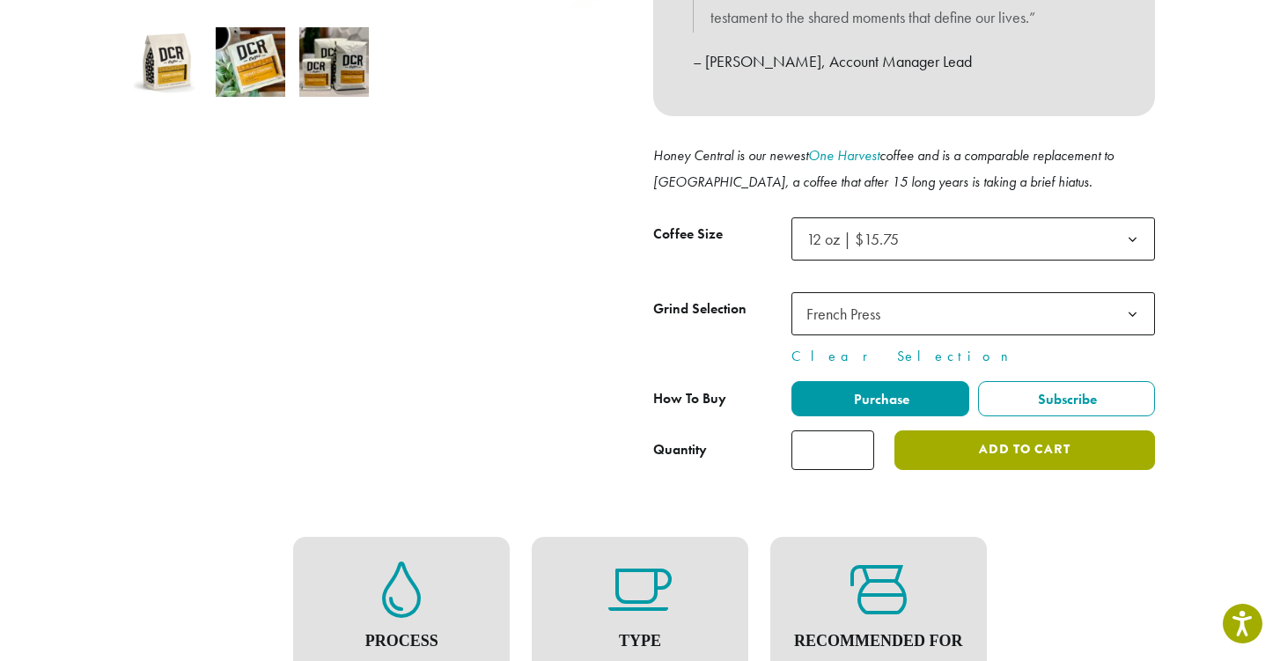
click at [1031, 438] on button "Add to cart" at bounding box center [1024, 450] width 261 height 40
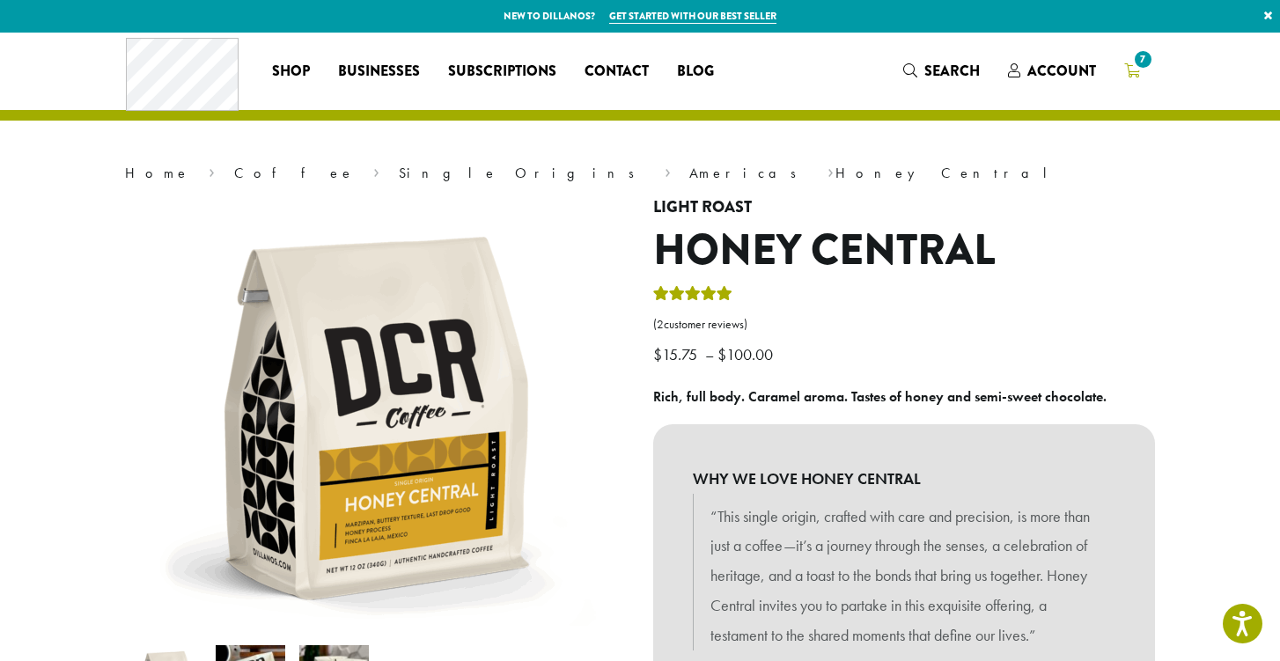
click at [1146, 67] on span "7" at bounding box center [1143, 60] width 24 height 24
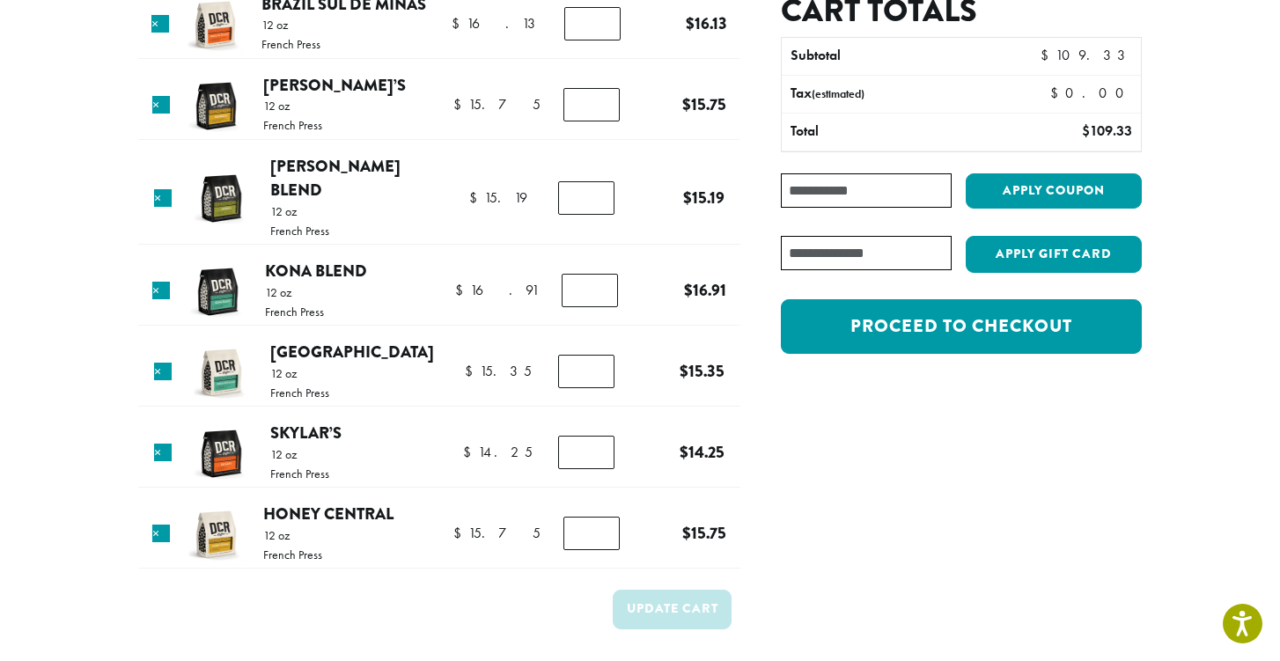
scroll to position [172, 0]
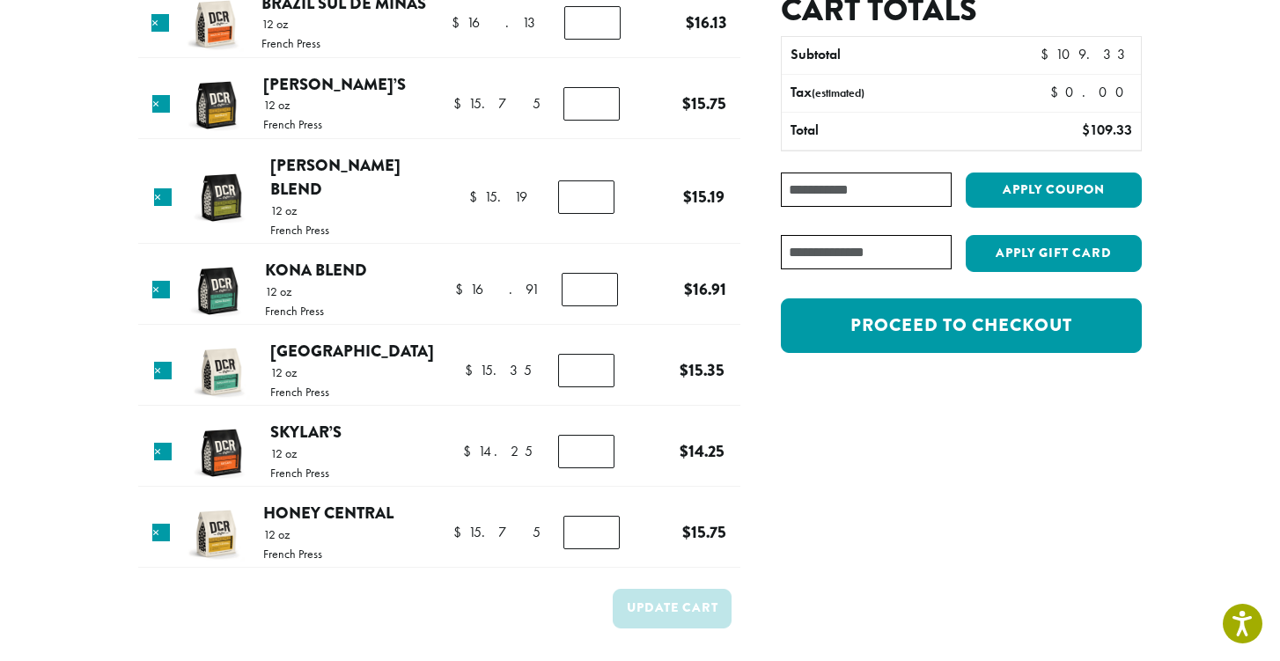
type input "*"
click at [600, 354] on input "*" at bounding box center [586, 370] width 56 height 33
click at [673, 589] on button "Update cart" at bounding box center [672, 609] width 119 height 40
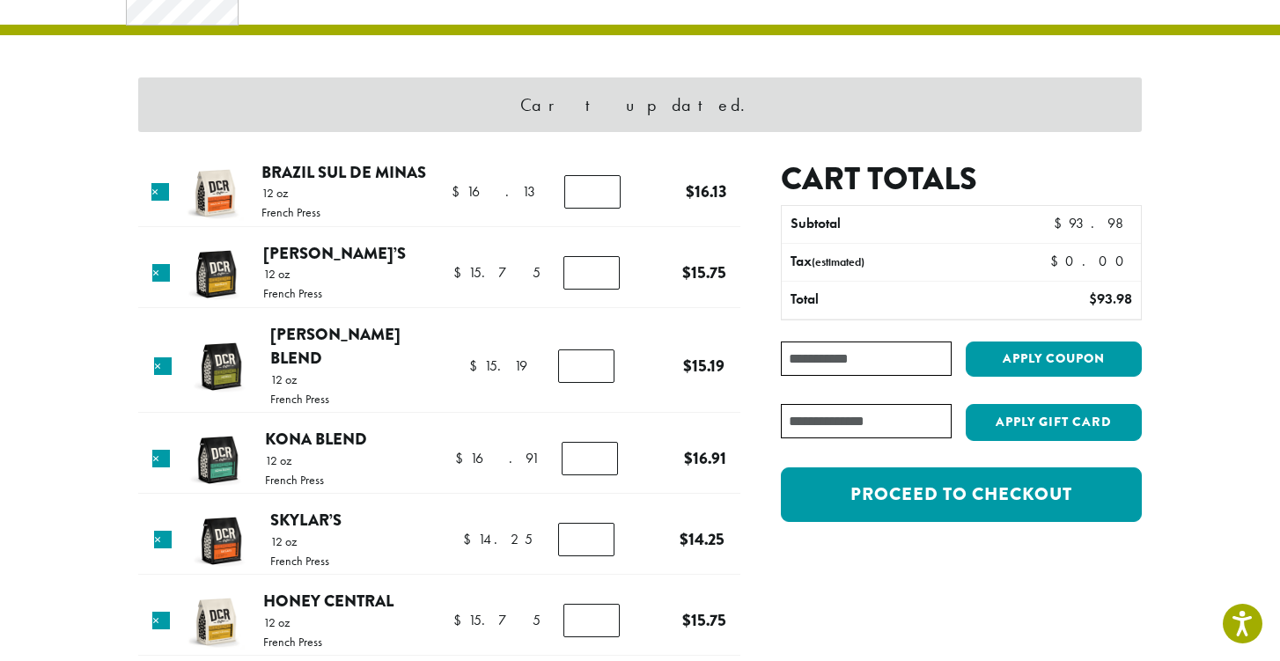
scroll to position [74, 0]
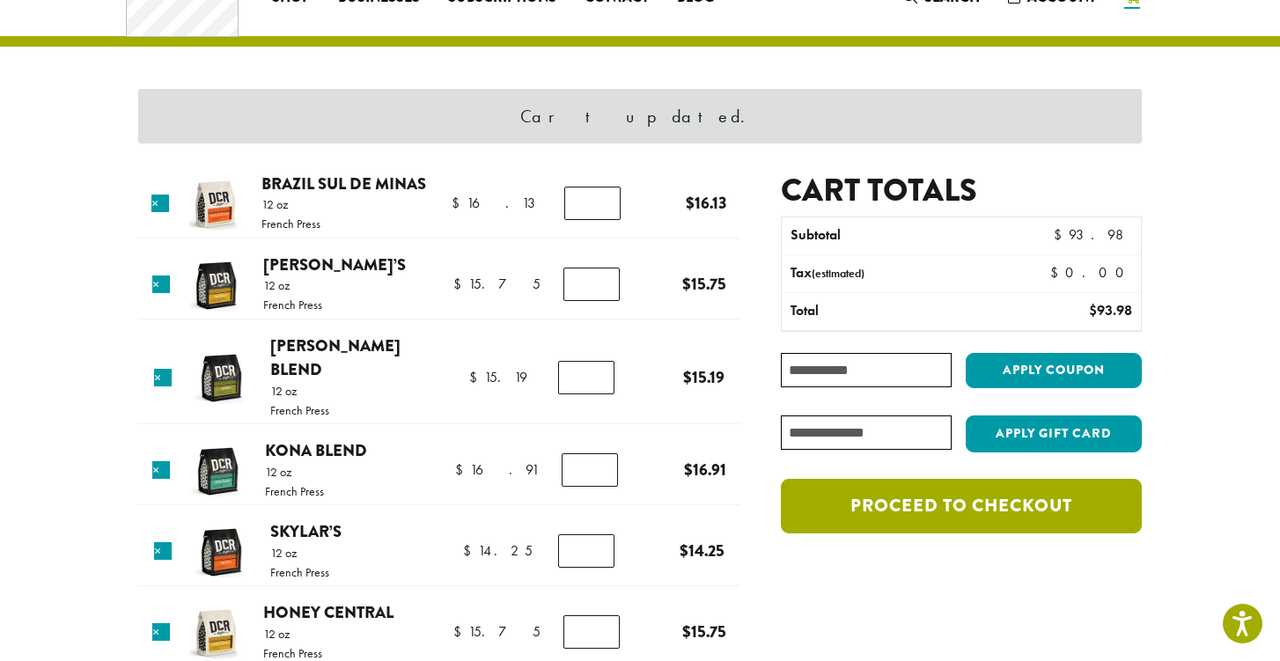
click at [967, 511] on link "Proceed to checkout" at bounding box center [961, 506] width 361 height 55
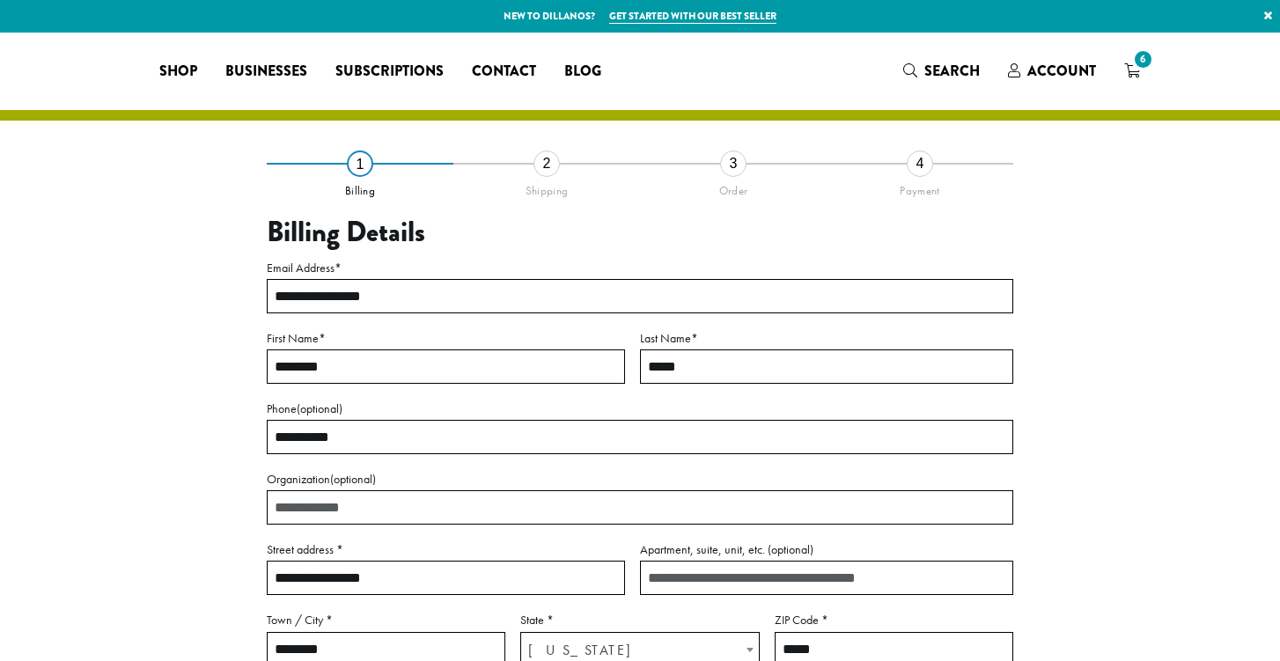
select select "**"
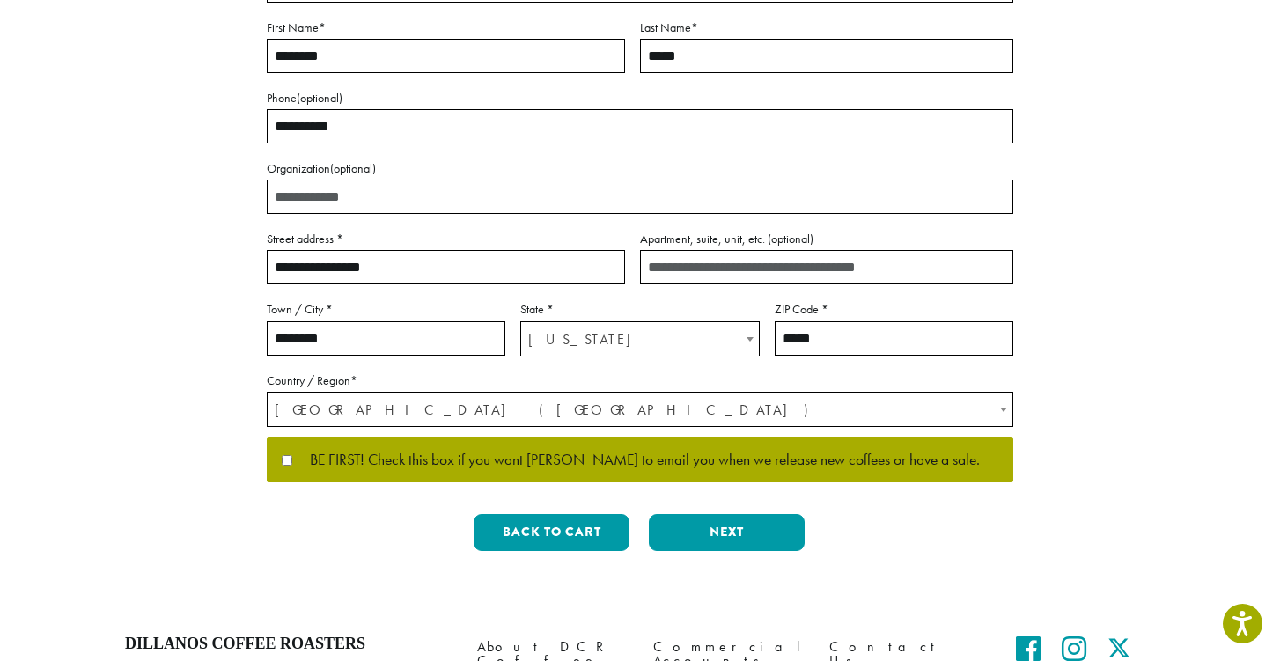
scroll to position [319, 0]
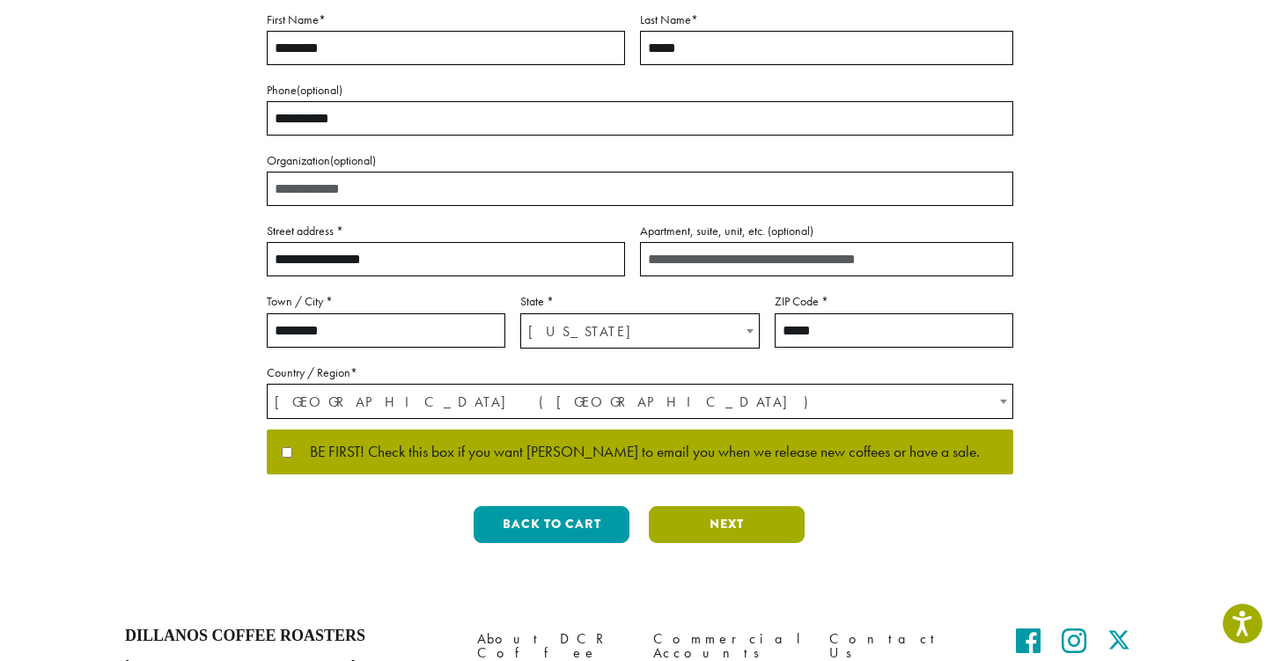
click at [752, 516] on button "Next" at bounding box center [727, 524] width 156 height 37
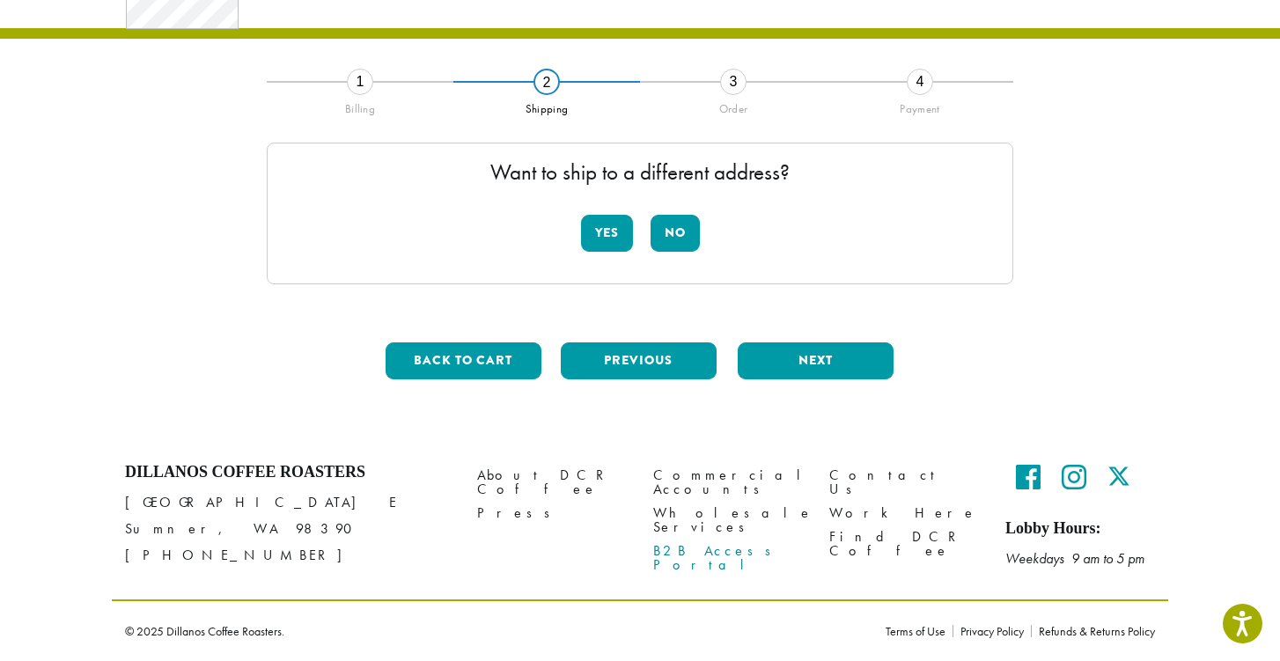
scroll to position [81, 0]
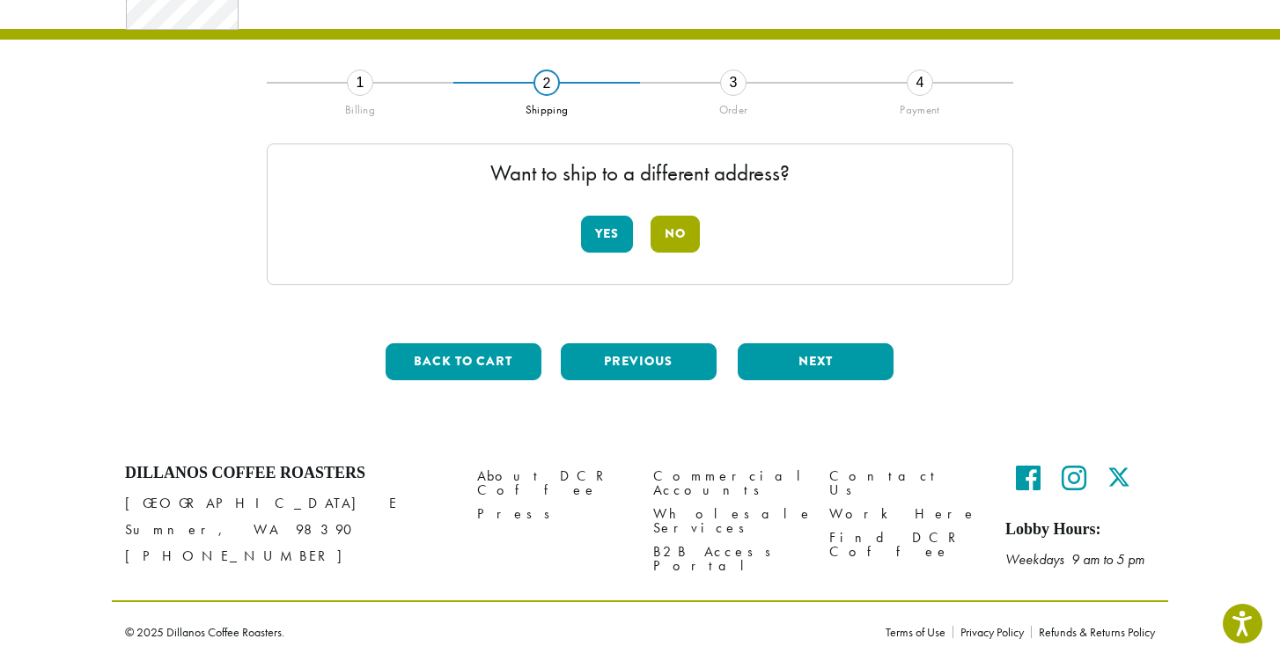
click at [679, 242] on button "No" at bounding box center [675, 234] width 49 height 37
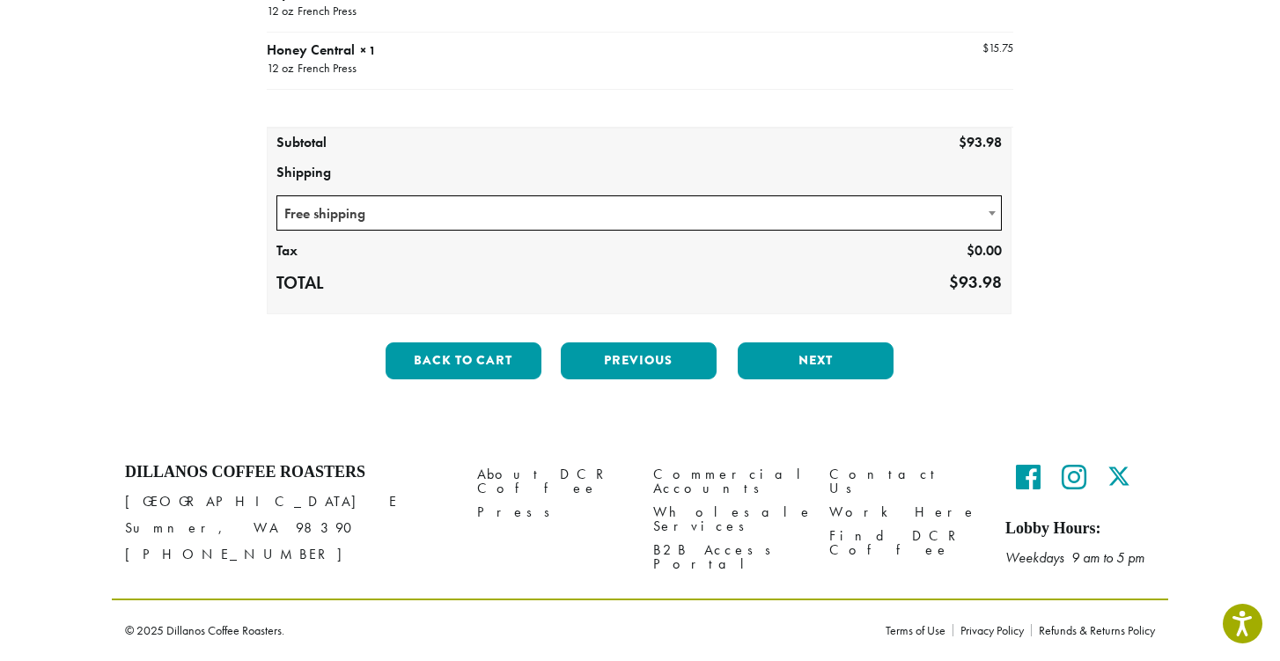
scroll to position [509, 0]
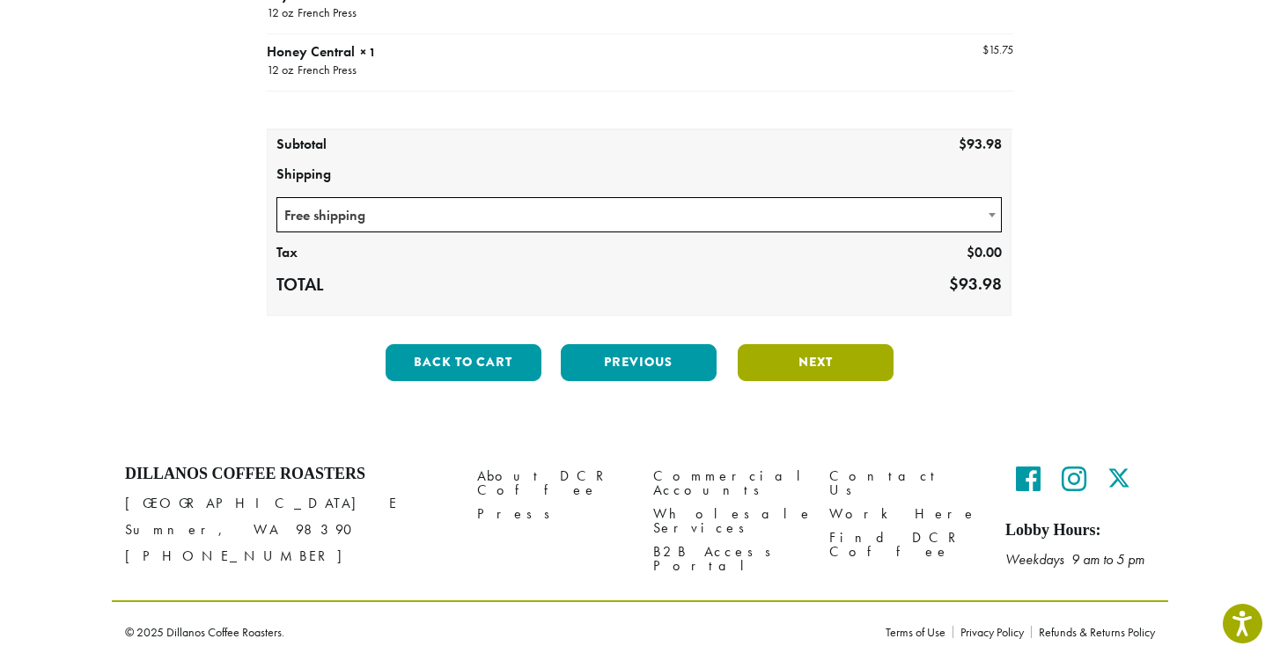
click at [835, 369] on button "Next" at bounding box center [816, 362] width 156 height 37
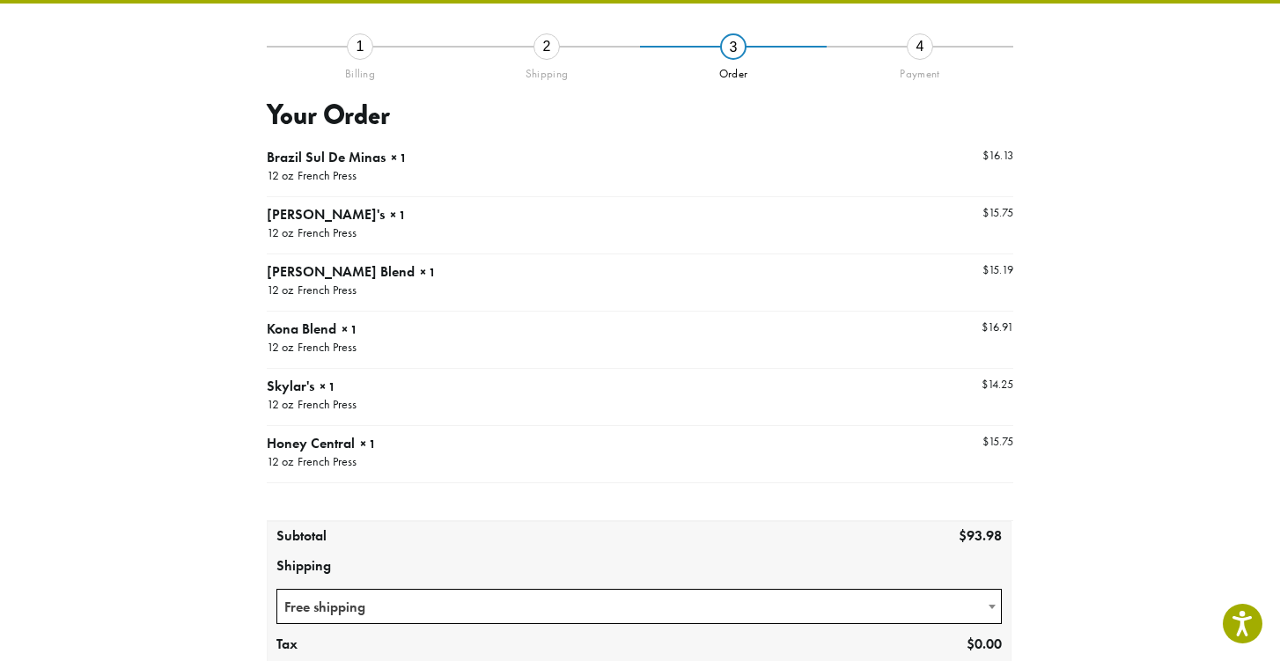
scroll to position [100, 0]
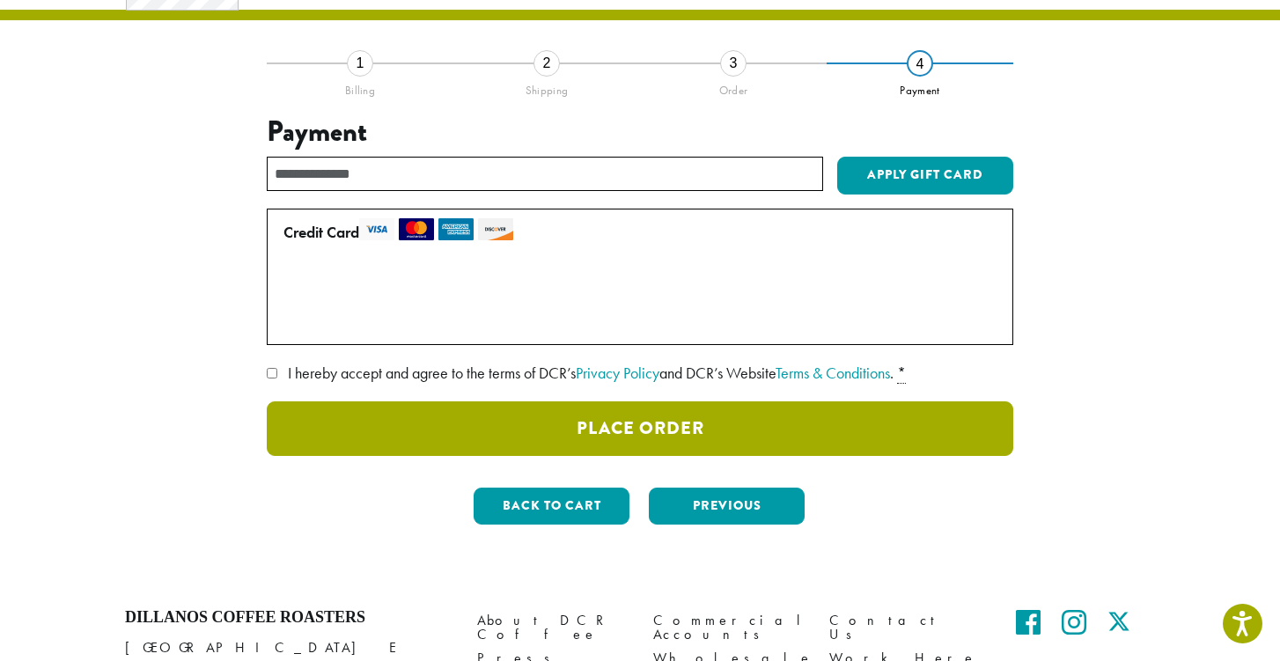
click at [656, 429] on button "Place Order" at bounding box center [640, 428] width 747 height 55
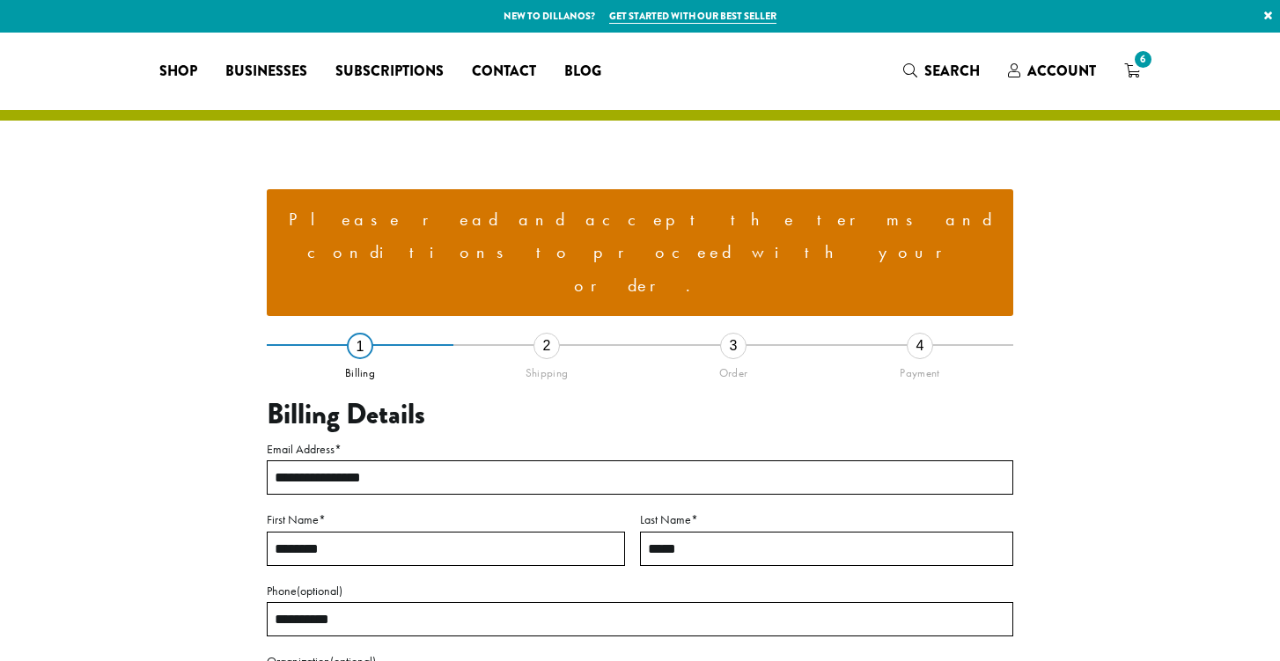
select select "**"
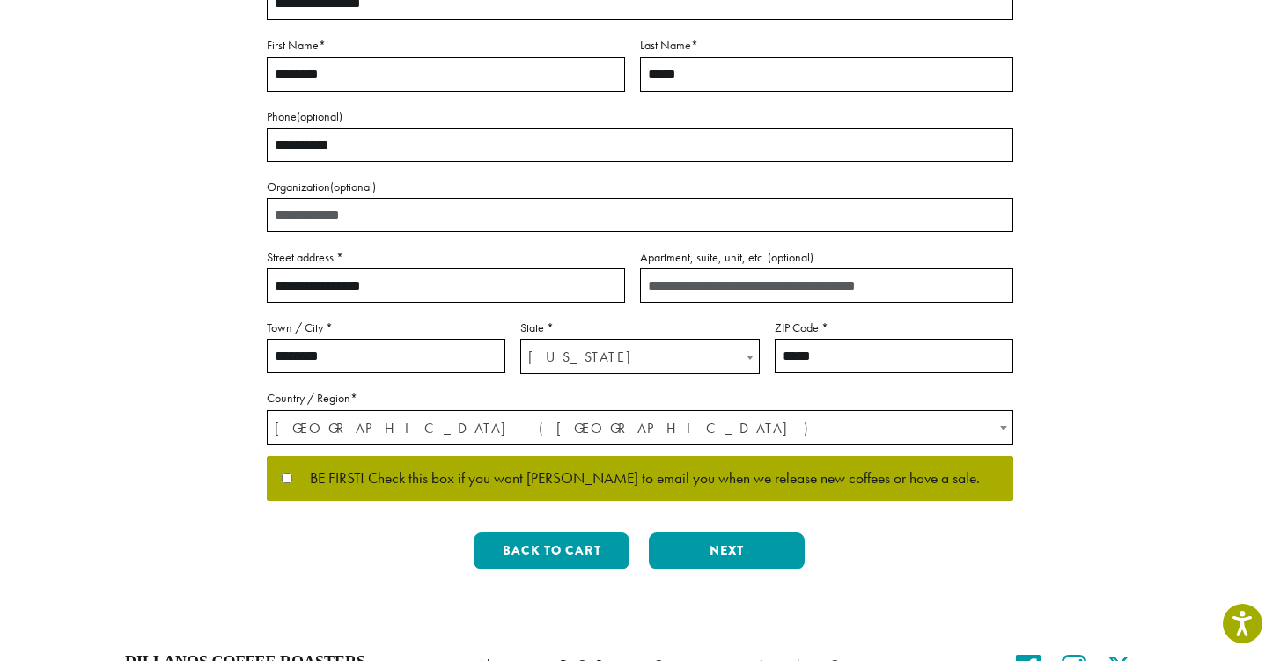
scroll to position [478, 0]
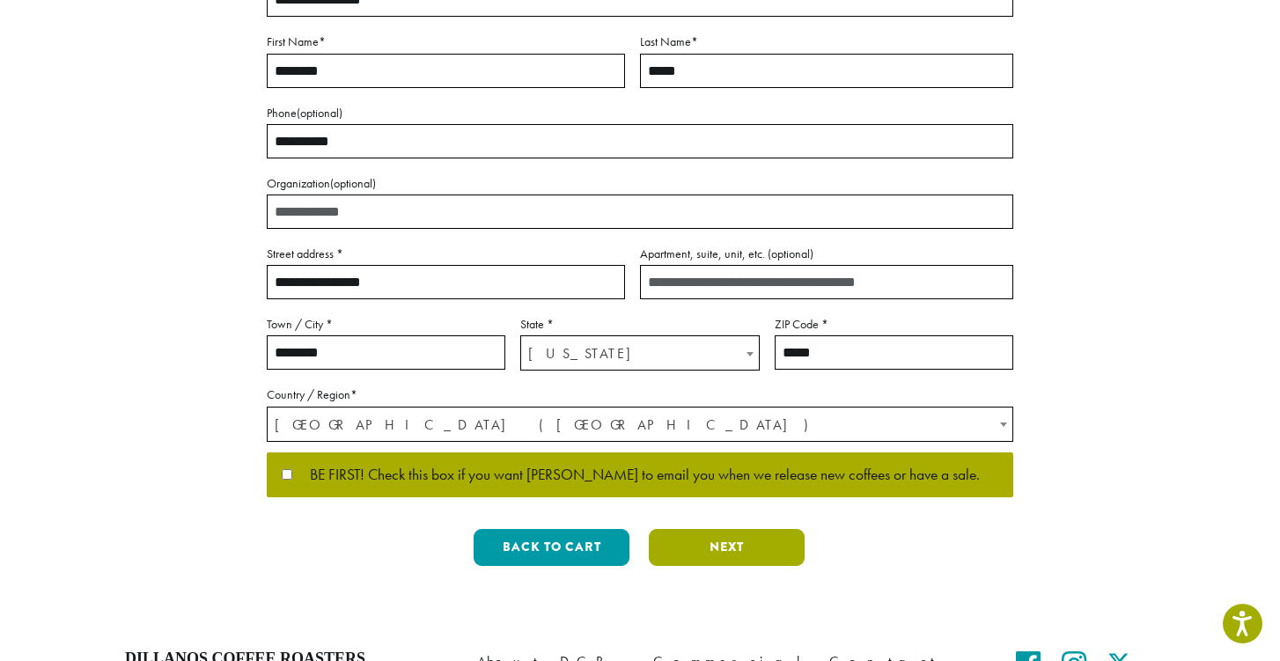
click at [729, 529] on button "Next" at bounding box center [727, 547] width 156 height 37
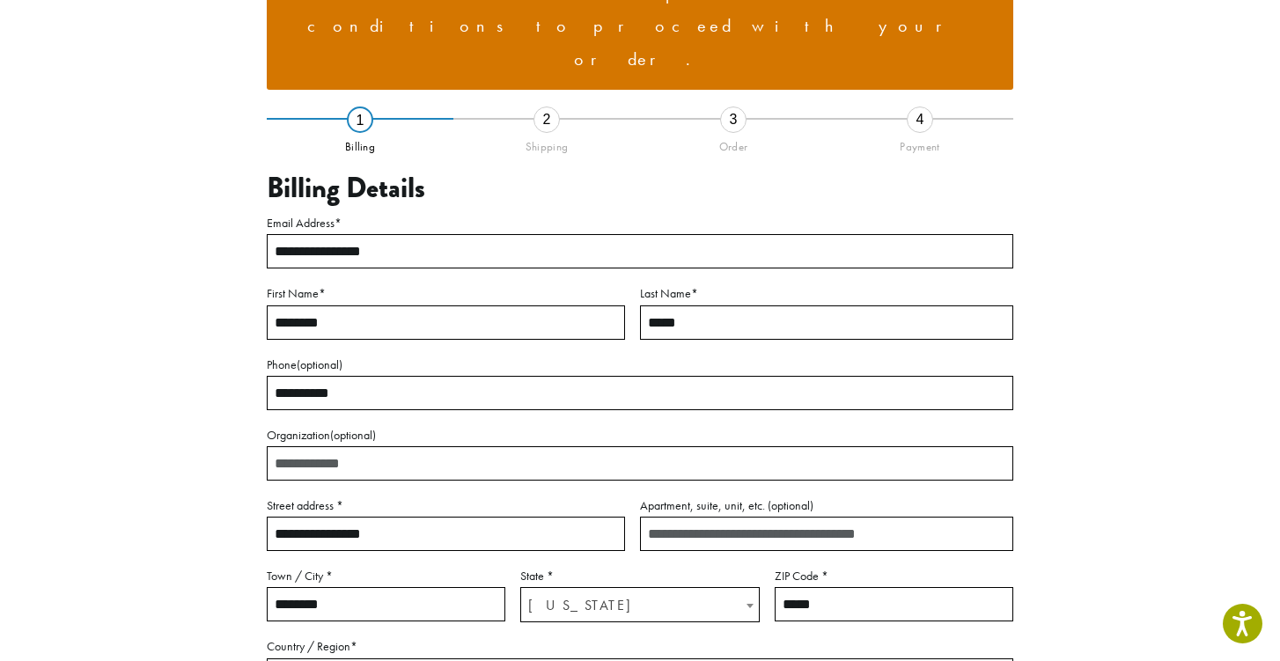
scroll to position [196, 0]
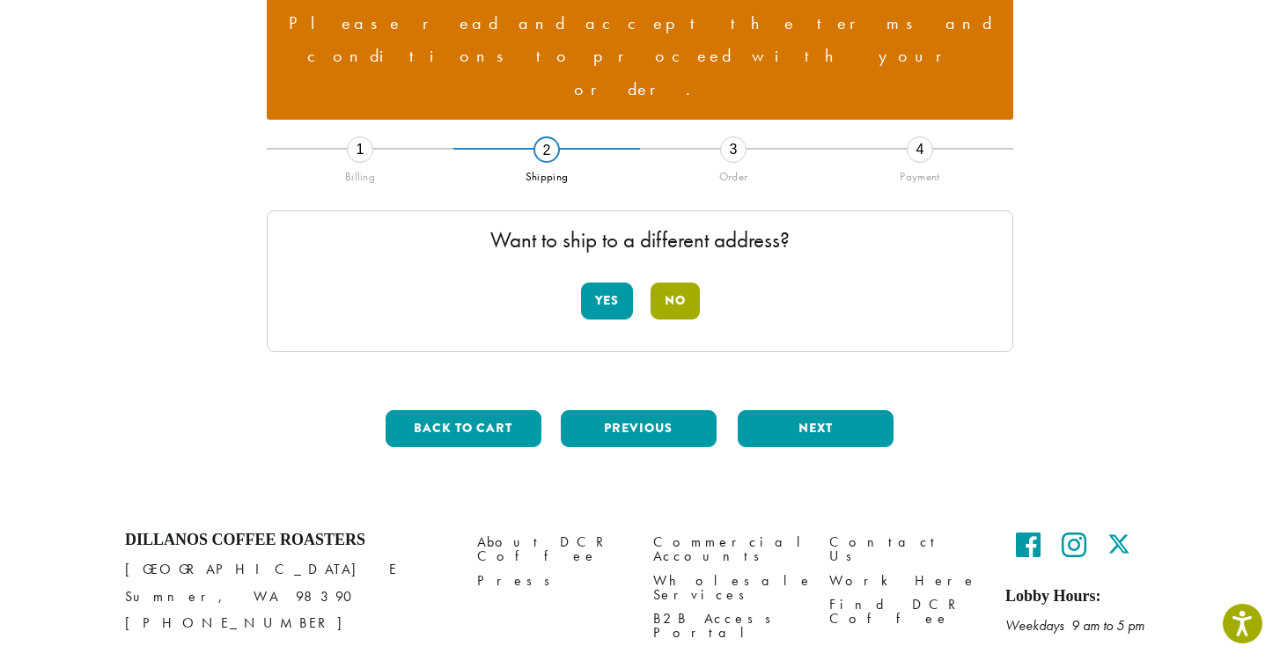
click at [678, 283] on button "No" at bounding box center [675, 301] width 49 height 37
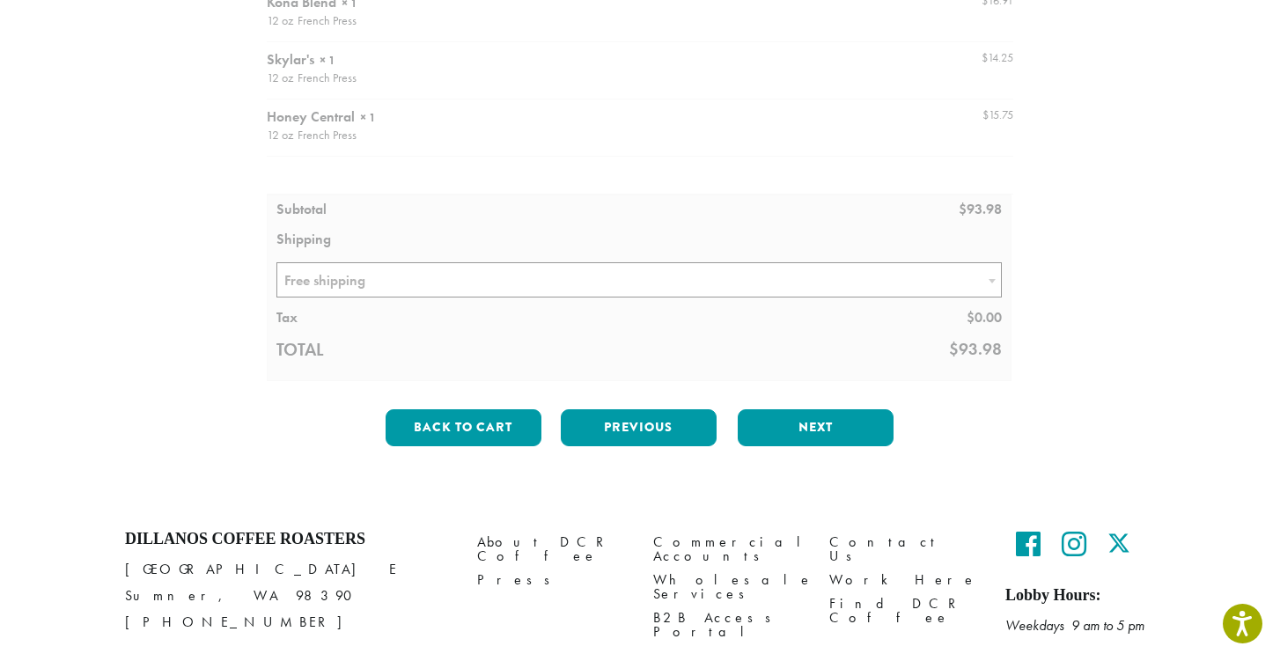
scroll to position [624, 0]
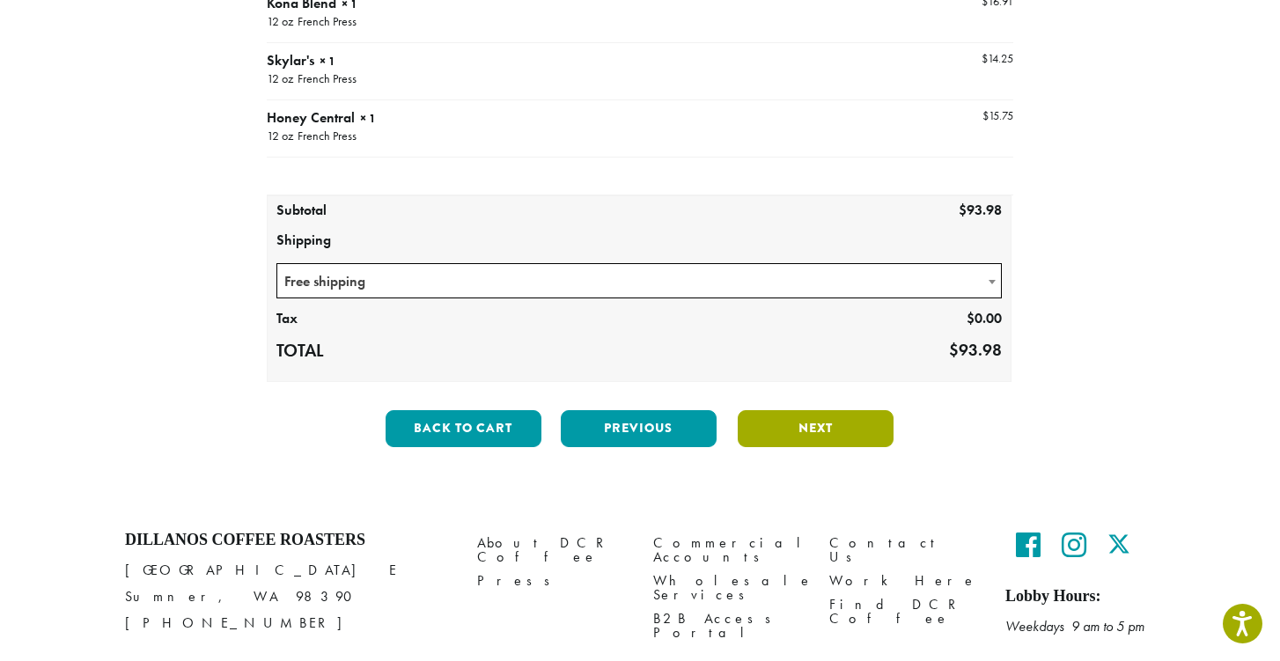
click at [799, 410] on button "Next" at bounding box center [816, 428] width 156 height 37
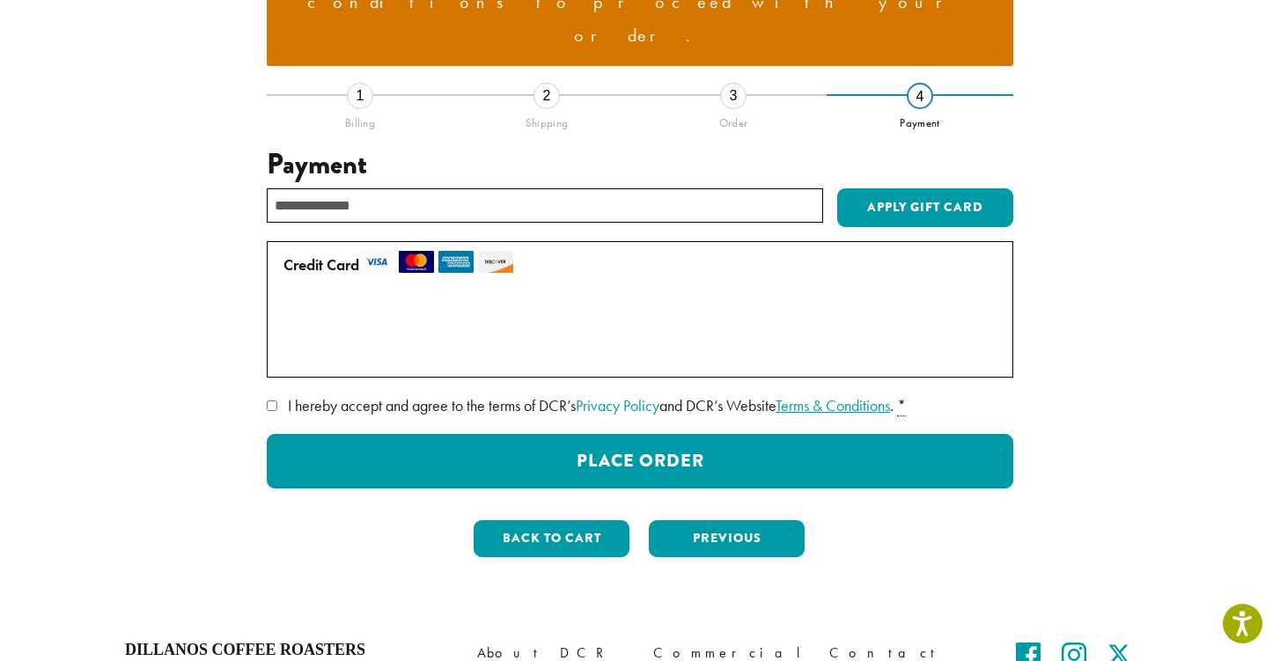
scroll to position [267, 0]
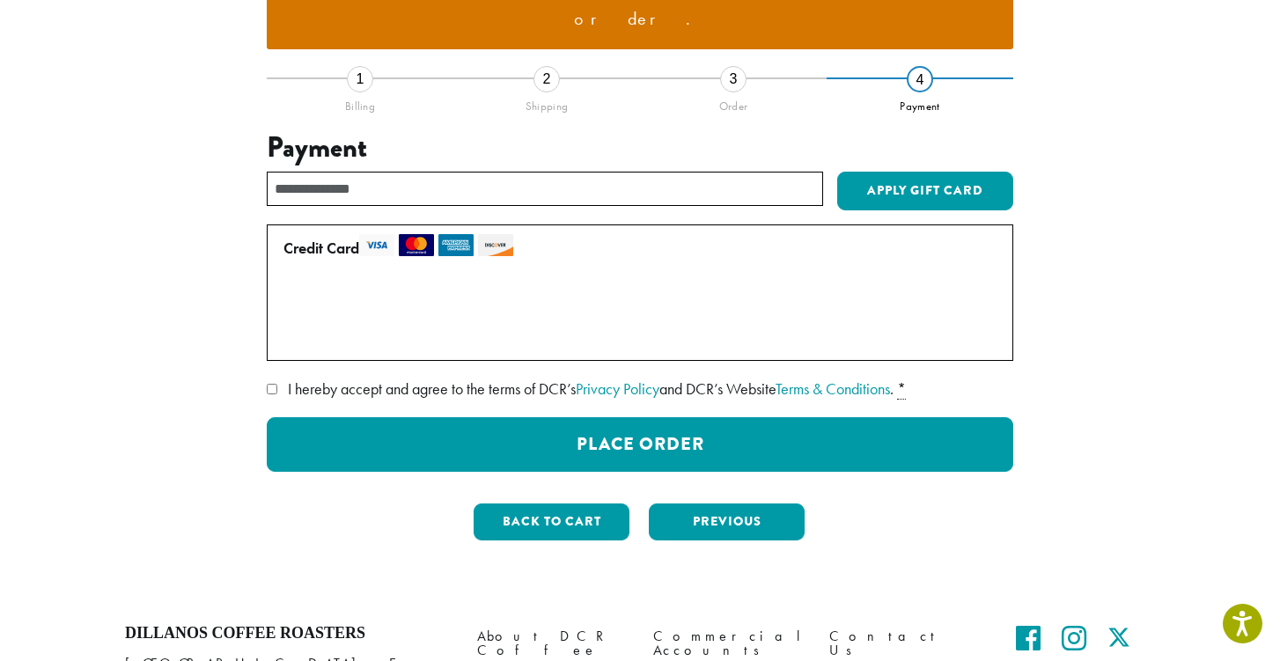
click at [283, 375] on label "I hereby accept and agree to the terms of DCR’s Privacy Policy and DCR’s Websit…" at bounding box center [640, 389] width 747 height 28
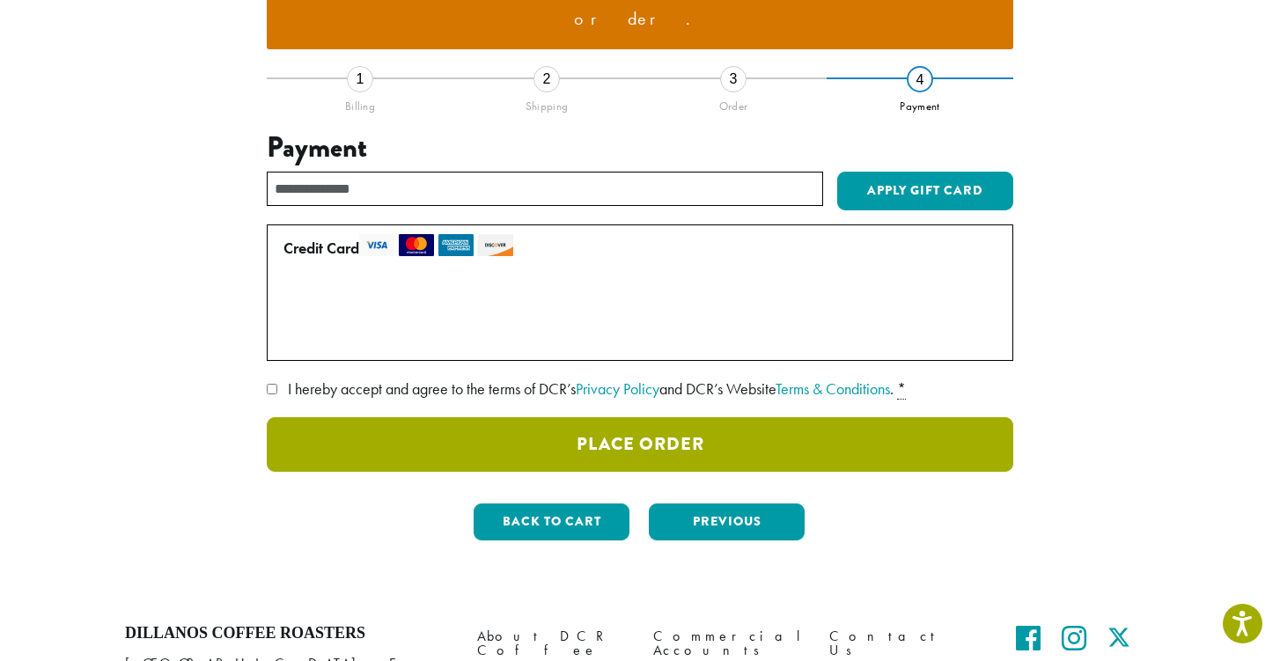
click at [724, 417] on button "Place Order" at bounding box center [640, 444] width 747 height 55
